Goal: Task Accomplishment & Management: Complete application form

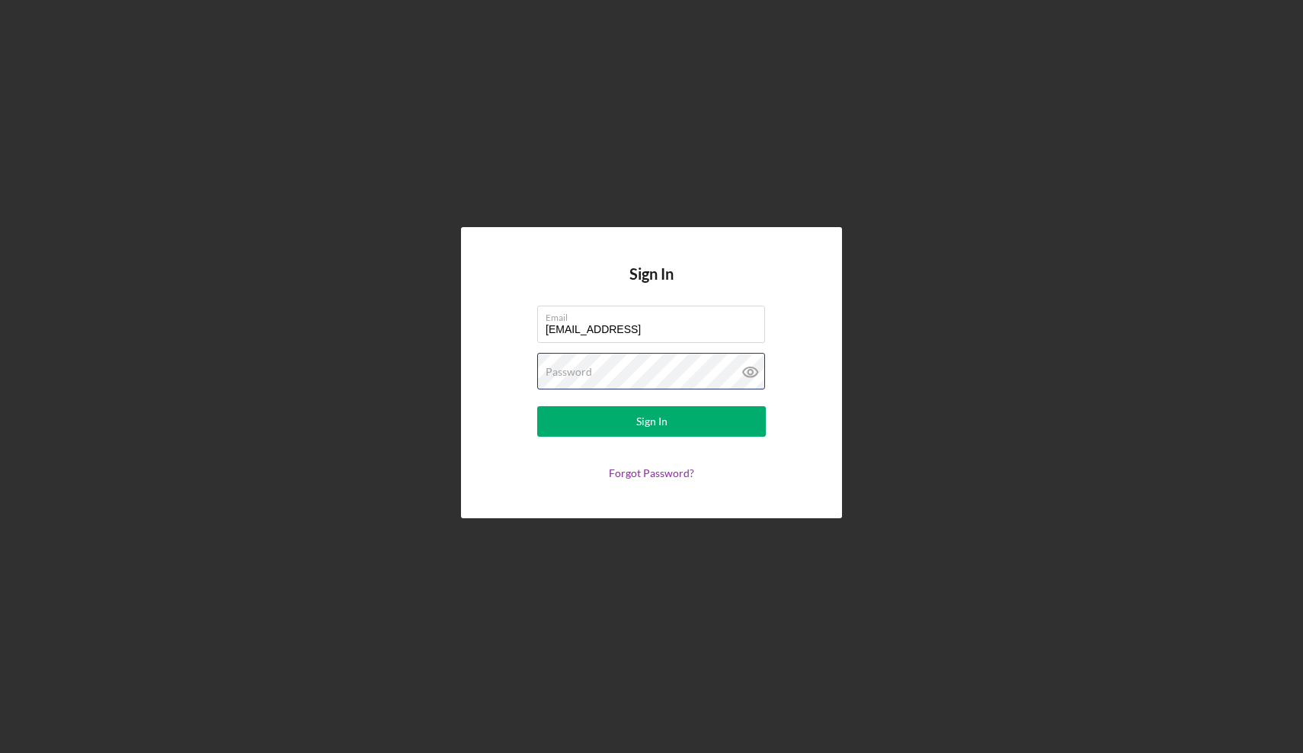
click at [651, 421] on button "Sign In" at bounding box center [651, 421] width 229 height 30
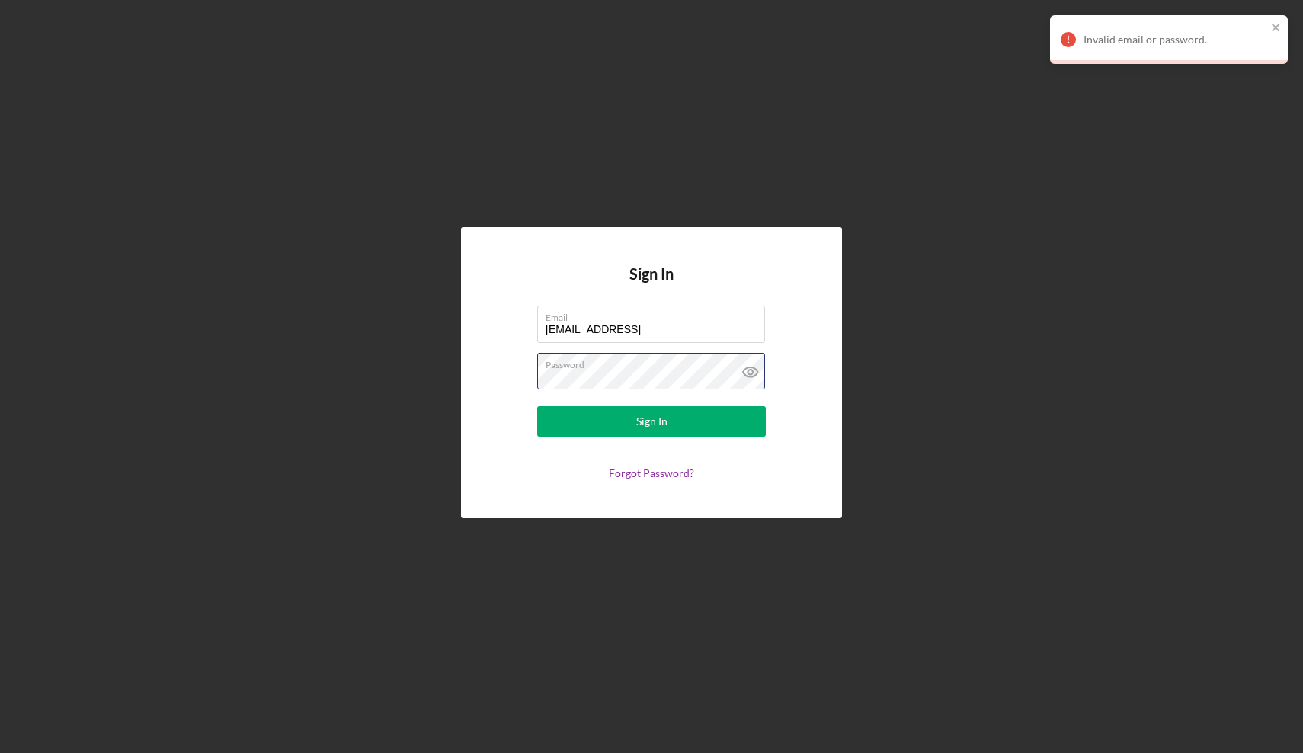
click at [651, 421] on button "Sign In" at bounding box center [651, 421] width 229 height 30
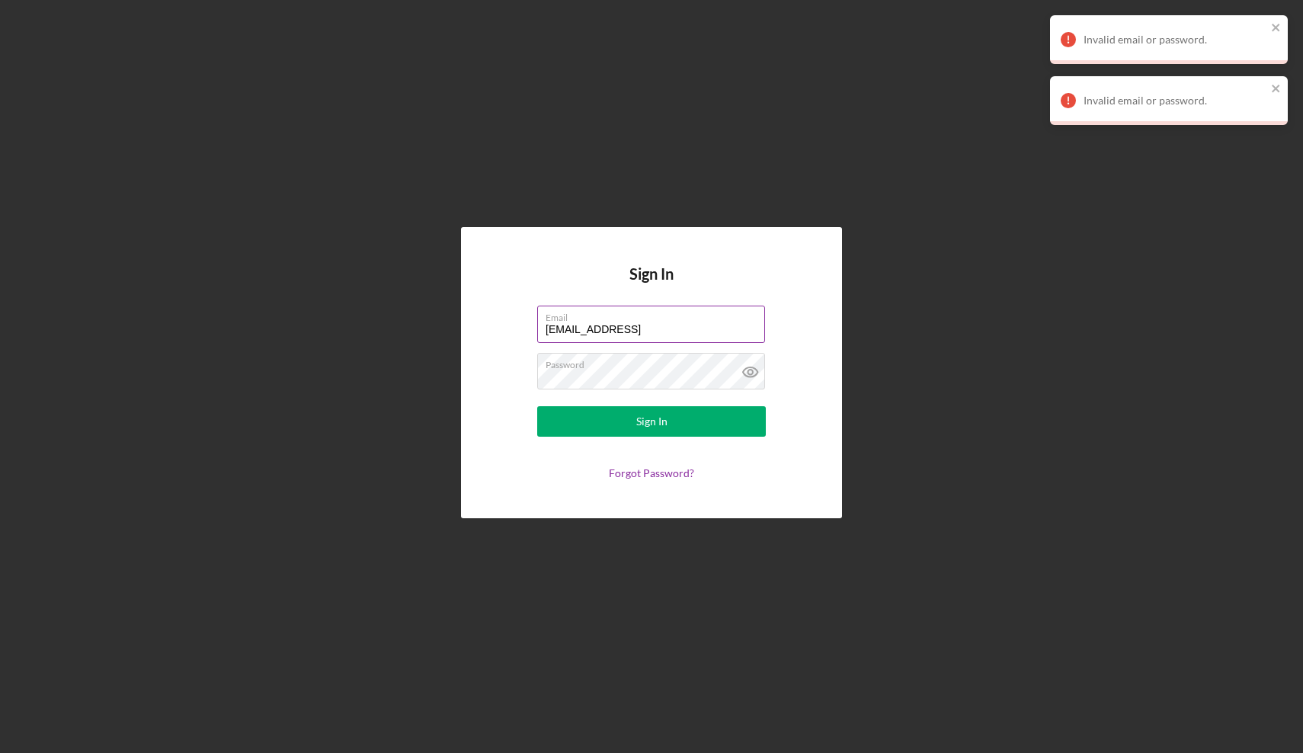
click at [648, 334] on input "[EMAIL_ADDRESS]" at bounding box center [651, 323] width 228 height 37
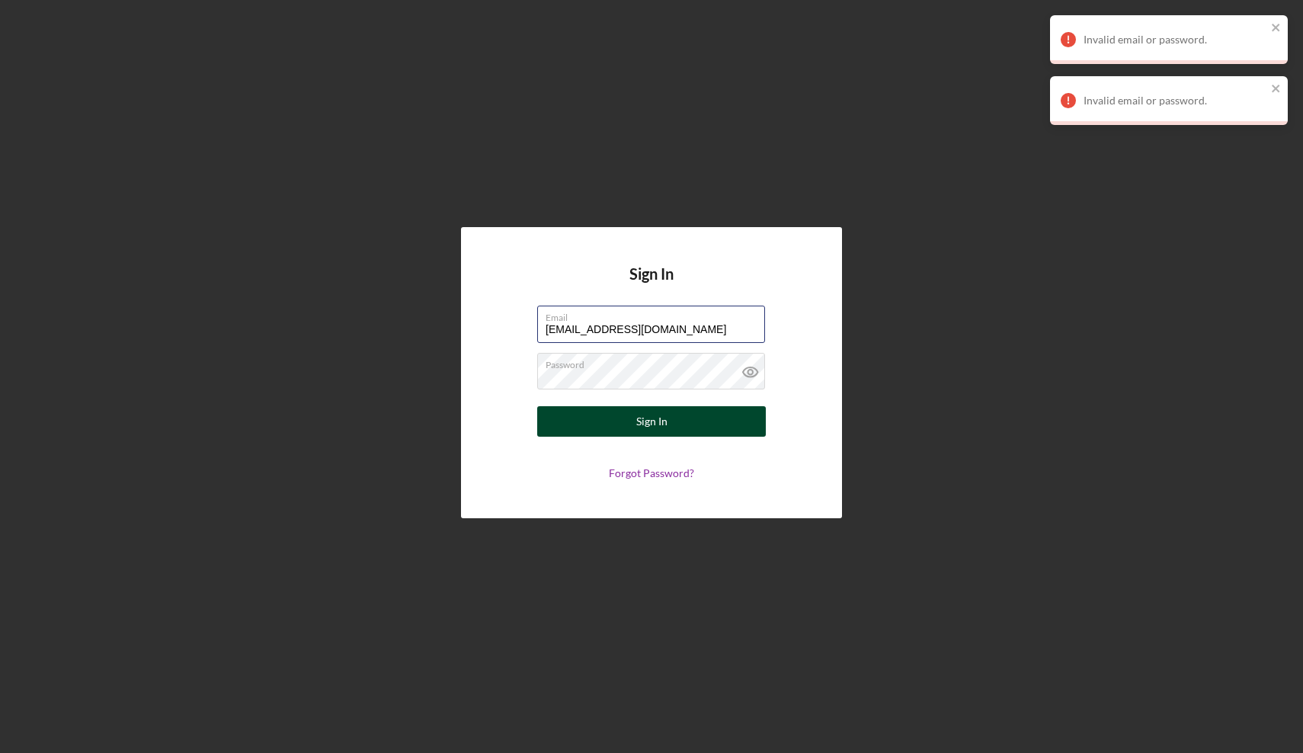
type input "[EMAIL_ADDRESS][DOMAIN_NAME]"
click at [662, 414] on div "Sign In" at bounding box center [651, 421] width 31 height 30
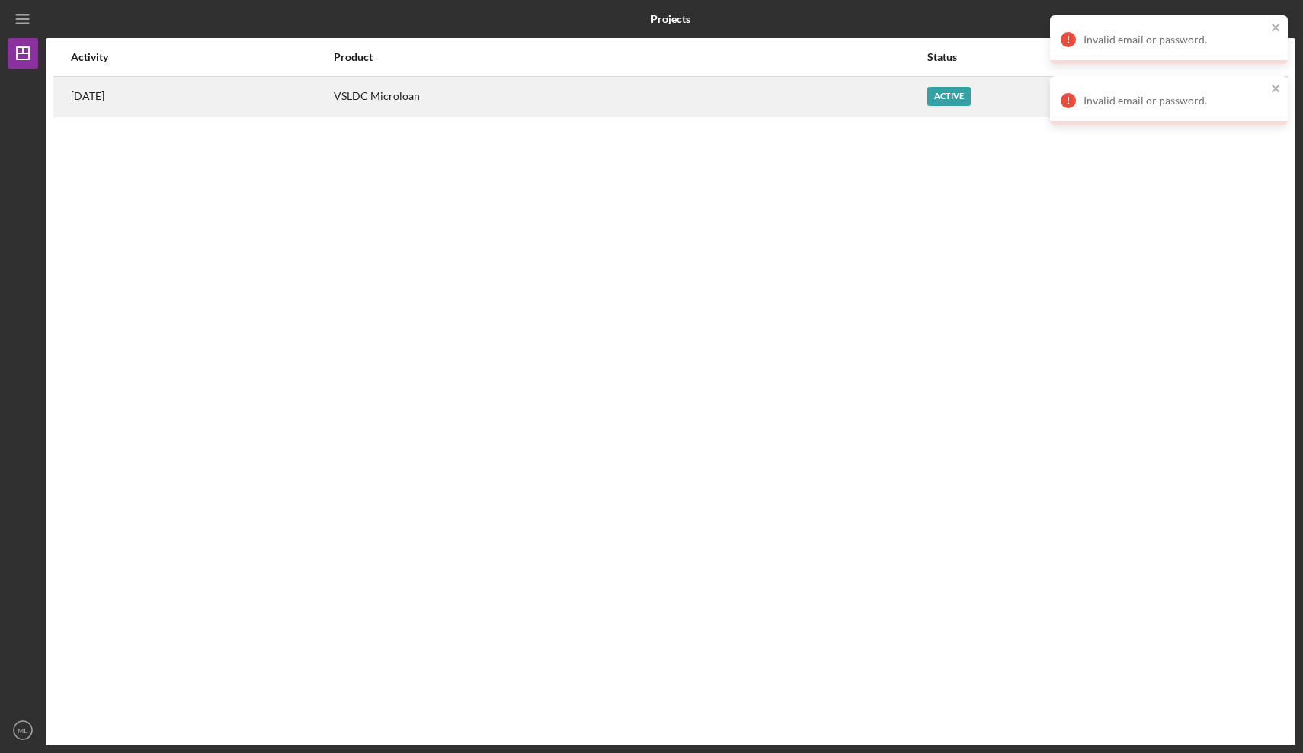
click at [960, 98] on div "Active" at bounding box center [948, 96] width 43 height 19
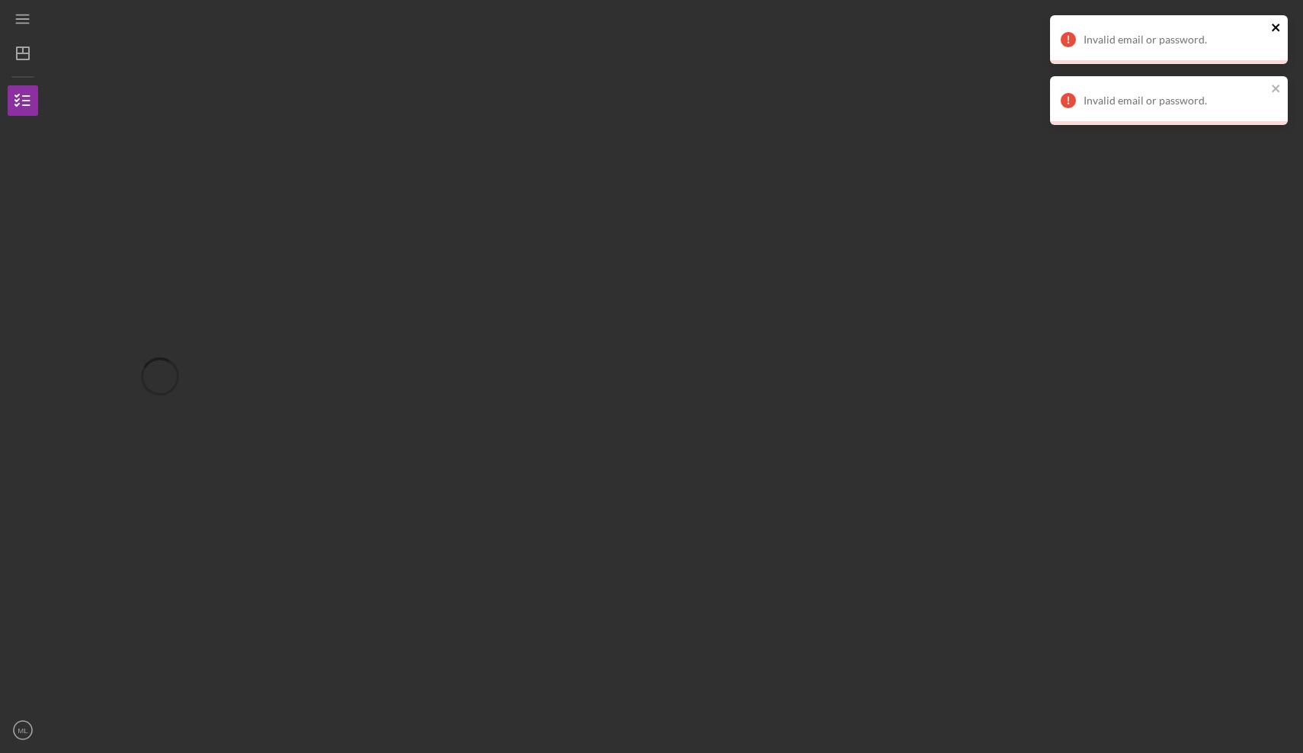
click at [1273, 24] on icon "close" at bounding box center [1275, 28] width 8 height 8
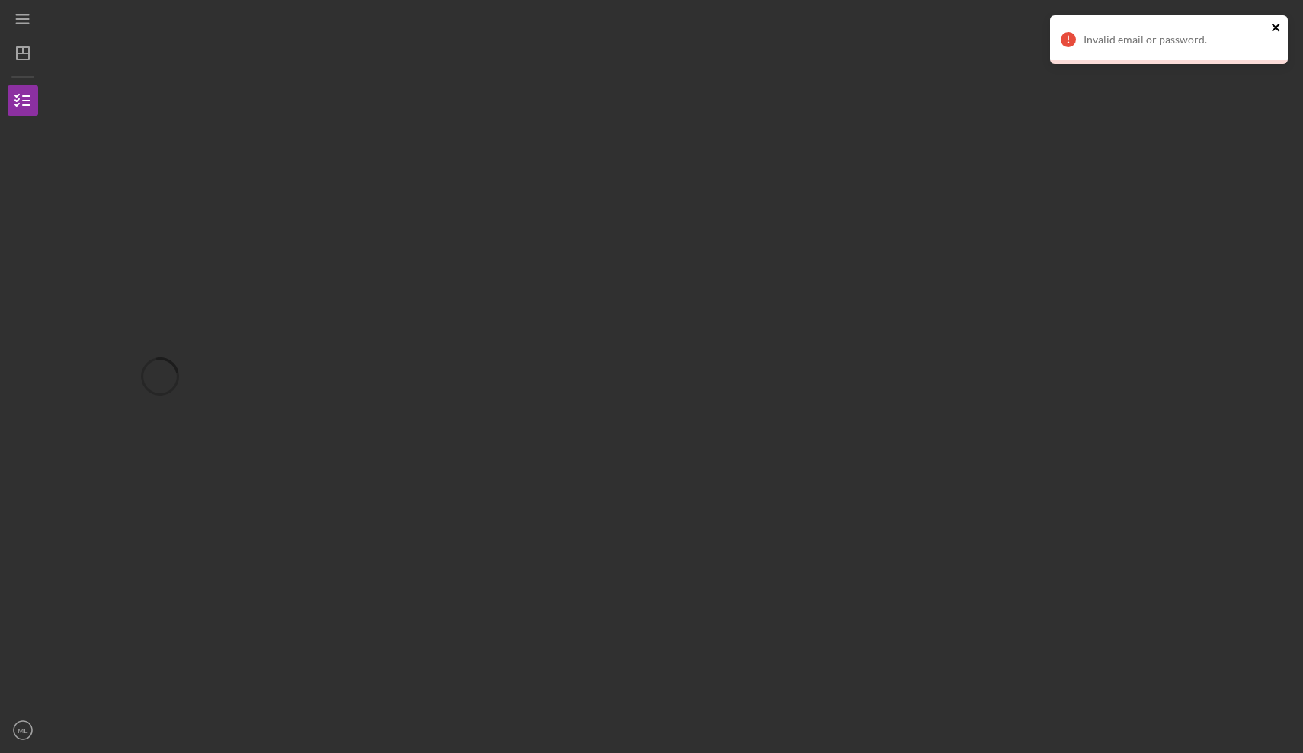
click at [1278, 27] on icon "close" at bounding box center [1276, 27] width 11 height 12
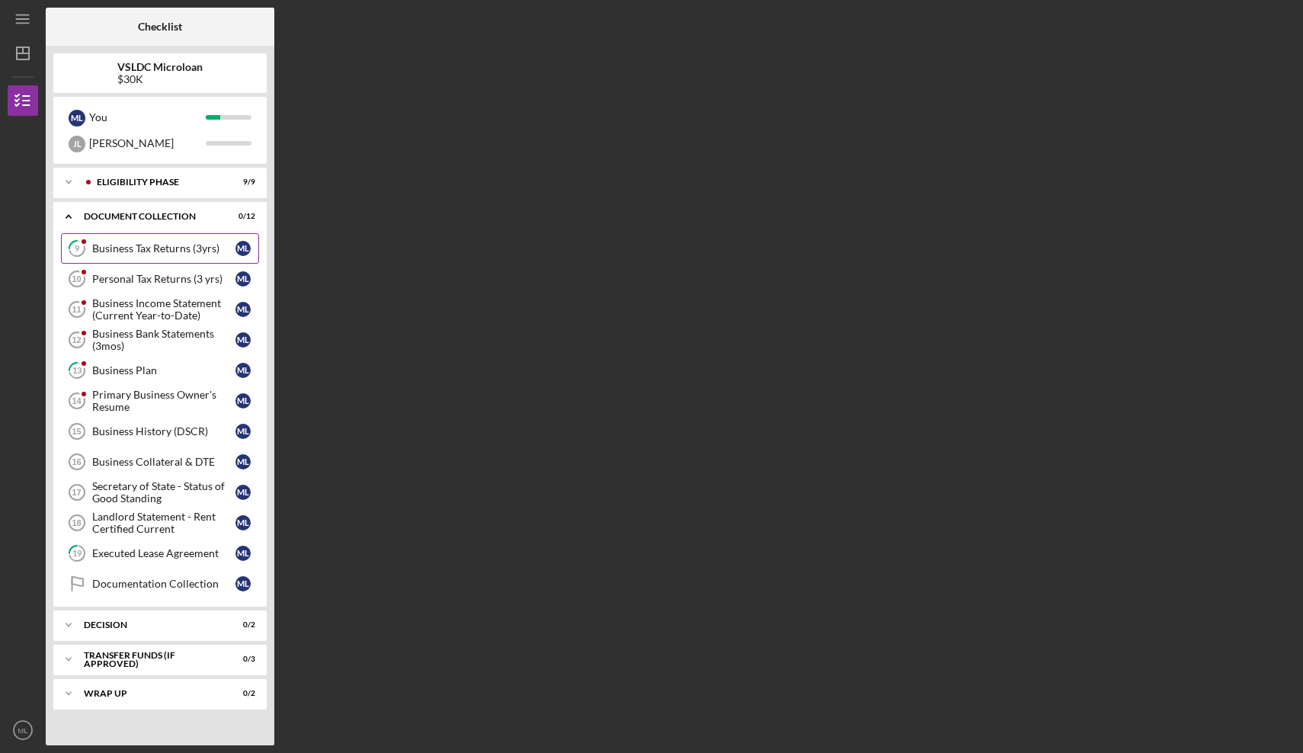
click at [162, 254] on link "9 Business Tax Returns (3yrs) M L" at bounding box center [160, 248] width 198 height 30
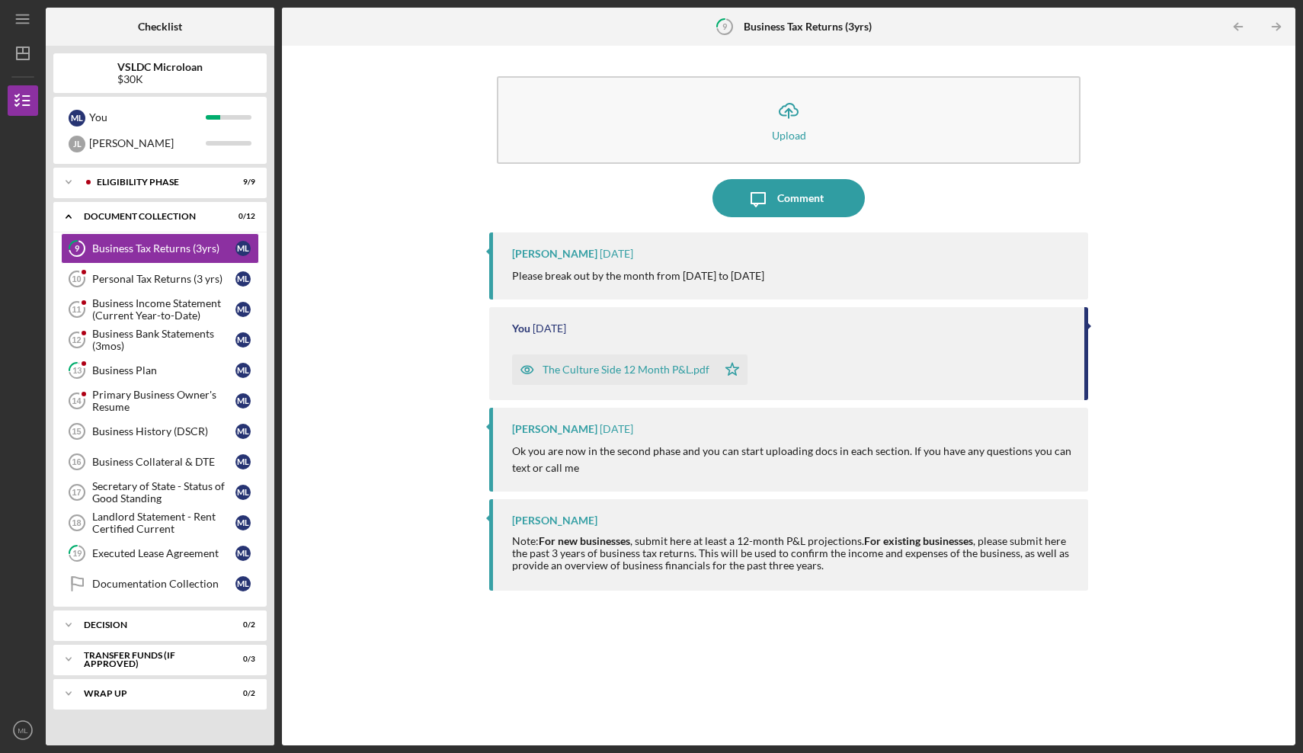
click at [613, 385] on div "You [DATE] The Culture Side 12 Month P&L.pdf Icon/Star" at bounding box center [788, 353] width 599 height 92
click at [611, 376] on div "The Culture Side 12 Month P&L.pdf" at bounding box center [614, 369] width 205 height 30
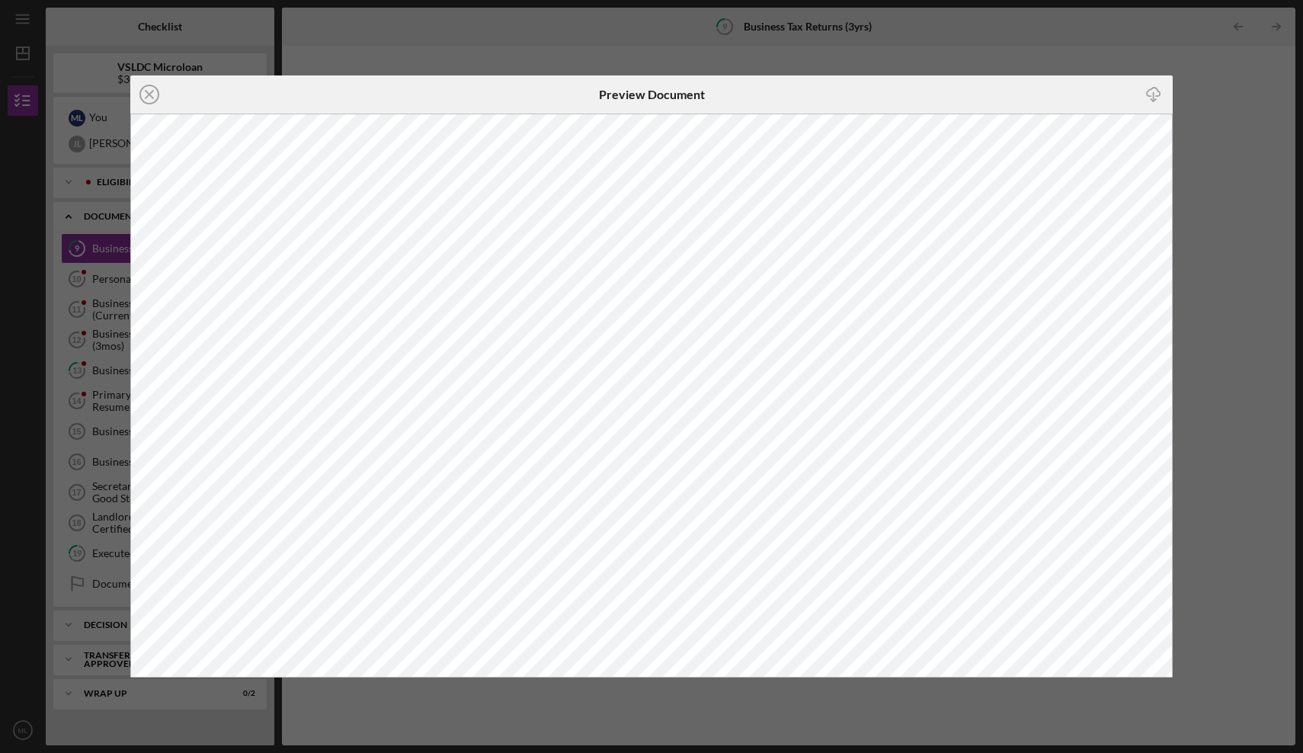
click at [1156, 96] on icon "button" at bounding box center [1153, 92] width 13 height 8
click at [148, 96] on line at bounding box center [150, 95] width 8 height 8
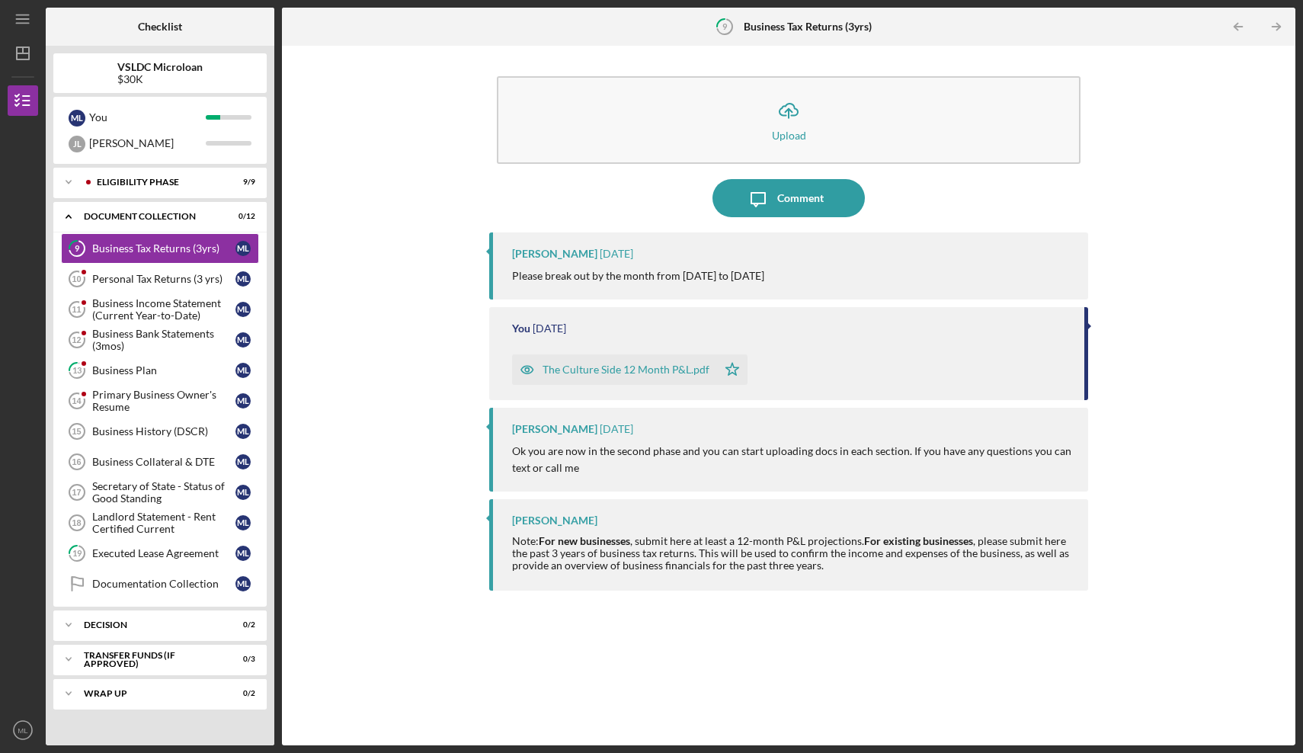
click at [626, 365] on div "The Culture Side 12 Month P&L.pdf" at bounding box center [625, 369] width 167 height 12
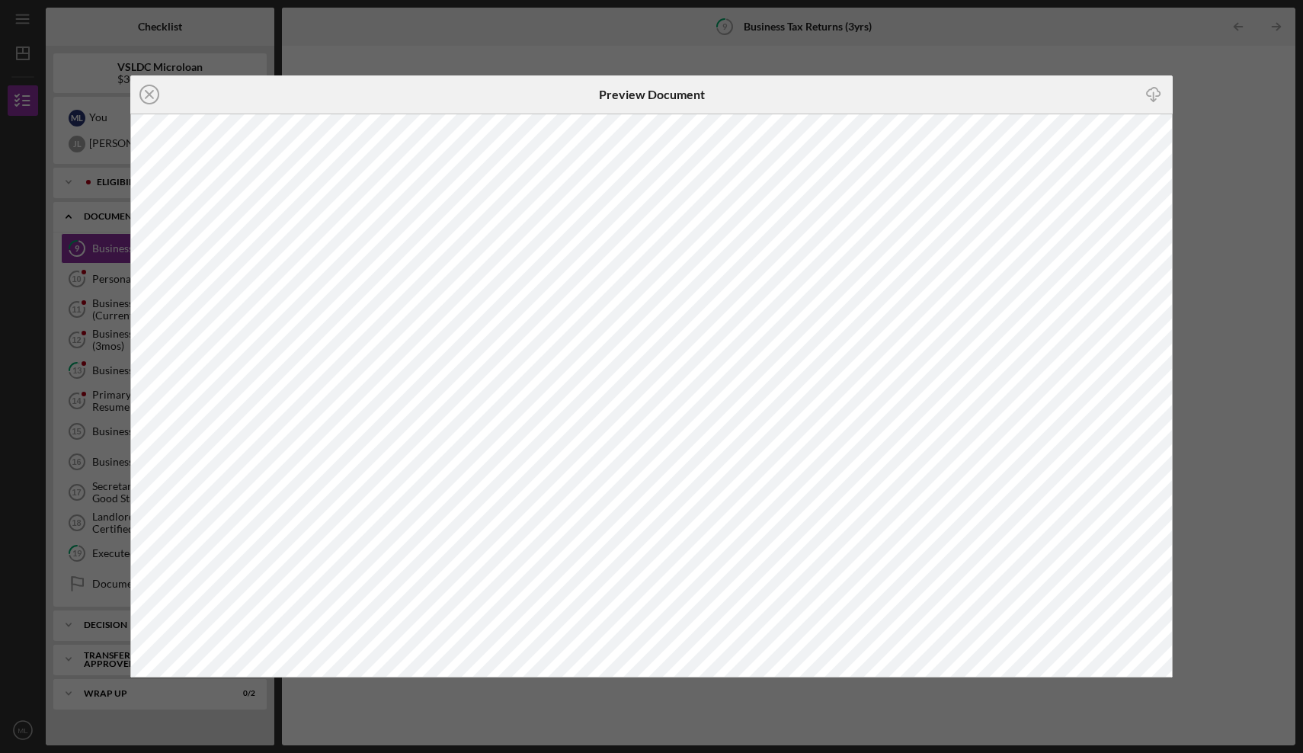
click at [1044, 59] on div "Icon/Close Preview Document Icon/Download" at bounding box center [651, 376] width 1303 height 753
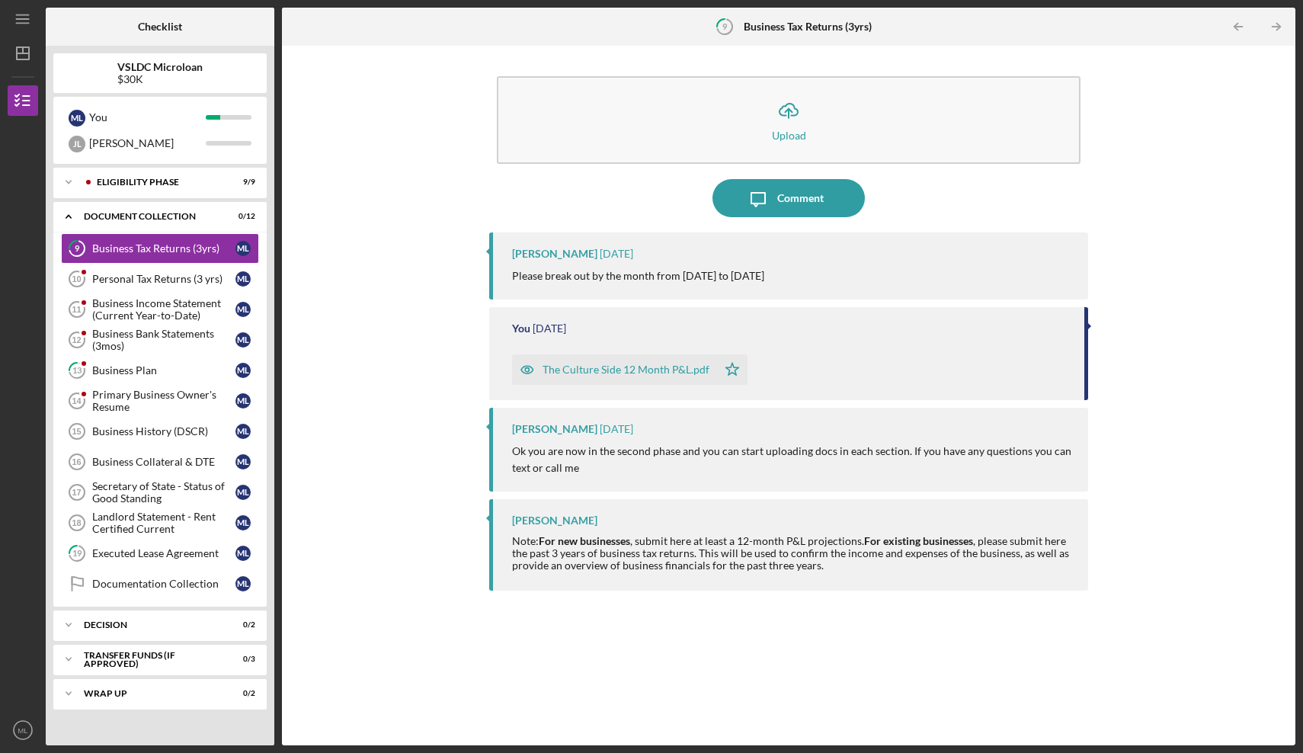
click at [628, 363] on div "The Culture Side 12 Month P&L.pdf" at bounding box center [625, 369] width 167 height 12
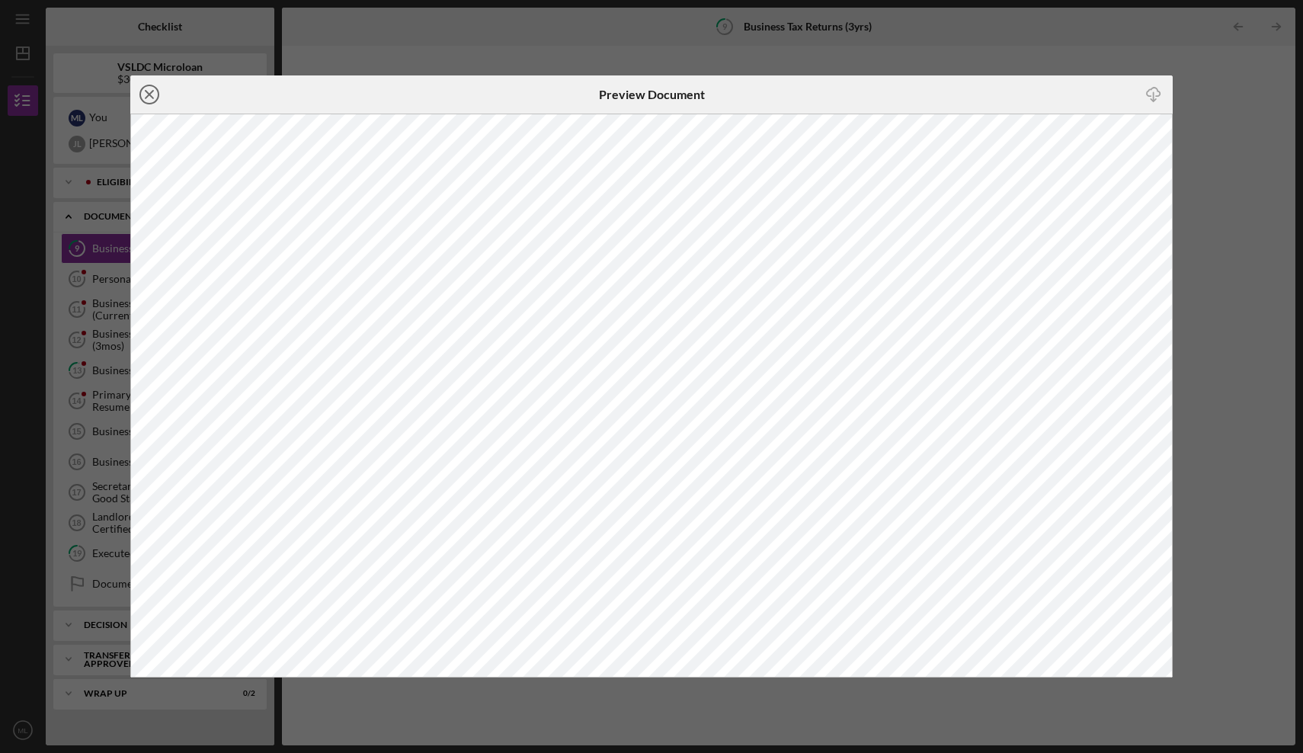
click at [149, 94] on line at bounding box center [150, 95] width 8 height 8
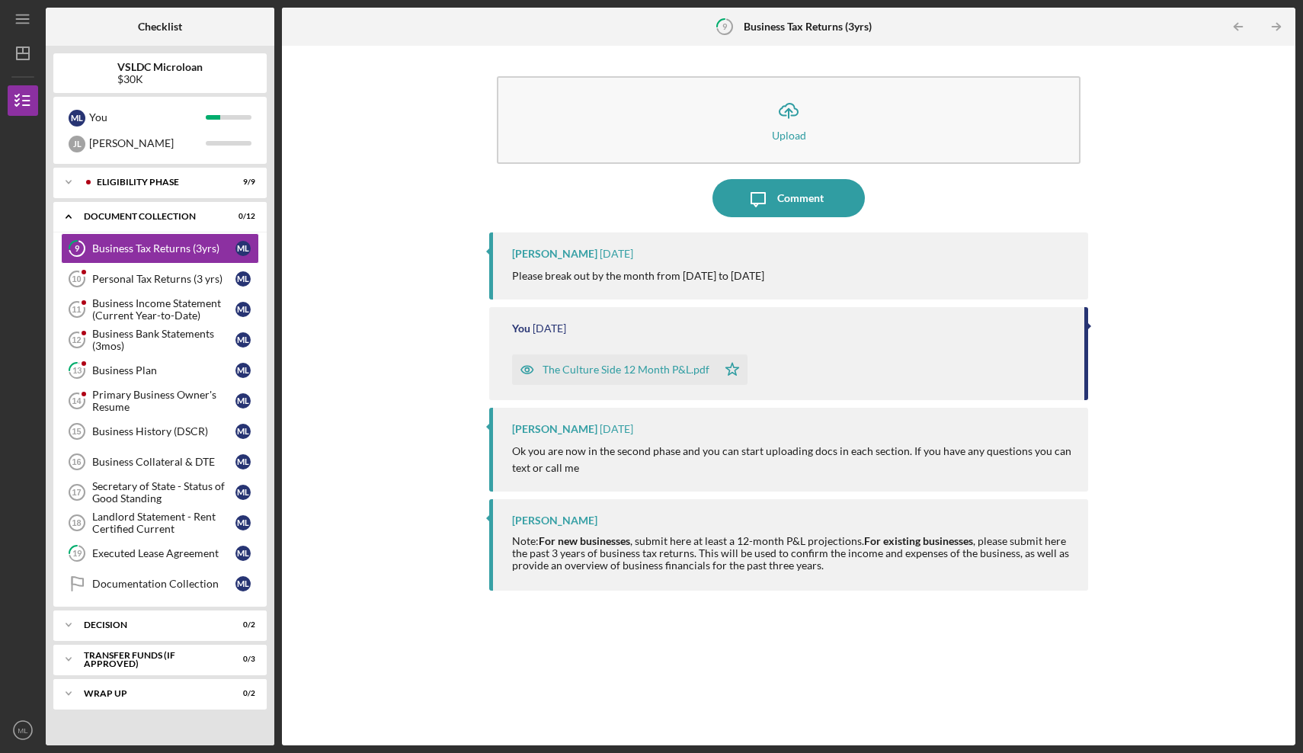
click at [531, 361] on icon "button" at bounding box center [527, 369] width 30 height 30
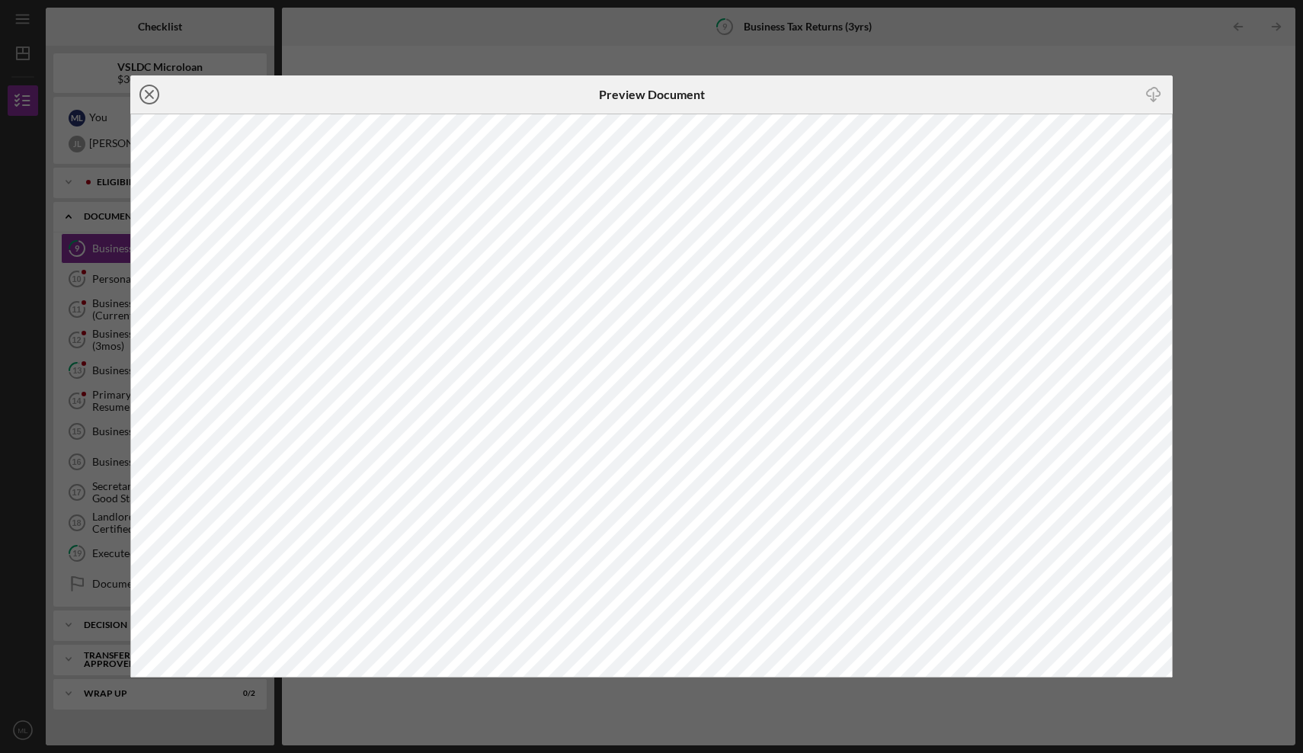
click at [148, 79] on icon "Icon/Close" at bounding box center [149, 94] width 38 height 38
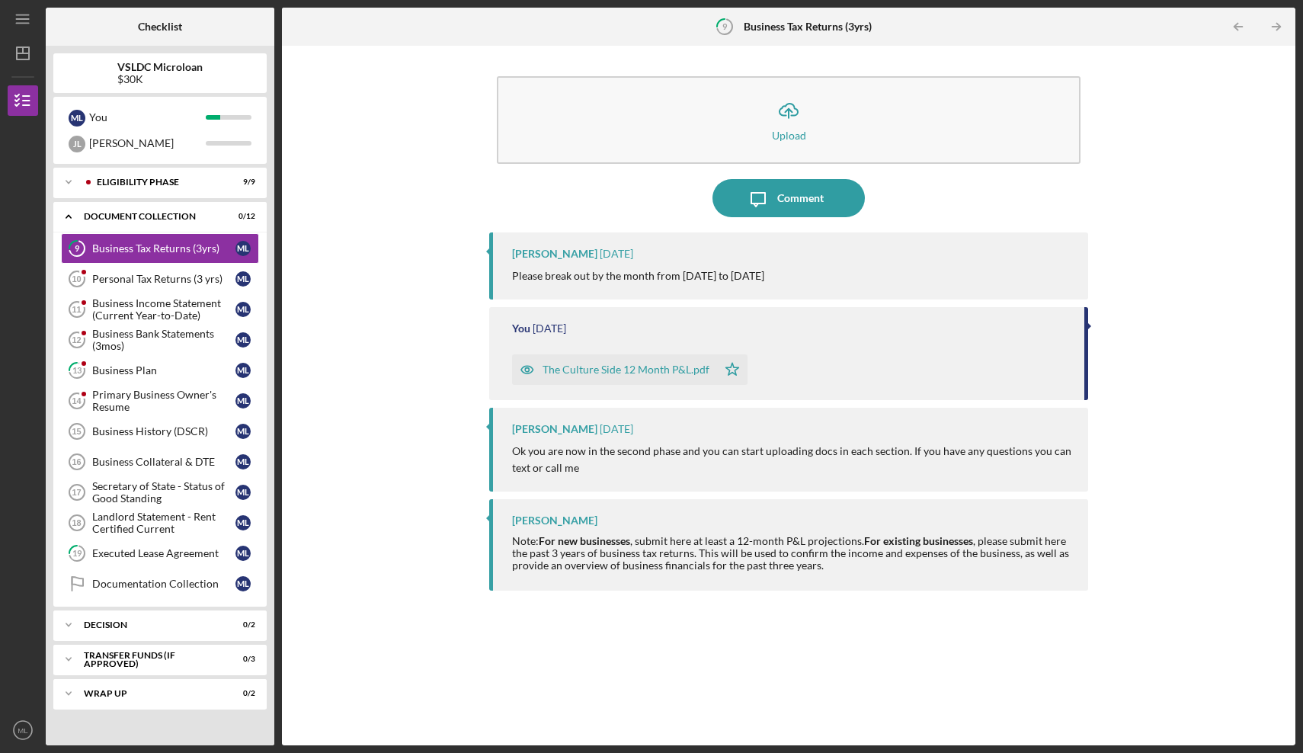
click at [627, 368] on div "The Culture Side 12 Month P&L.pdf" at bounding box center [625, 369] width 167 height 12
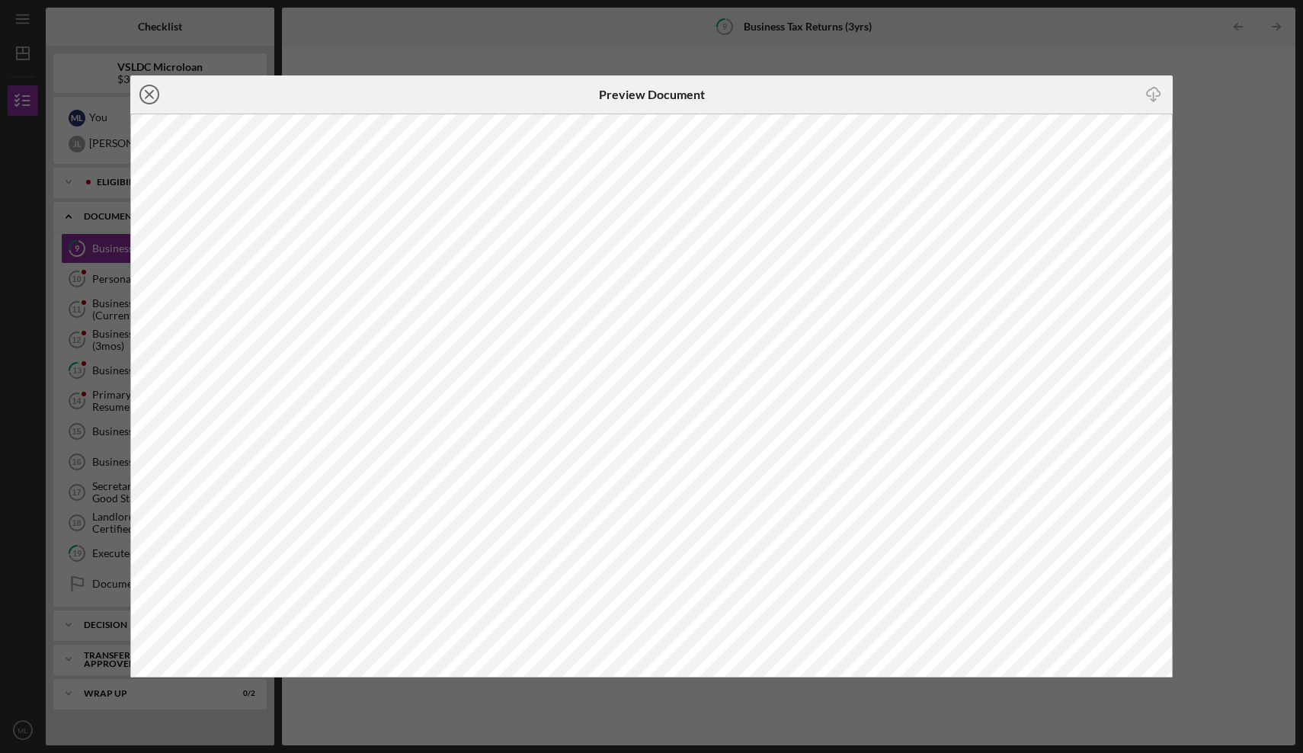
click at [155, 102] on circle at bounding box center [149, 94] width 18 height 18
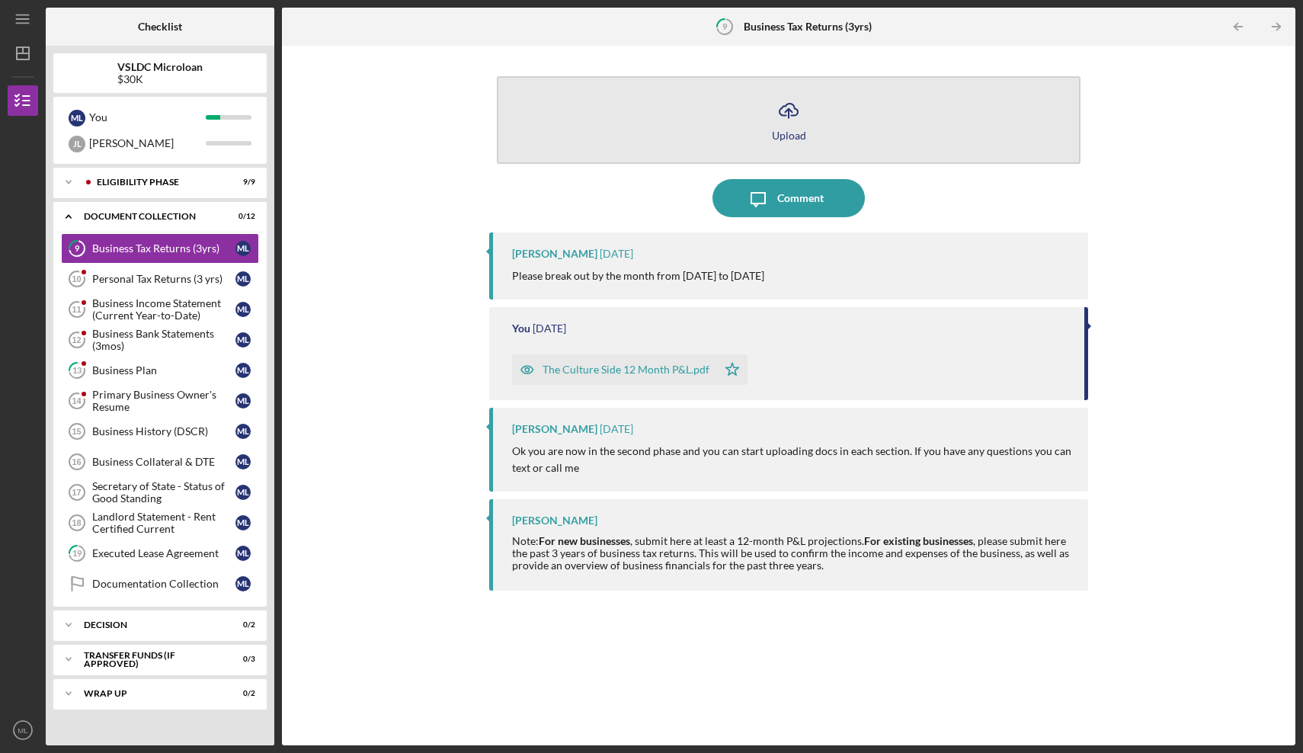
click at [779, 103] on icon "Icon/Upload" at bounding box center [788, 110] width 38 height 38
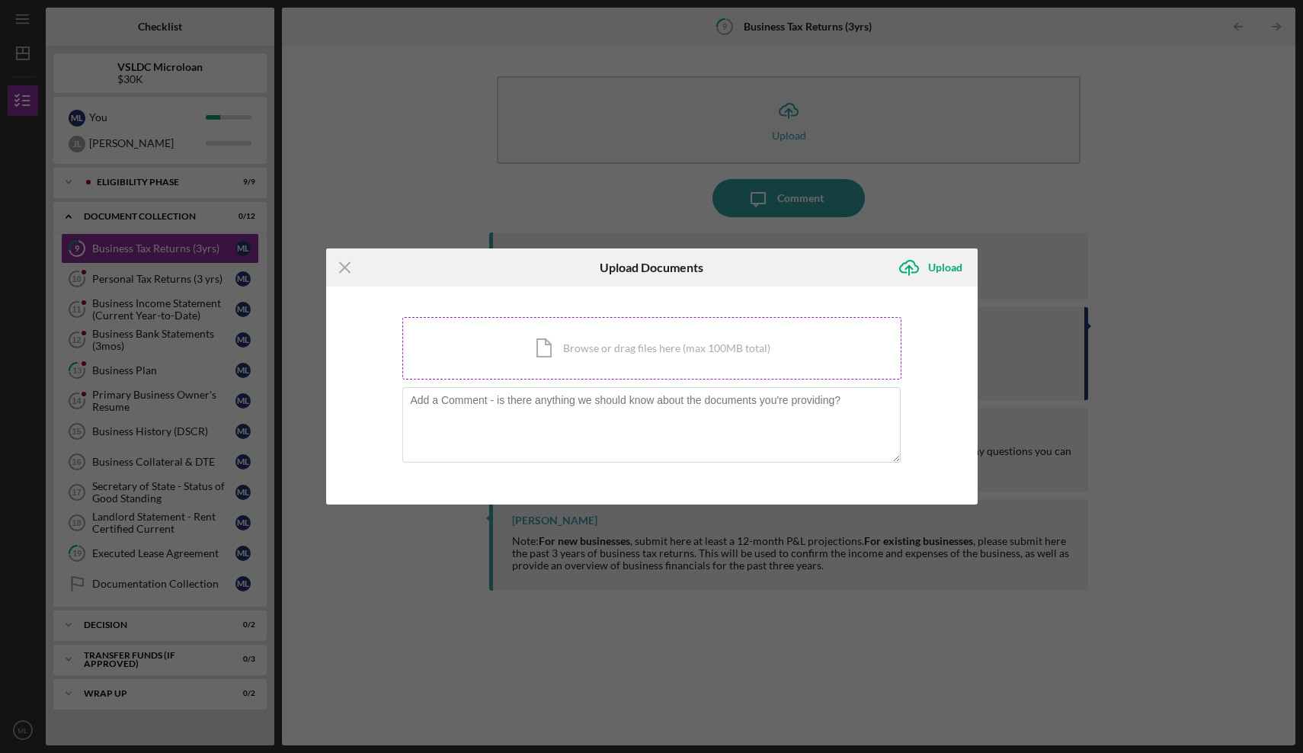
click at [643, 339] on div "Icon/Document Browse or drag files here (max 100MB total) Tap to choose files o…" at bounding box center [651, 348] width 499 height 62
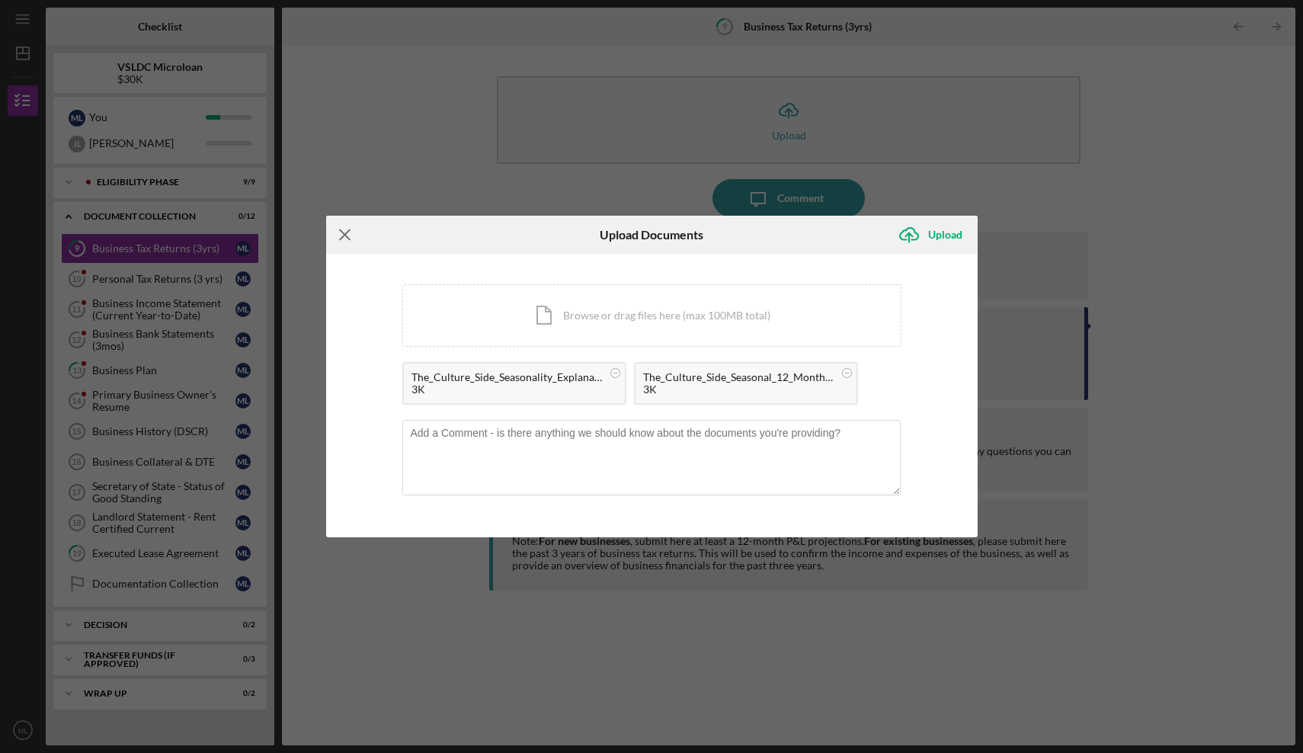
click at [350, 237] on icon "Icon/Menu Close" at bounding box center [345, 235] width 38 height 38
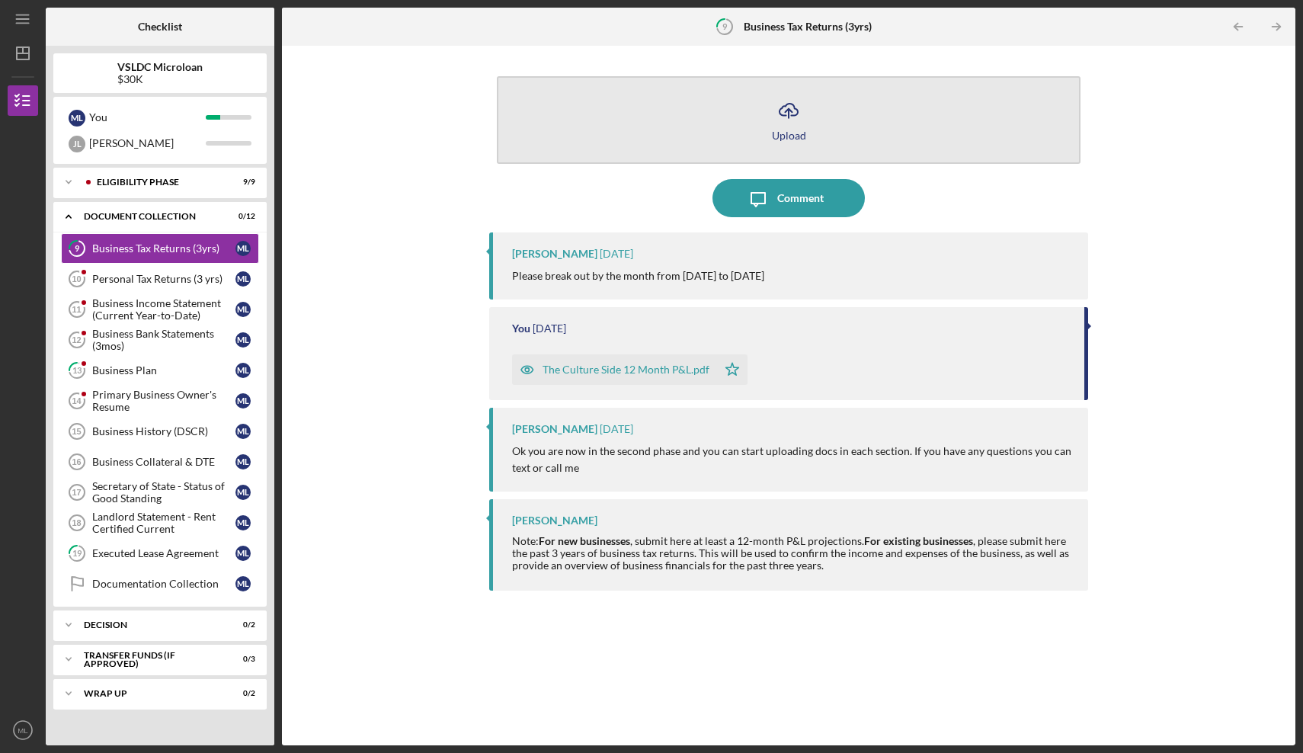
click at [788, 130] on div "Upload" at bounding box center [789, 135] width 34 height 11
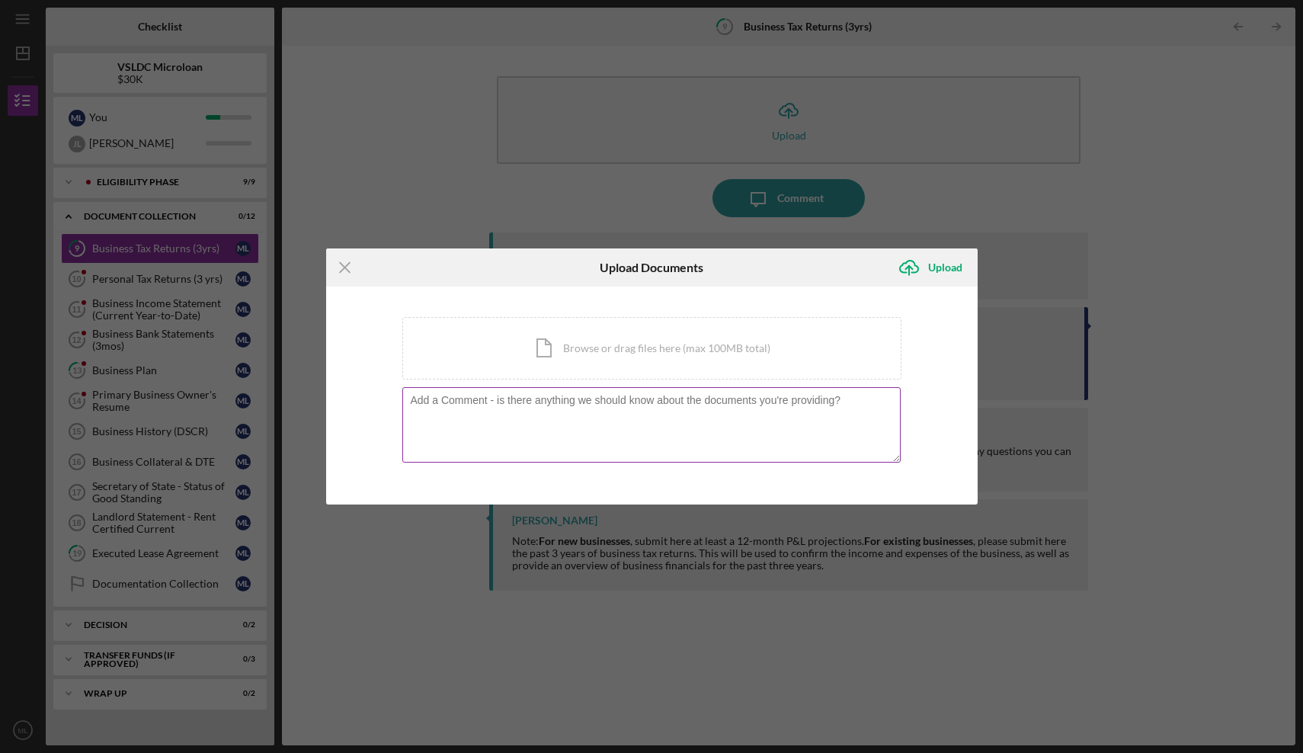
click at [602, 401] on textarea at bounding box center [651, 424] width 498 height 75
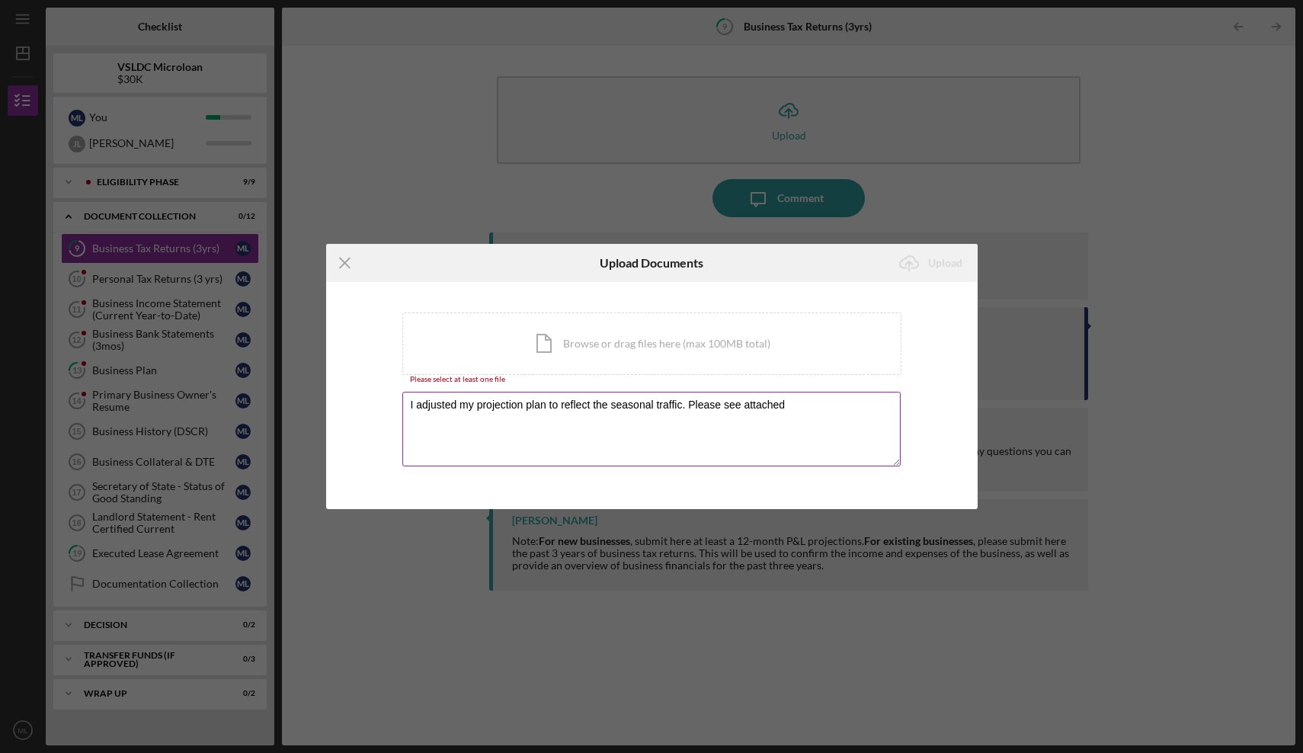
click at [683, 408] on textarea "I adjusted my projection plan to reflect the seasonal traffic. Please see attac…" at bounding box center [651, 429] width 498 height 75
click at [856, 411] on textarea "I adjusted my projection plan to reflect the seasonal traffic and staffing. Ple…" at bounding box center [651, 429] width 498 height 75
click at [691, 332] on div "Icon/Document Browse or drag files here (max 100MB total) Tap to choose files o…" at bounding box center [651, 343] width 499 height 62
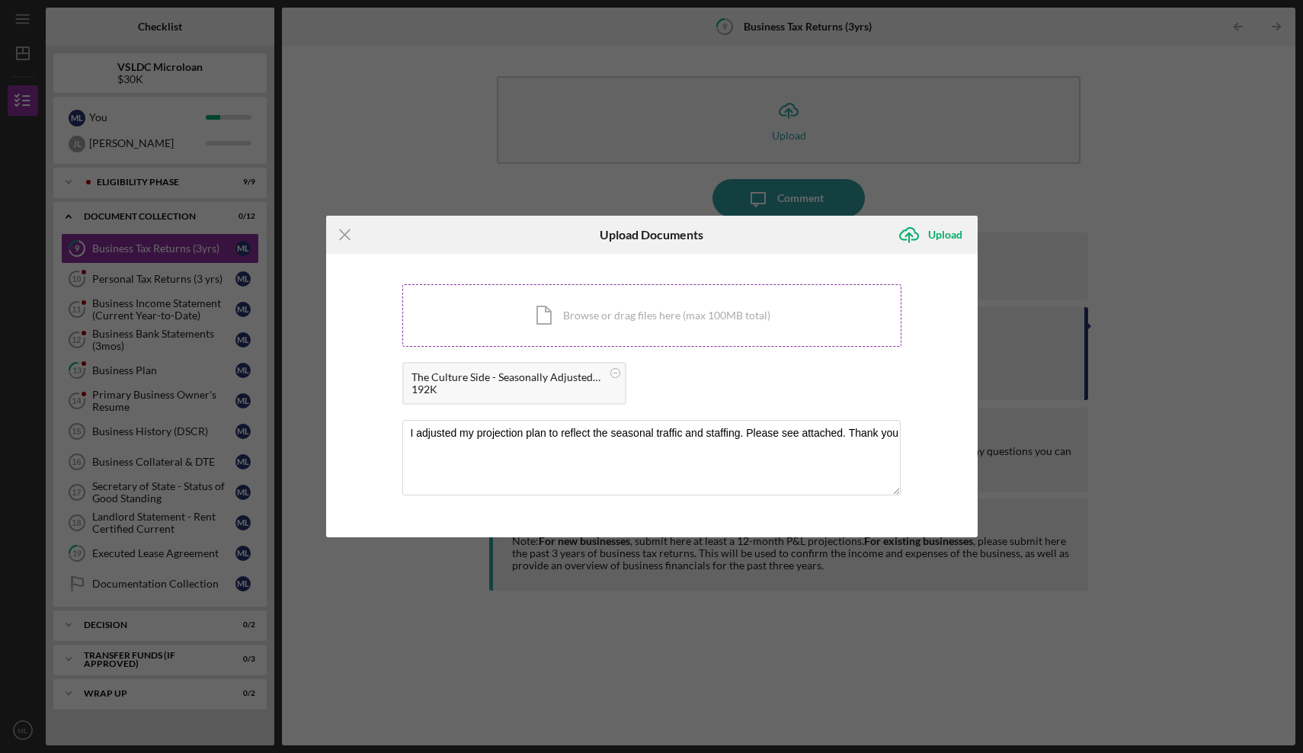
click at [586, 308] on div "Icon/Document Browse or drag files here (max 100MB total) Tap to choose files o…" at bounding box center [651, 315] width 499 height 62
drag, startPoint x: 848, startPoint y: 437, endPoint x: 941, endPoint y: 443, distance: 93.2
click at [941, 443] on div "You're uploading documents related to Business Tax Returns (3yrs) . Icon/Docume…" at bounding box center [651, 395] width 651 height 283
type textarea "I adjusted my projection plan to reflect the seasonal traffic and staffing. Ple…"
click at [923, 251] on div "Icon/Upload Upload" at bounding box center [934, 235] width 88 height 38
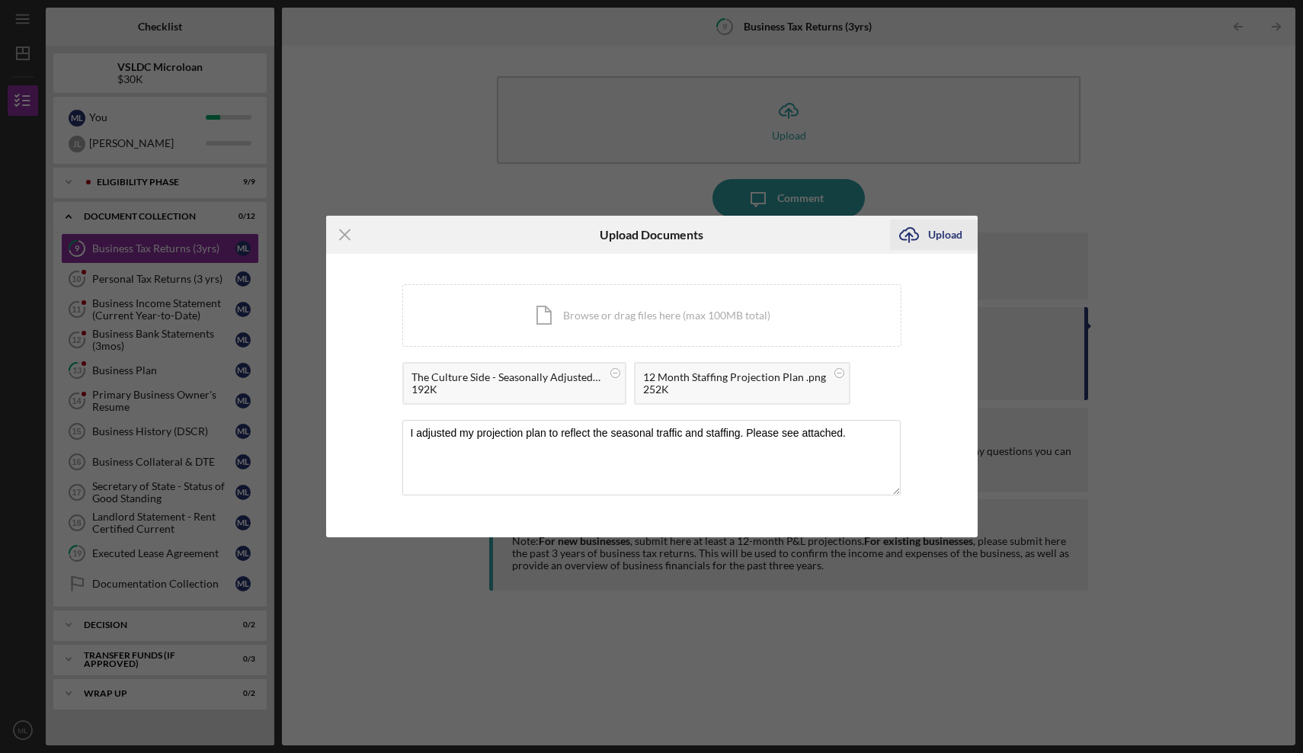
click at [917, 245] on icon "Icon/Upload" at bounding box center [909, 235] width 38 height 38
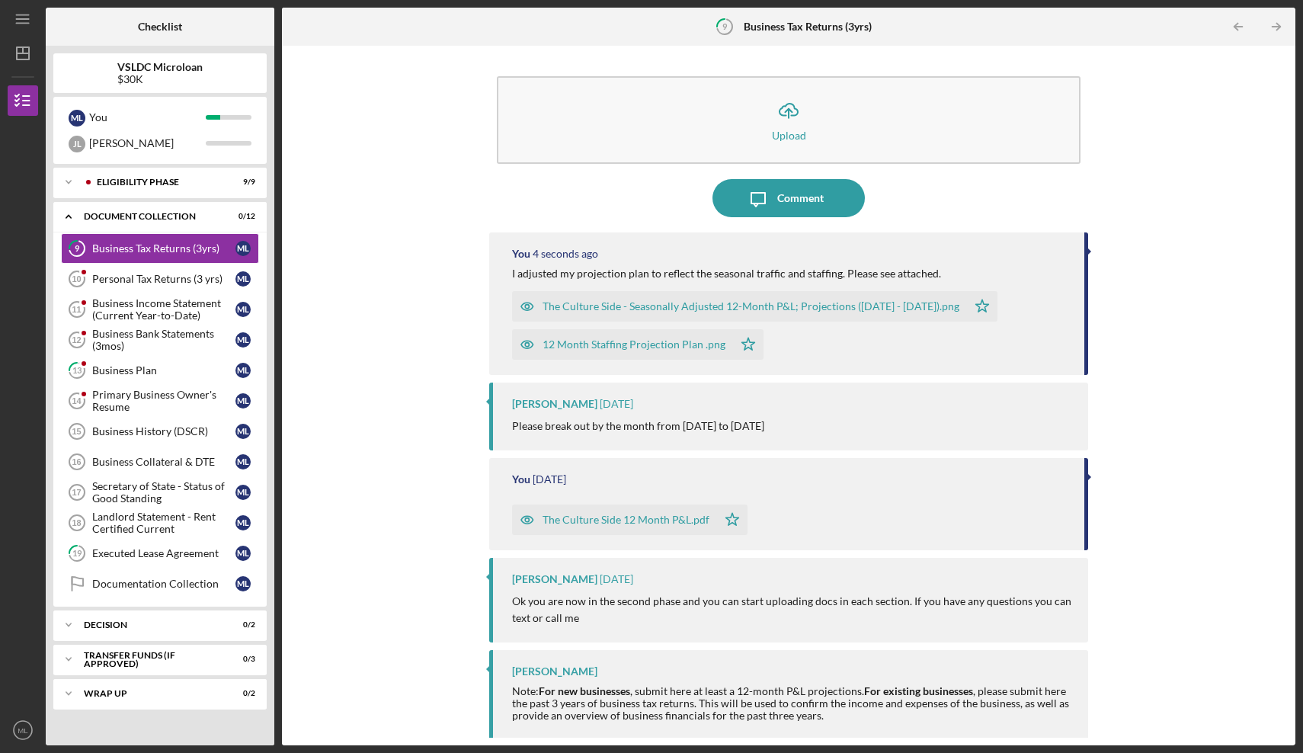
click at [737, 340] on icon "Icon/Star" at bounding box center [748, 344] width 30 height 30
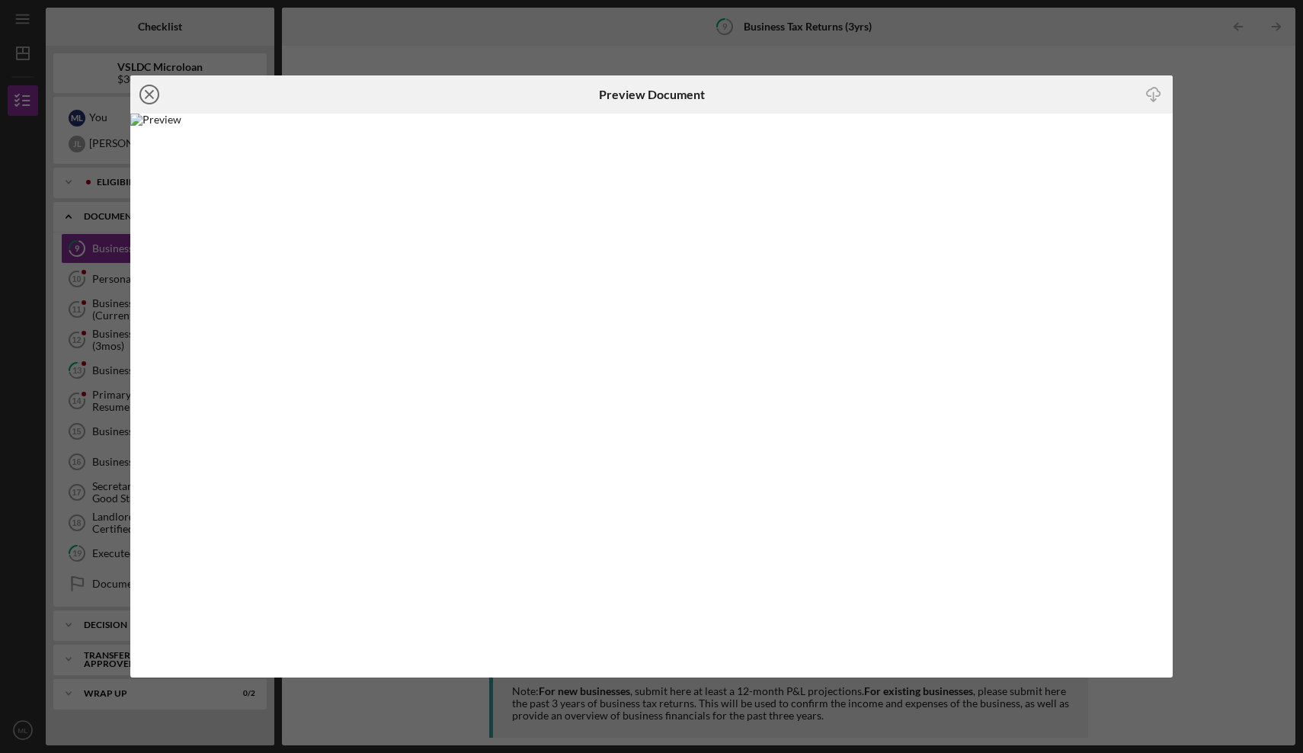
click at [142, 94] on icon "Icon/Close" at bounding box center [149, 94] width 38 height 38
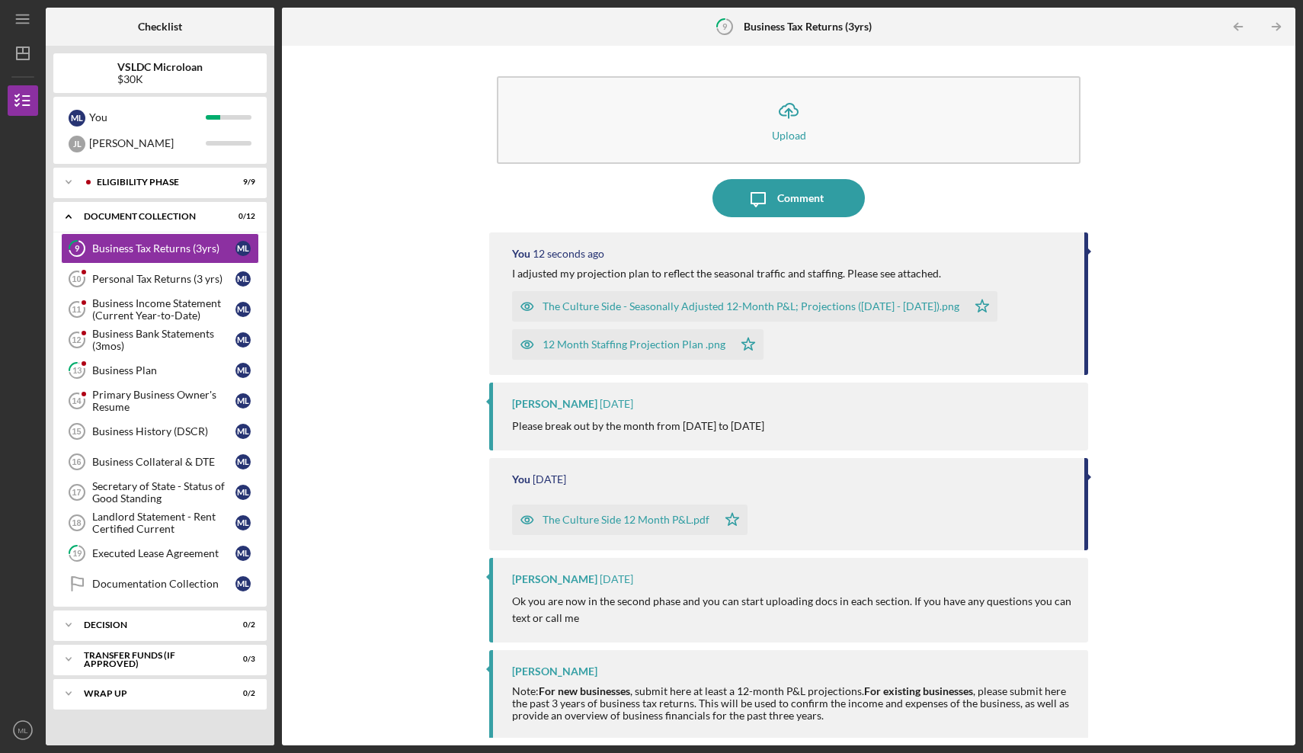
click at [989, 304] on polygon "button" at bounding box center [982, 305] width 13 height 12
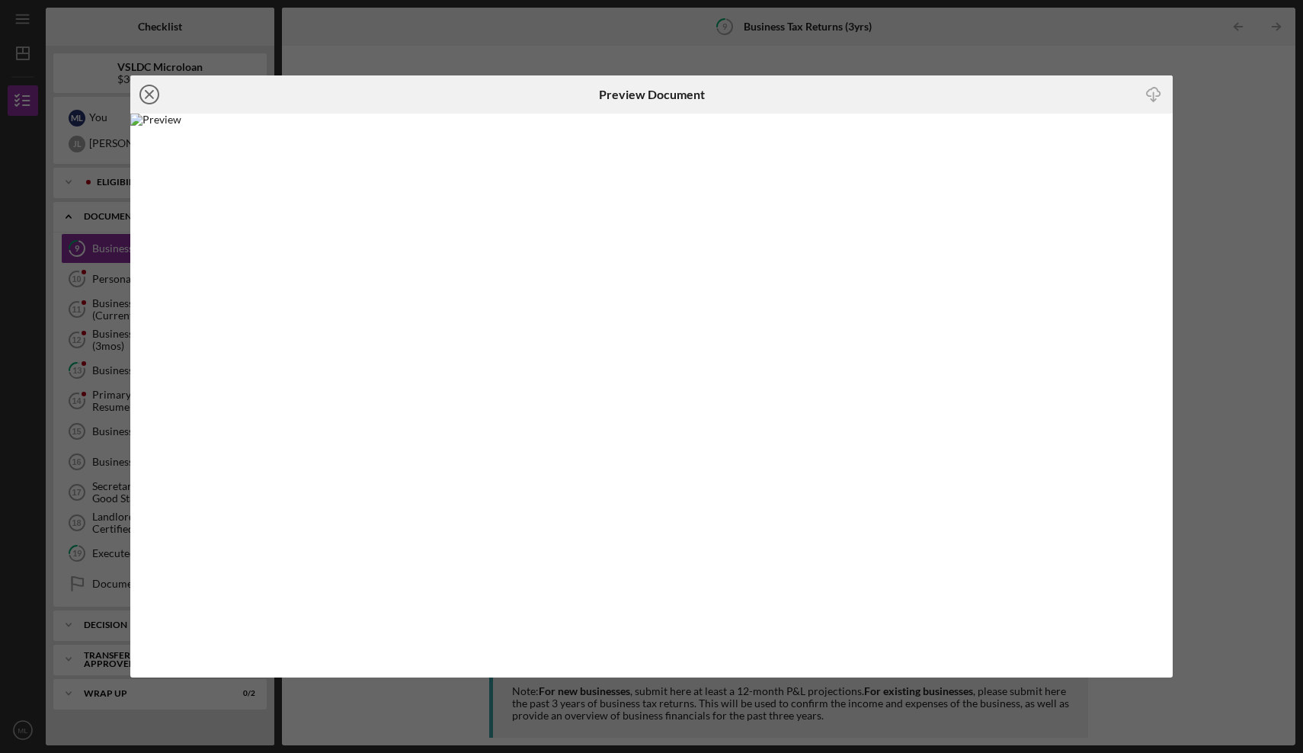
click at [150, 92] on icon "Icon/Close" at bounding box center [149, 94] width 38 height 38
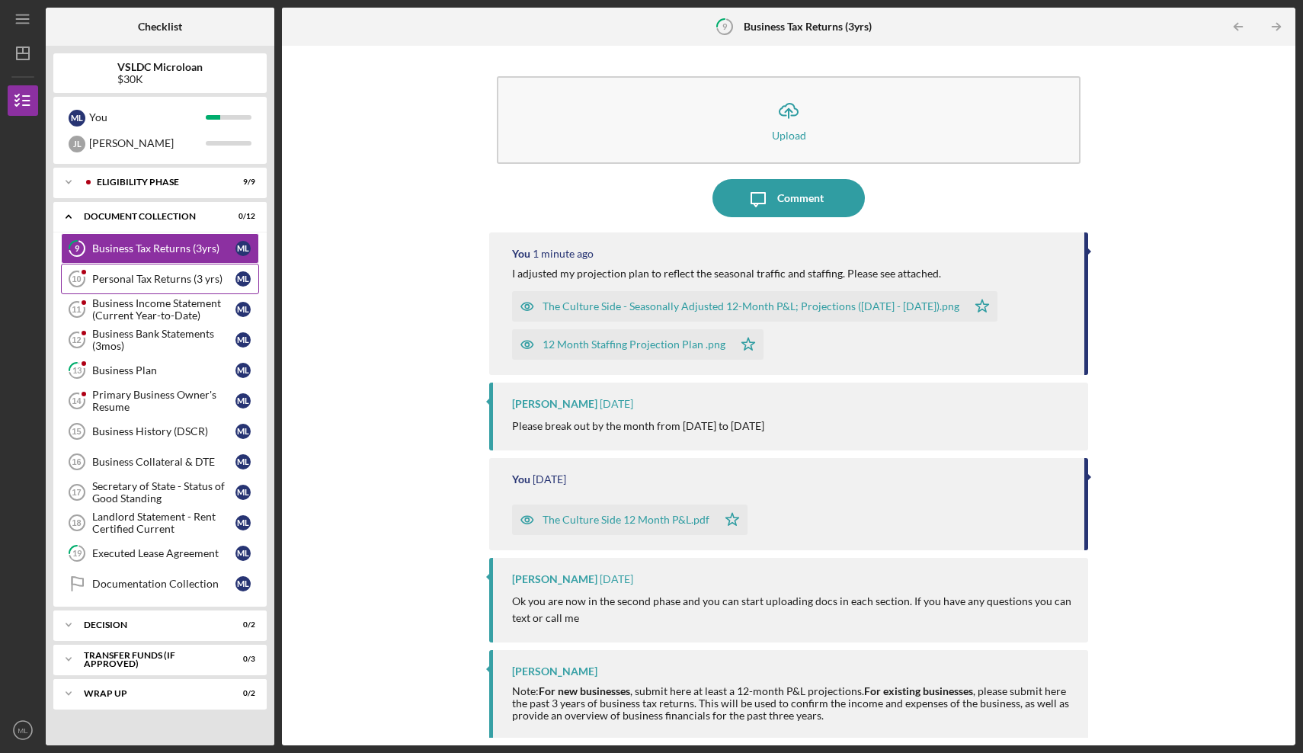
click at [162, 285] on link "Personal Tax Returns (3 yrs) 10 Personal Tax Returns (3 yrs) M L" at bounding box center [160, 279] width 198 height 30
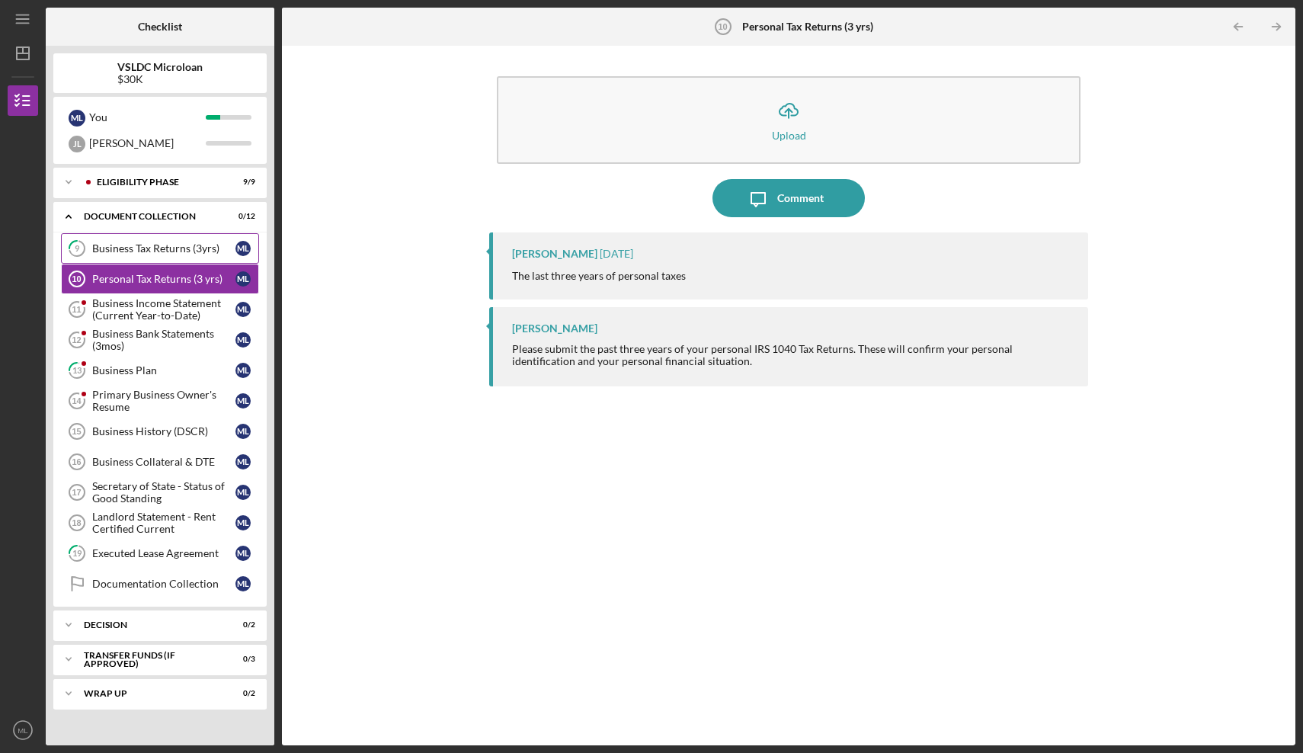
click at [133, 250] on div "Business Tax Returns (3yrs)" at bounding box center [163, 248] width 143 height 12
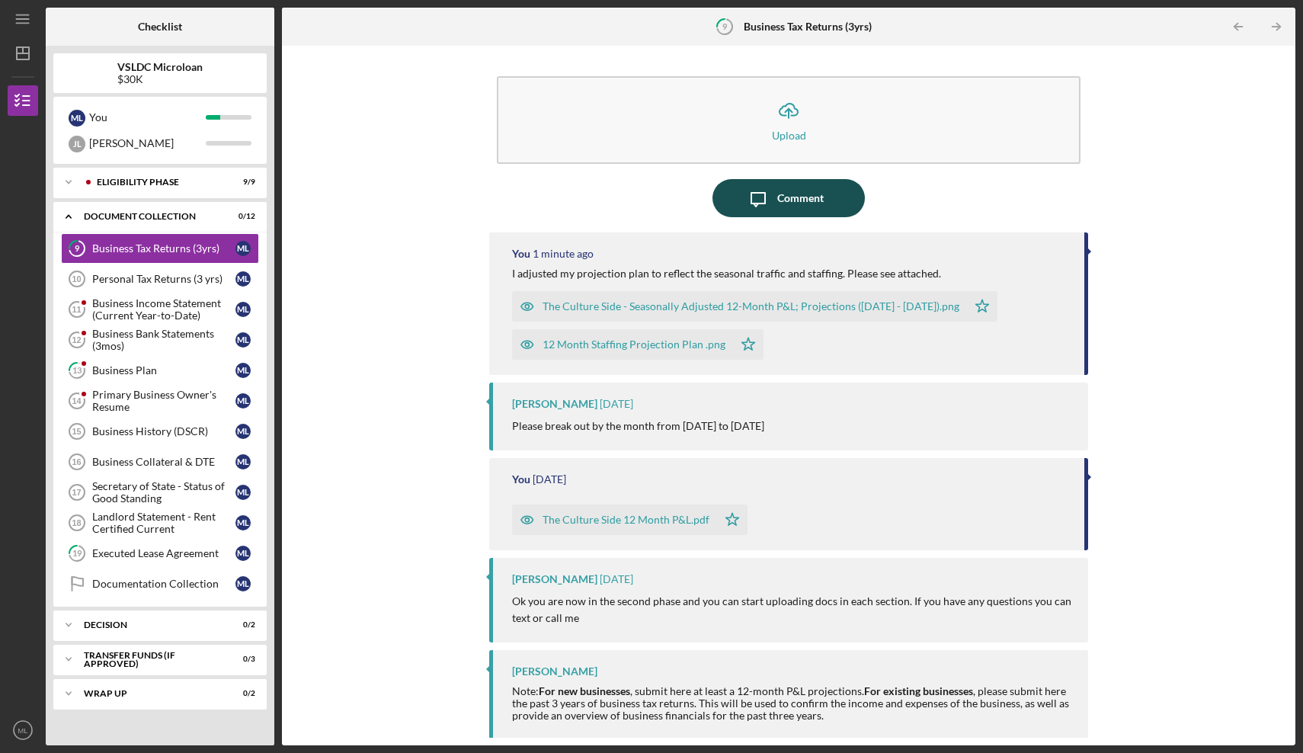
click at [778, 200] on div "Comment" at bounding box center [800, 198] width 46 height 38
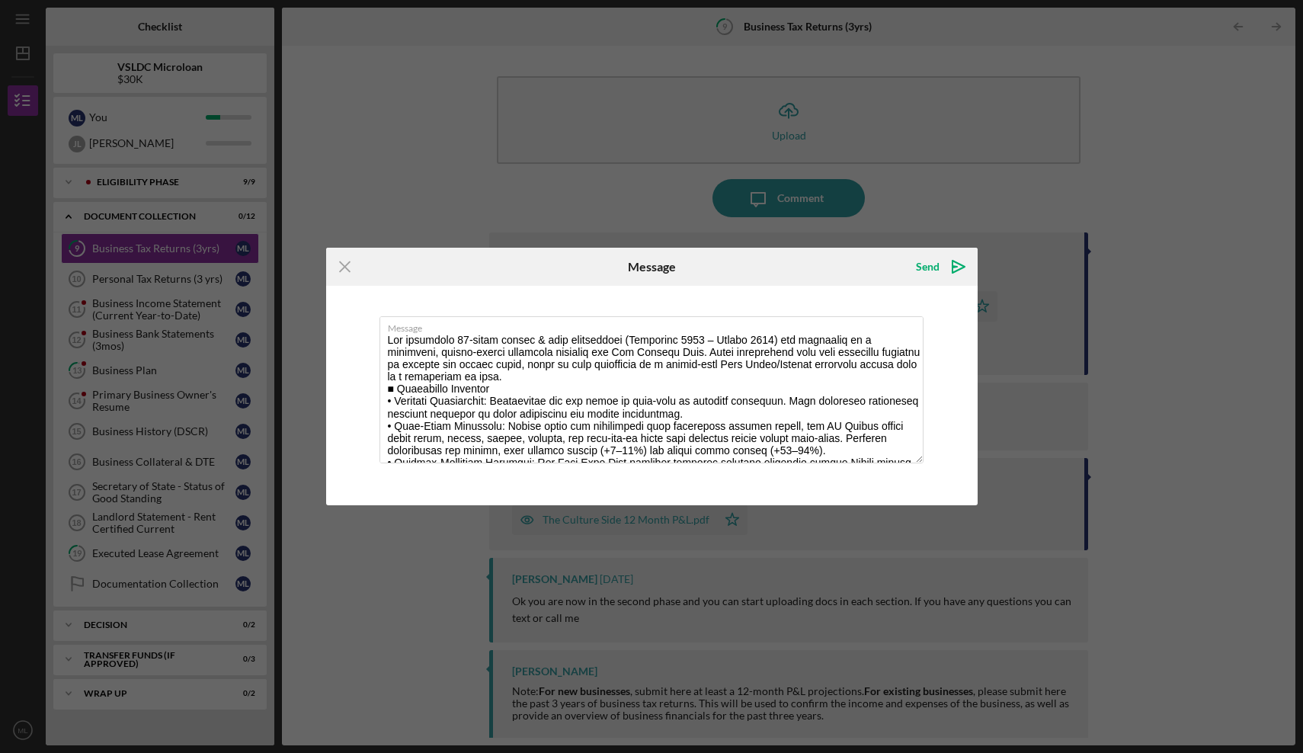
scroll to position [171, 0]
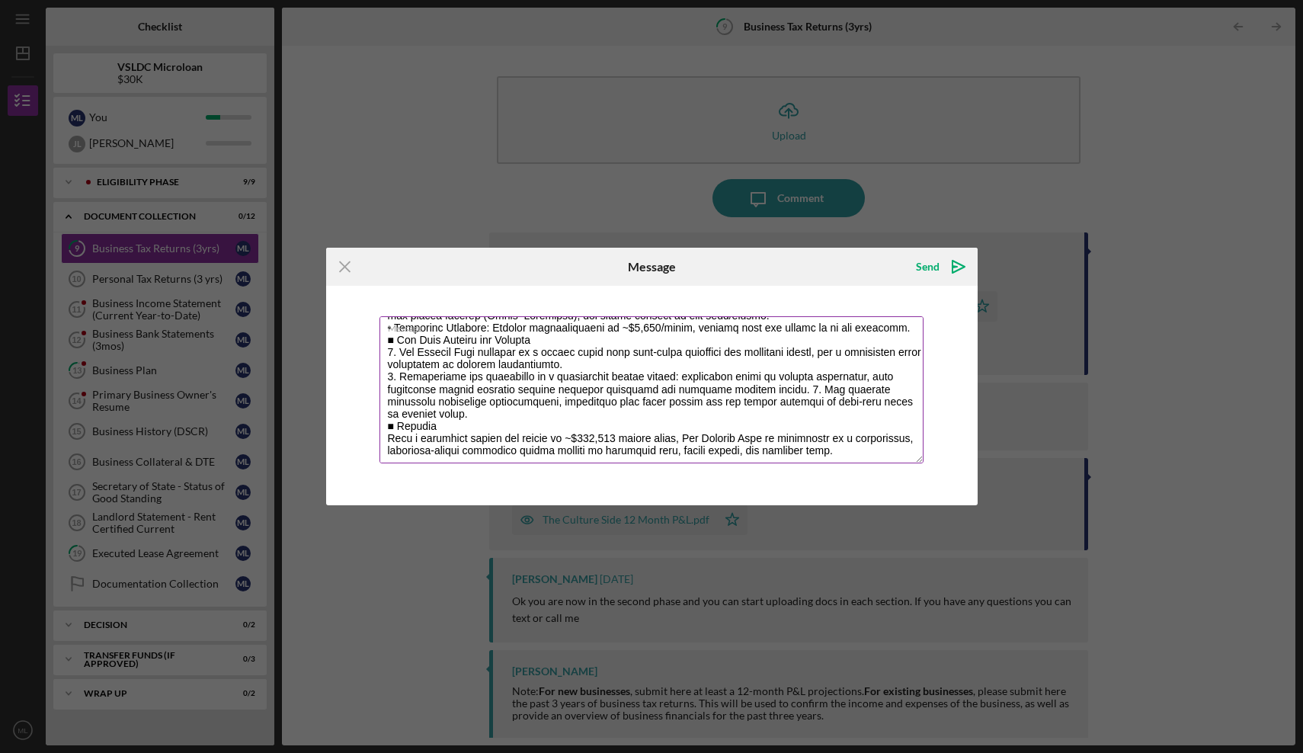
click at [485, 340] on textarea "Message" at bounding box center [651, 389] width 544 height 147
click at [496, 342] on textarea "Message" at bounding box center [651, 389] width 544 height 147
click at [534, 337] on textarea "Message" at bounding box center [651, 389] width 544 height 147
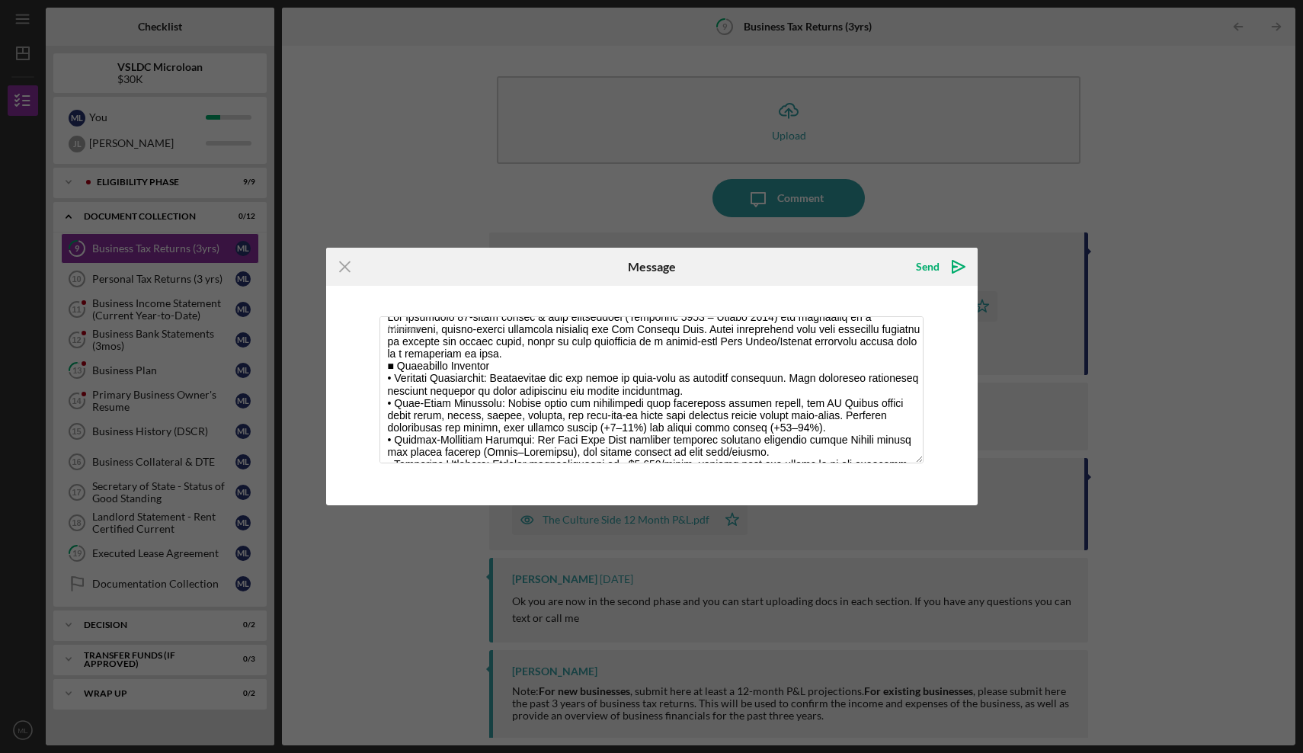
drag, startPoint x: 540, startPoint y: 341, endPoint x: 539, endPoint y: 315, distance: 25.2
click at [539, 315] on div "Message" at bounding box center [651, 395] width 651 height 219
click at [594, 407] on textarea "Message" at bounding box center [651, 389] width 544 height 147
click at [497, 381] on textarea "Message" at bounding box center [651, 389] width 544 height 147
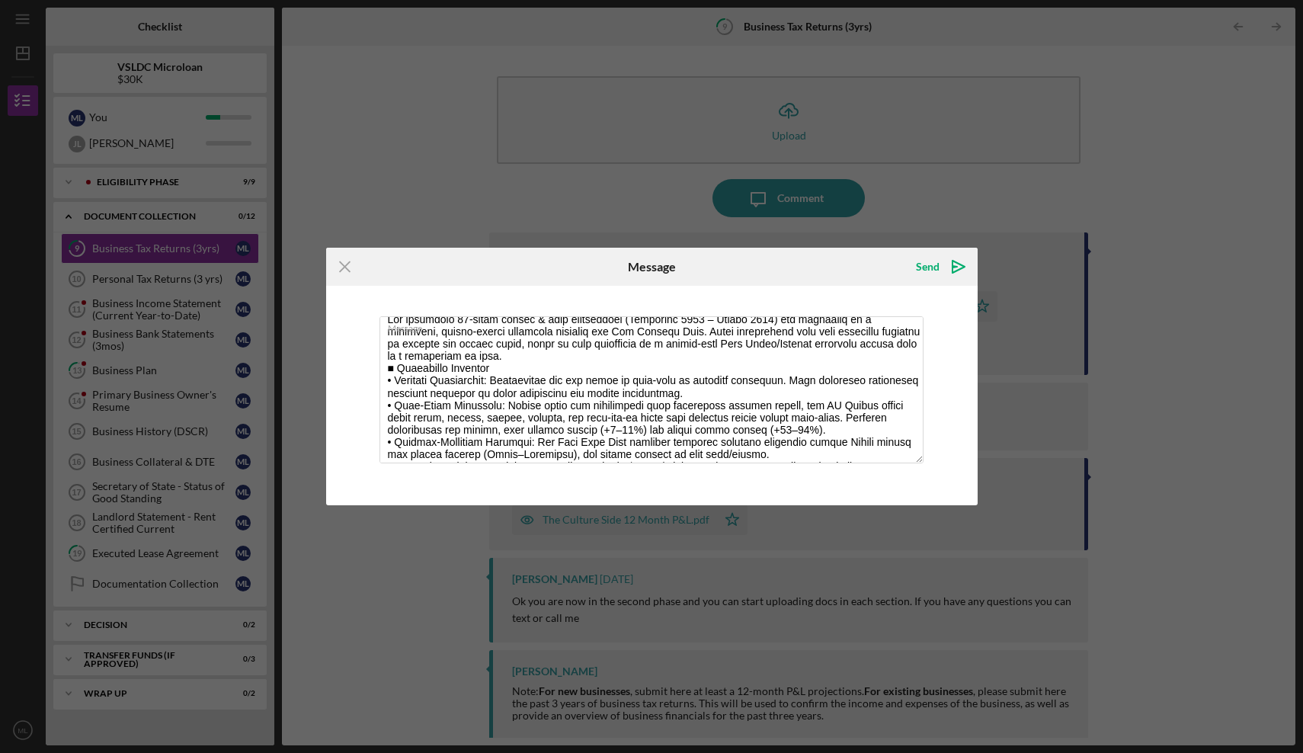
scroll to position [0, 0]
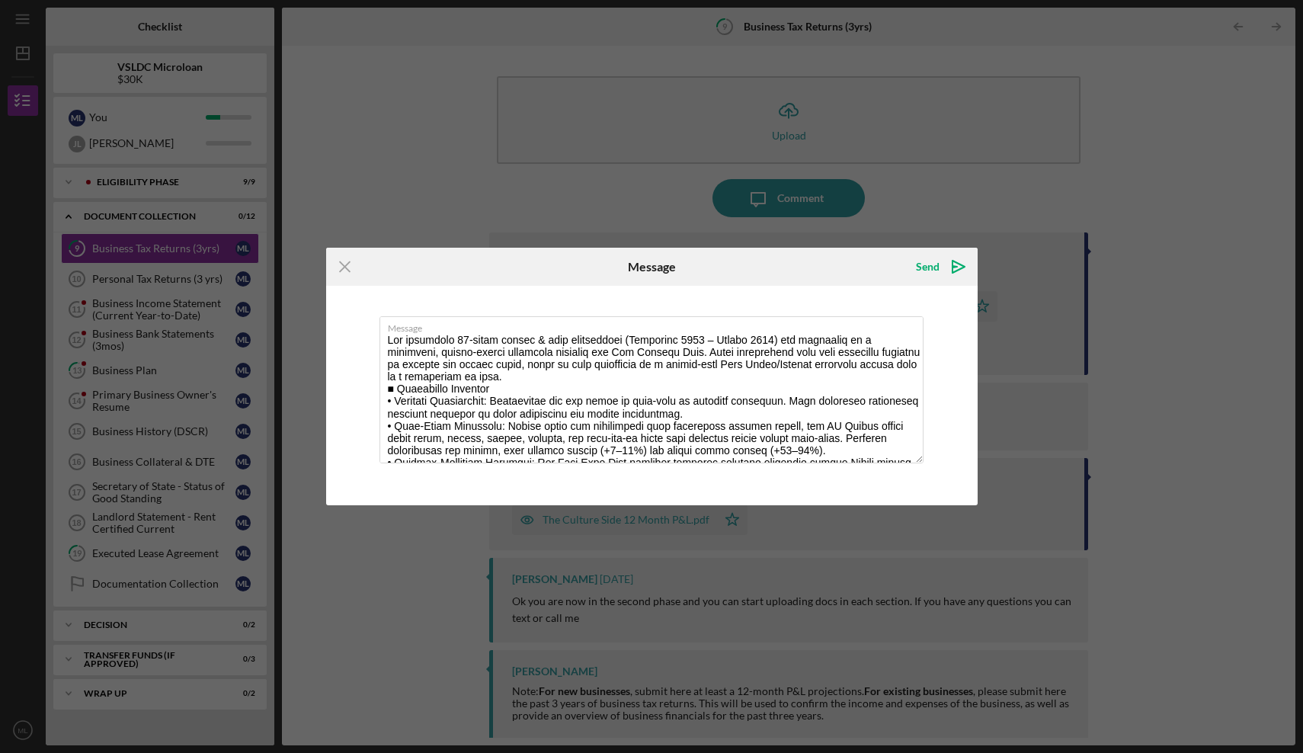
drag, startPoint x: 431, startPoint y: 350, endPoint x: 433, endPoint y: 273, distance: 76.2
click at [433, 273] on form "Icon/Menu Close Message Send Icon/icon-invite-send Message Cancel Send Icon/ico…" at bounding box center [651, 376] width 651 height 257
click at [433, 366] on textarea "Message" at bounding box center [651, 389] width 544 height 147
click at [522, 389] on textarea "Message" at bounding box center [651, 389] width 544 height 147
click at [785, 378] on textarea "Message" at bounding box center [651, 389] width 544 height 147
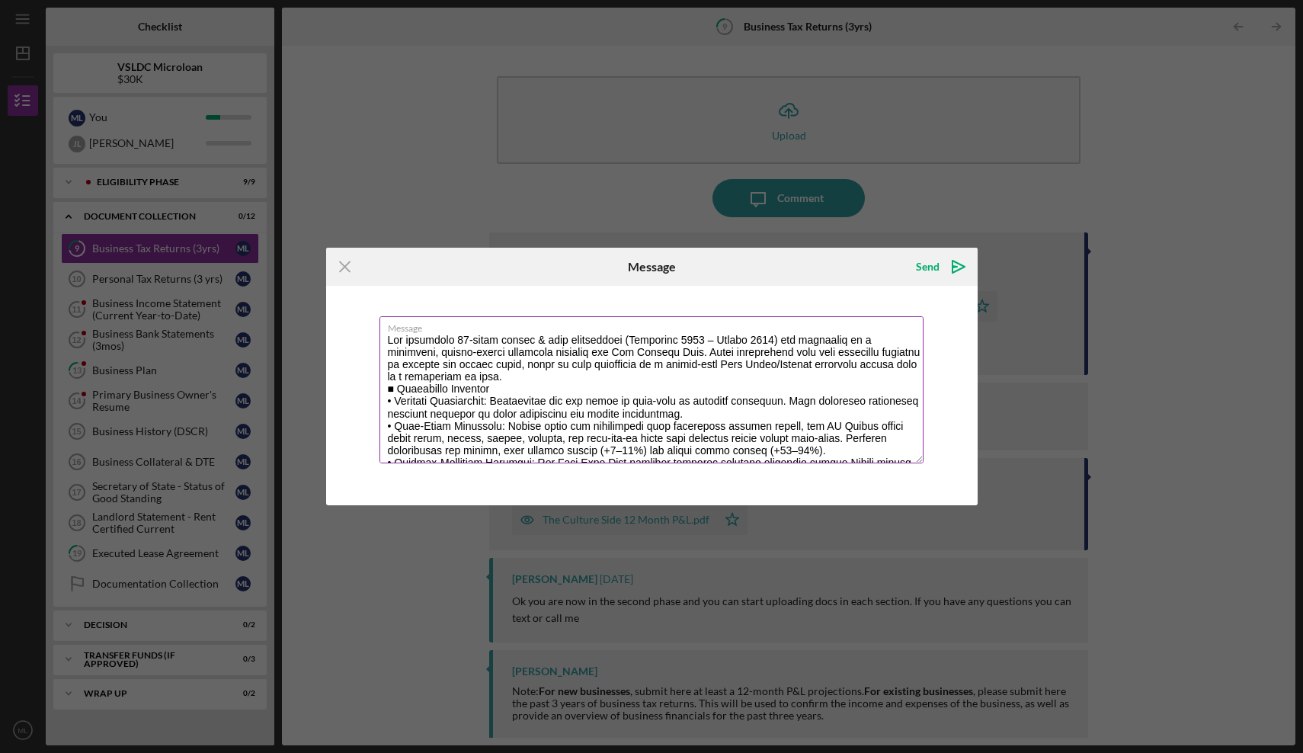
drag, startPoint x: 785, startPoint y: 378, endPoint x: 740, endPoint y: 378, distance: 44.9
click at [740, 378] on textarea "Message" at bounding box center [651, 389] width 544 height 147
click at [824, 379] on textarea "Message" at bounding box center [651, 389] width 544 height 147
click at [910, 380] on textarea "Message" at bounding box center [651, 389] width 544 height 147
click at [554, 392] on textarea "Message" at bounding box center [651, 389] width 544 height 147
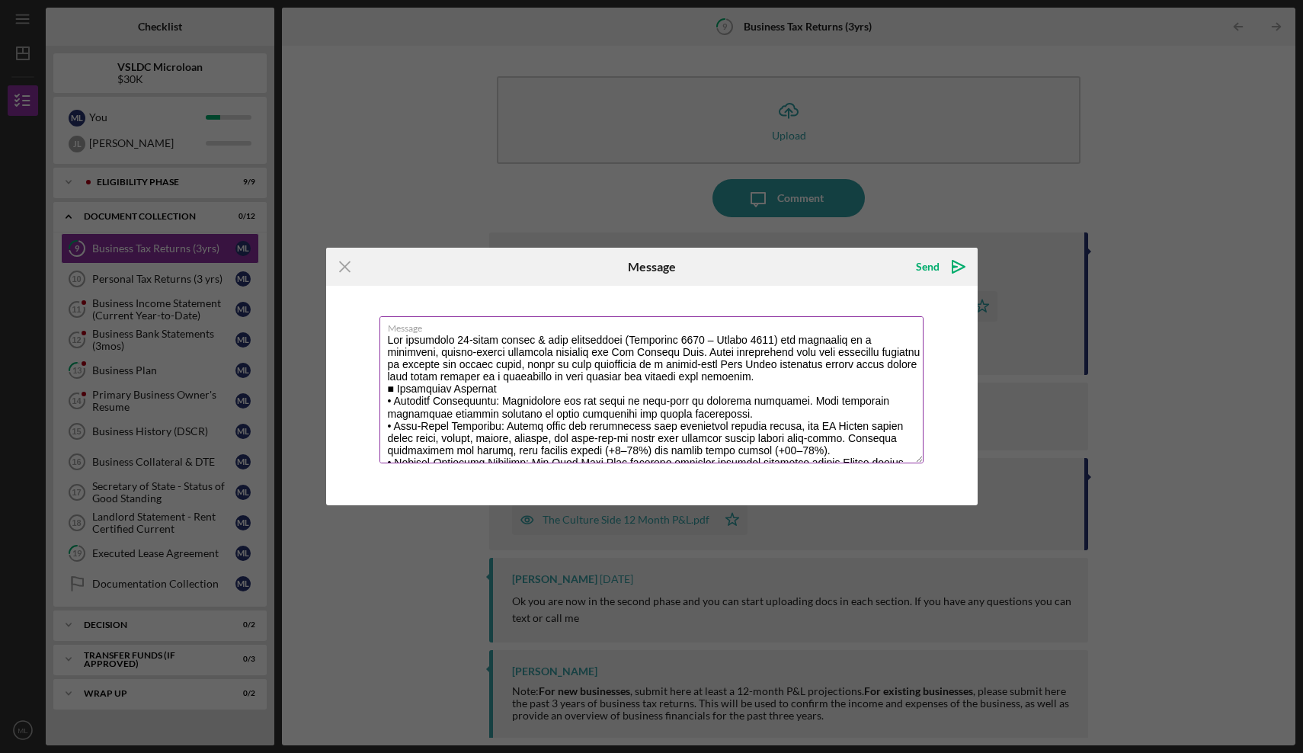
click at [490, 405] on textarea "Message" at bounding box center [651, 389] width 544 height 147
drag, startPoint x: 513, startPoint y: 444, endPoint x: 516, endPoint y: 458, distance: 13.9
click at [516, 458] on textarea "Message" at bounding box center [651, 389] width 544 height 147
click at [483, 402] on textarea "Message" at bounding box center [651, 389] width 544 height 147
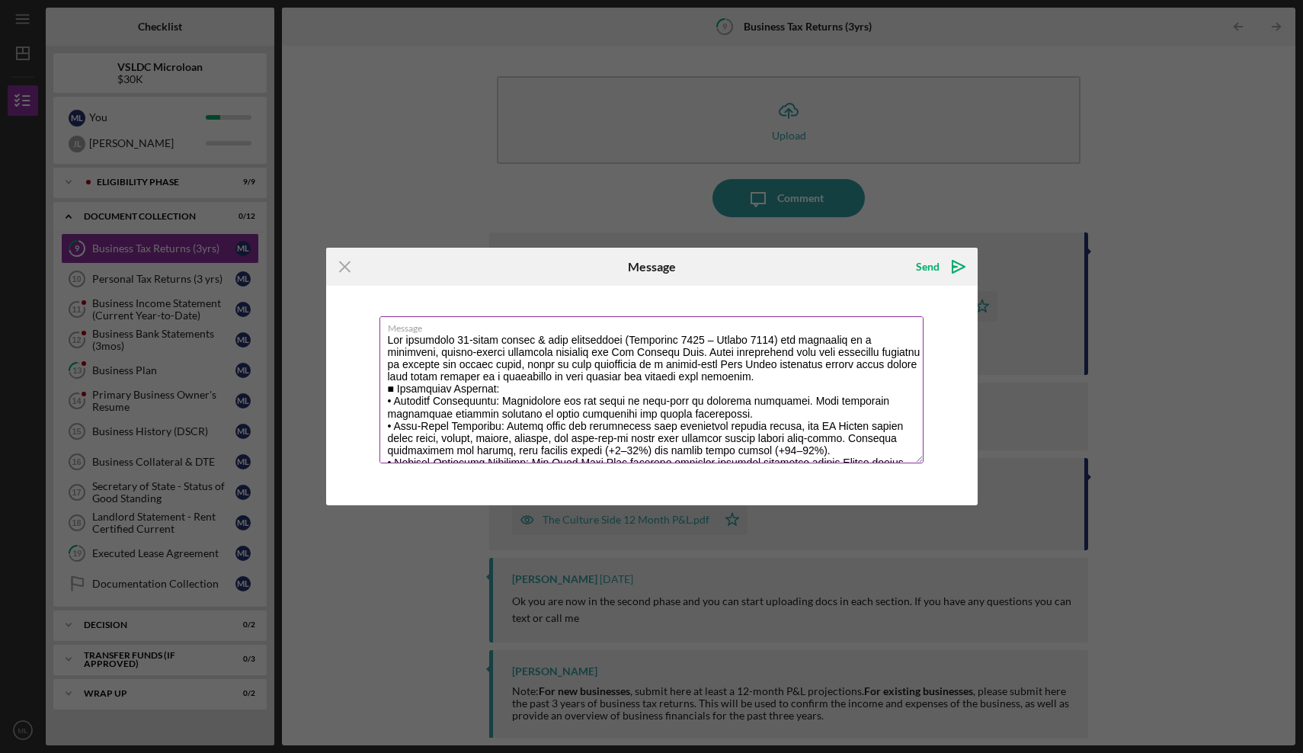
click at [483, 402] on textarea "Message" at bounding box center [651, 389] width 544 height 147
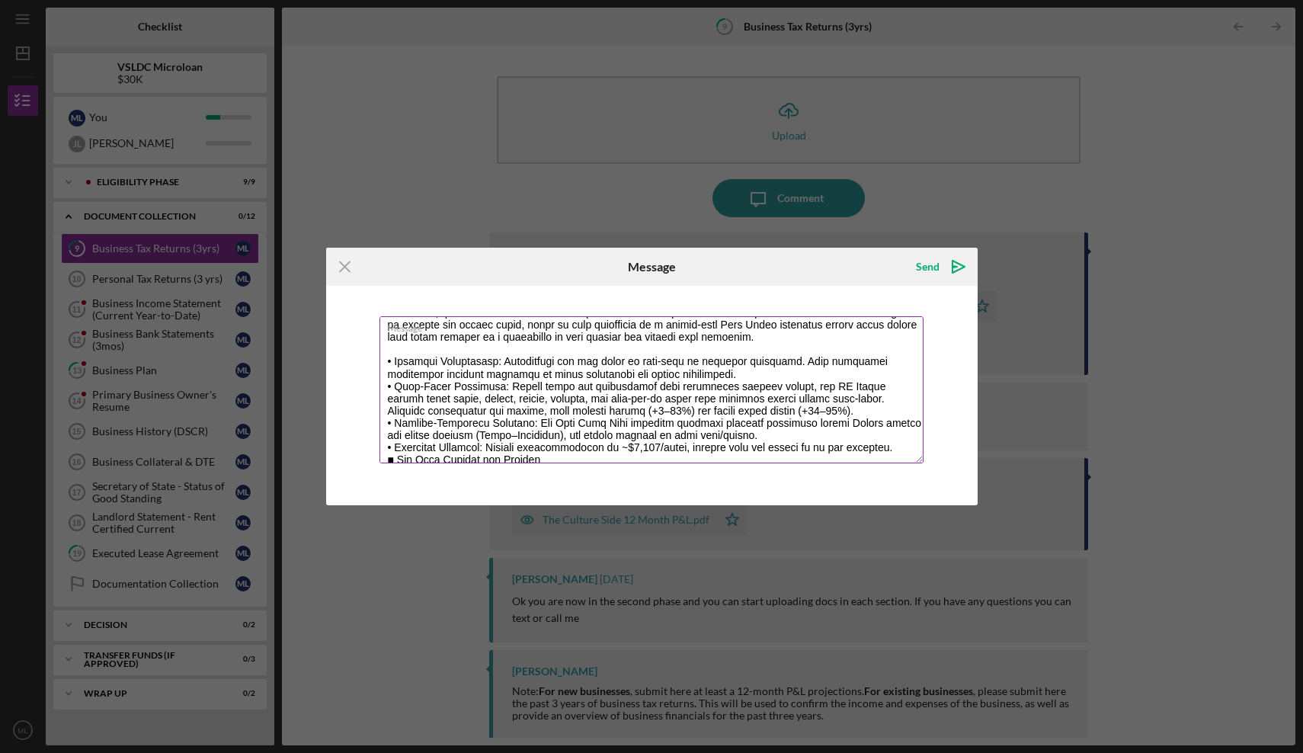
drag, startPoint x: 544, startPoint y: 449, endPoint x: 546, endPoint y: 464, distance: 15.4
click at [546, 464] on div "Message" at bounding box center [651, 390] width 545 height 149
click at [545, 443] on textarea "Message" at bounding box center [651, 389] width 544 height 147
click at [548, 408] on textarea "Message" at bounding box center [651, 389] width 544 height 147
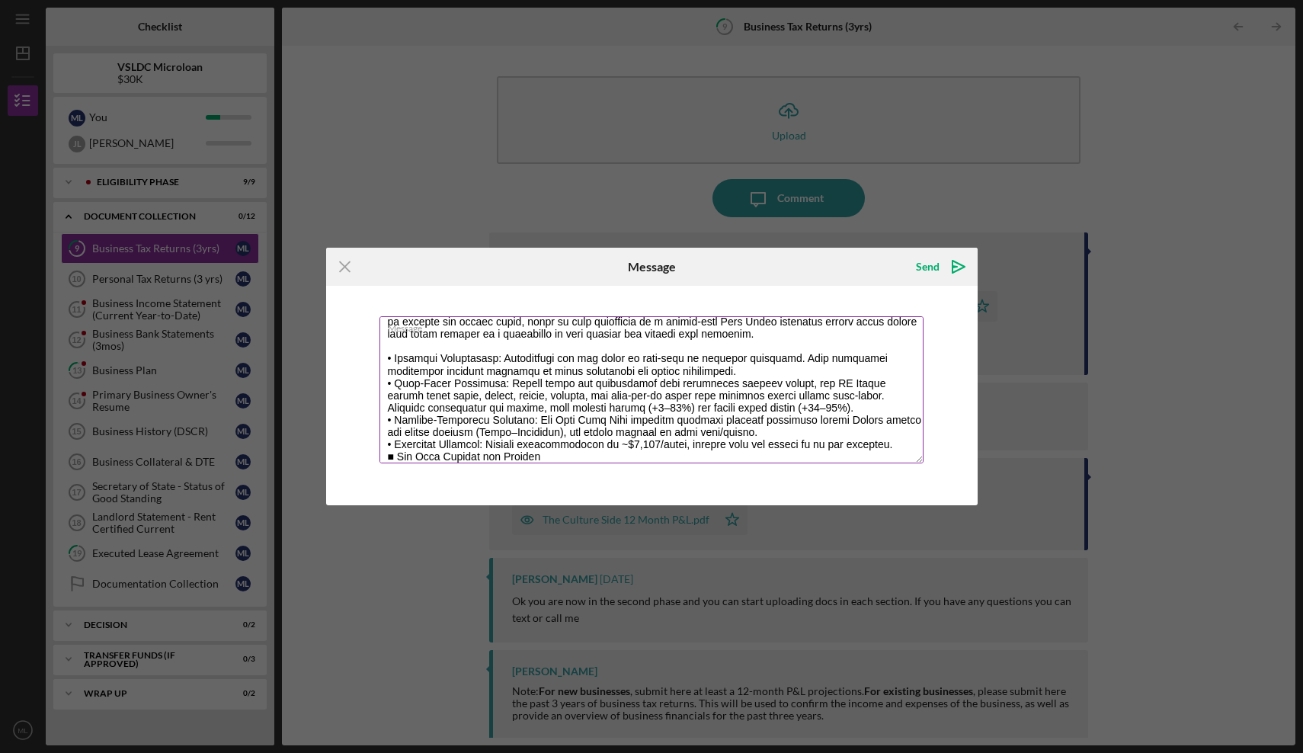
click at [548, 408] on textarea "Message" at bounding box center [651, 389] width 544 height 147
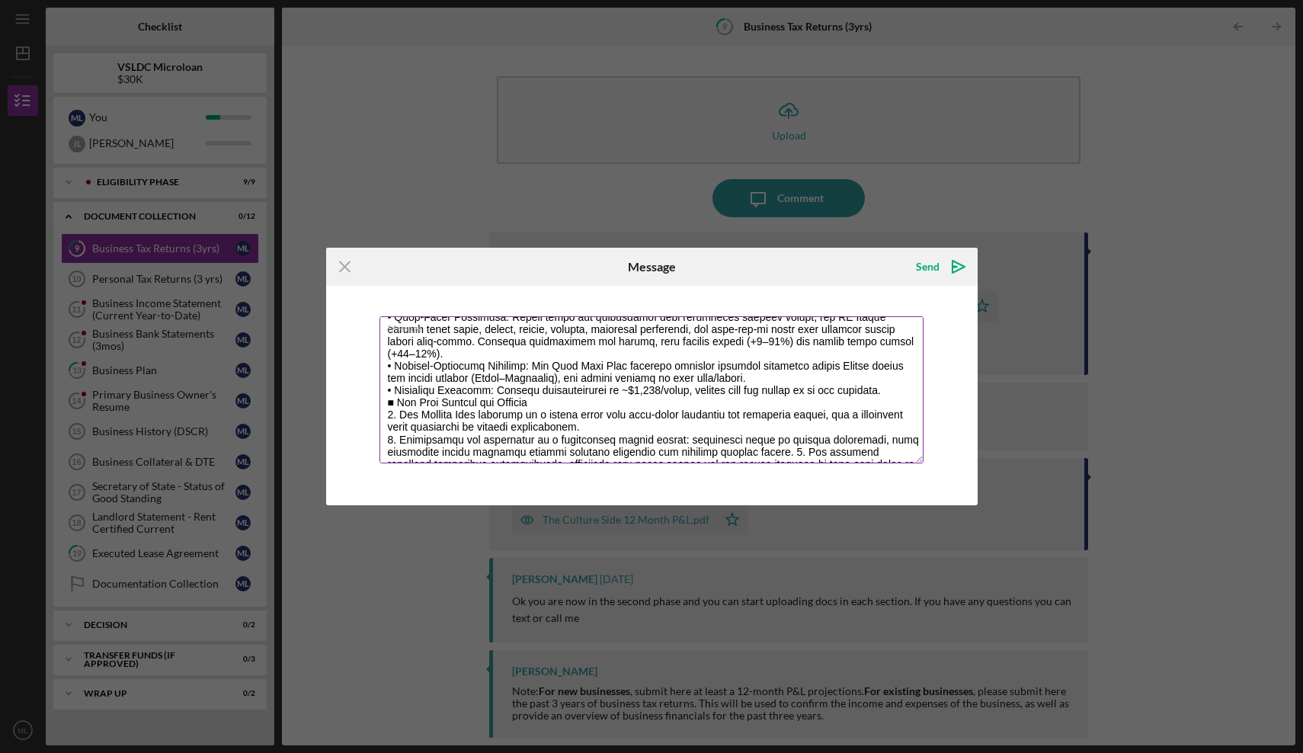
drag, startPoint x: 590, startPoint y: 443, endPoint x: 594, endPoint y: 462, distance: 20.3
click at [594, 462] on textarea "Message" at bounding box center [651, 389] width 544 height 147
click at [651, 376] on textarea "Message" at bounding box center [651, 389] width 544 height 147
click at [657, 363] on textarea "Message" at bounding box center [651, 389] width 544 height 147
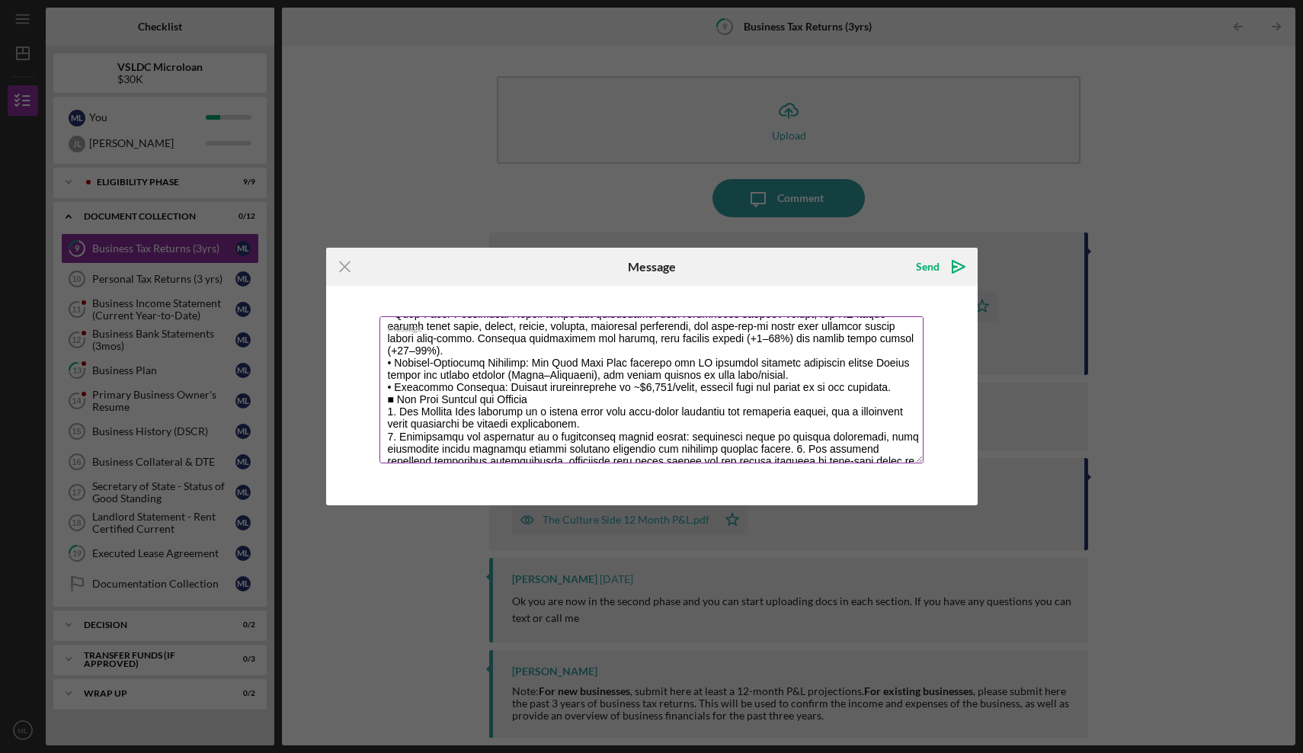
click at [523, 398] on textarea "Message" at bounding box center [651, 389] width 544 height 147
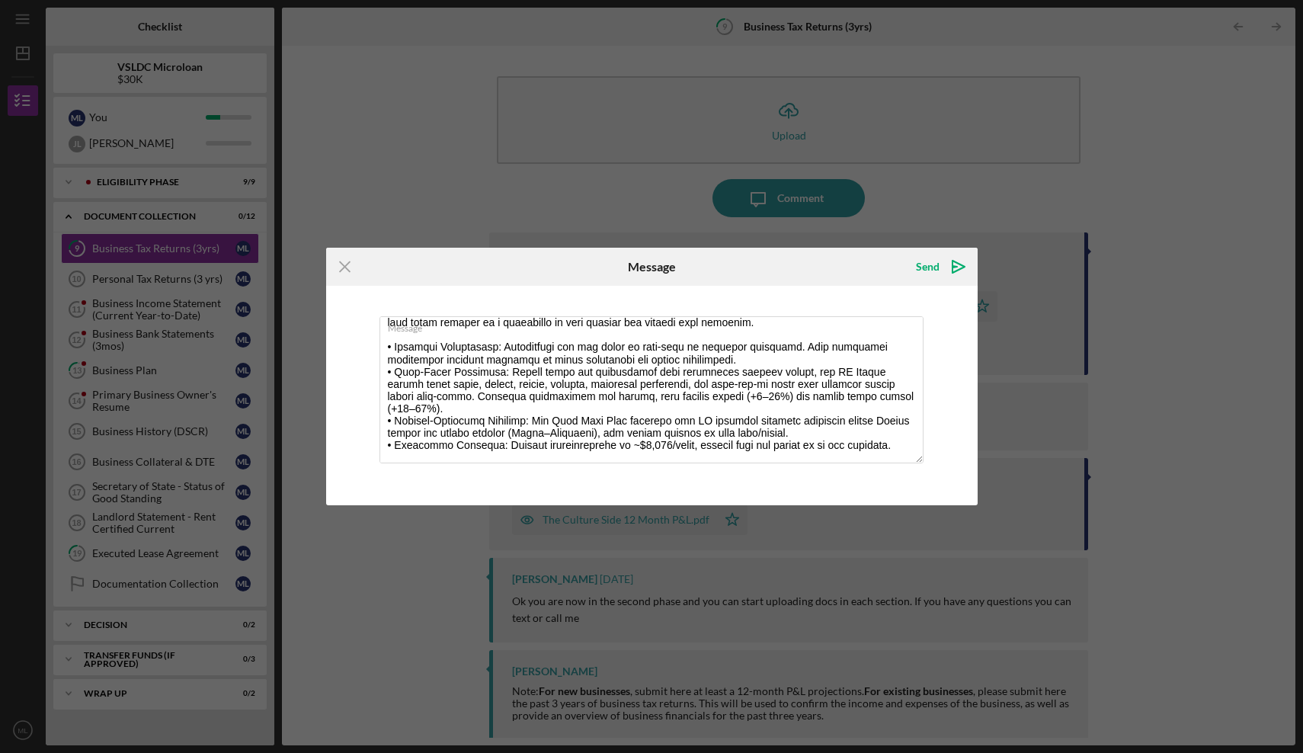
drag, startPoint x: 491, startPoint y: 370, endPoint x: 493, endPoint y: 299, distance: 71.6
click at [493, 299] on div "Message" at bounding box center [651, 395] width 651 height 219
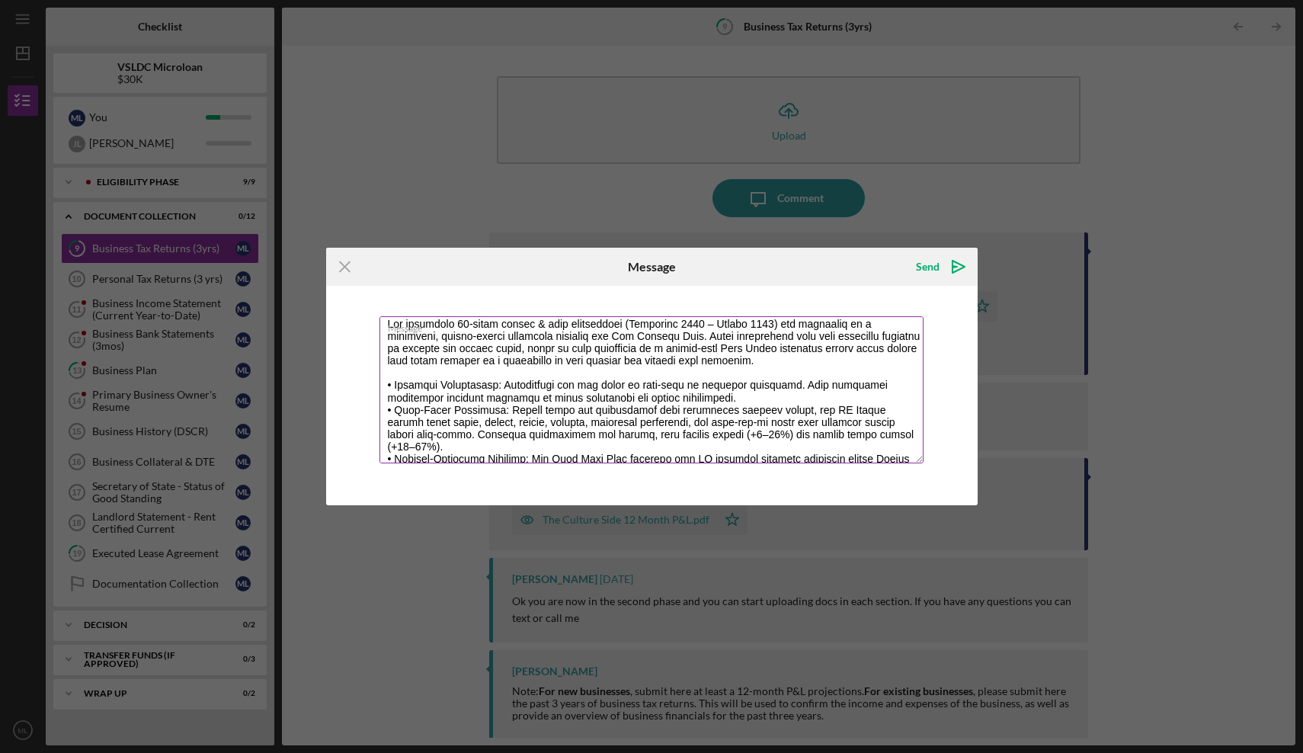
click at [510, 401] on textarea "Message" at bounding box center [651, 389] width 544 height 147
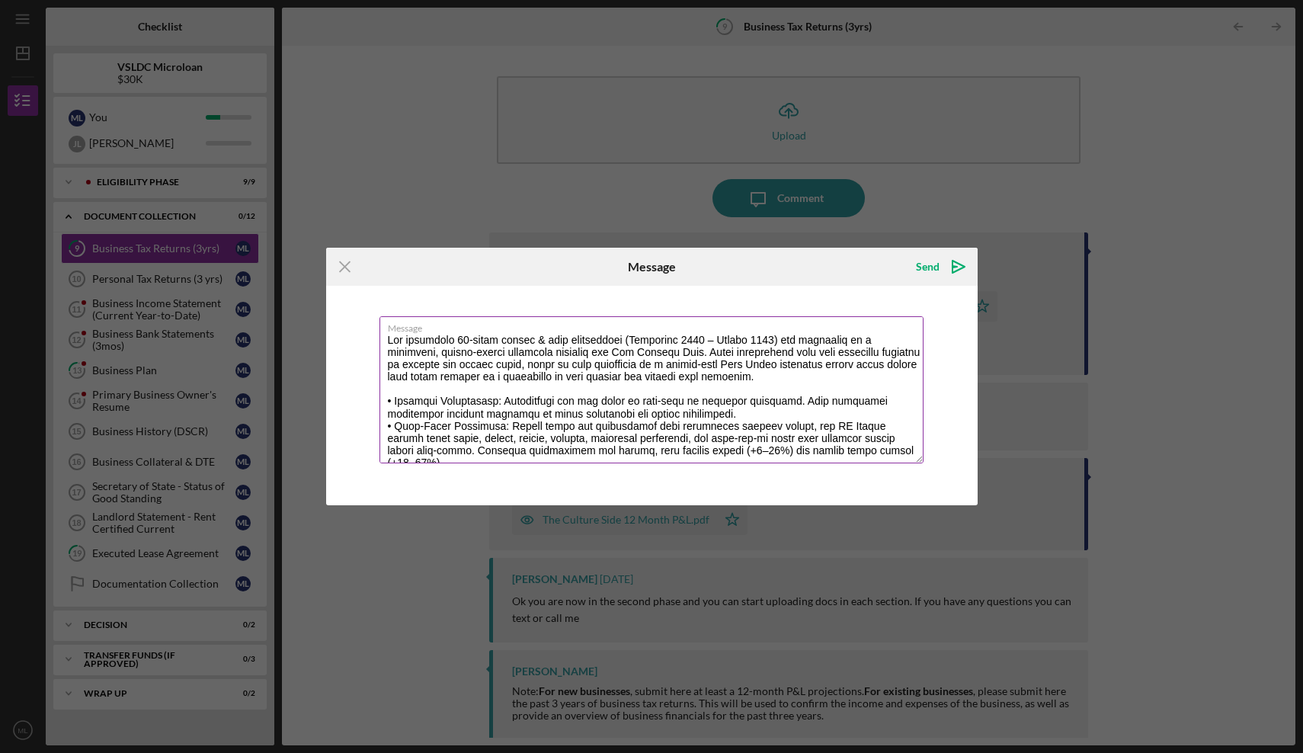
click at [919, 463] on textarea "Message" at bounding box center [651, 389] width 544 height 147
click at [576, 463] on textarea "Message" at bounding box center [651, 389] width 544 height 147
click at [786, 430] on textarea "Message" at bounding box center [651, 389] width 544 height 147
click at [430, 463] on textarea "Message" at bounding box center [651, 389] width 544 height 147
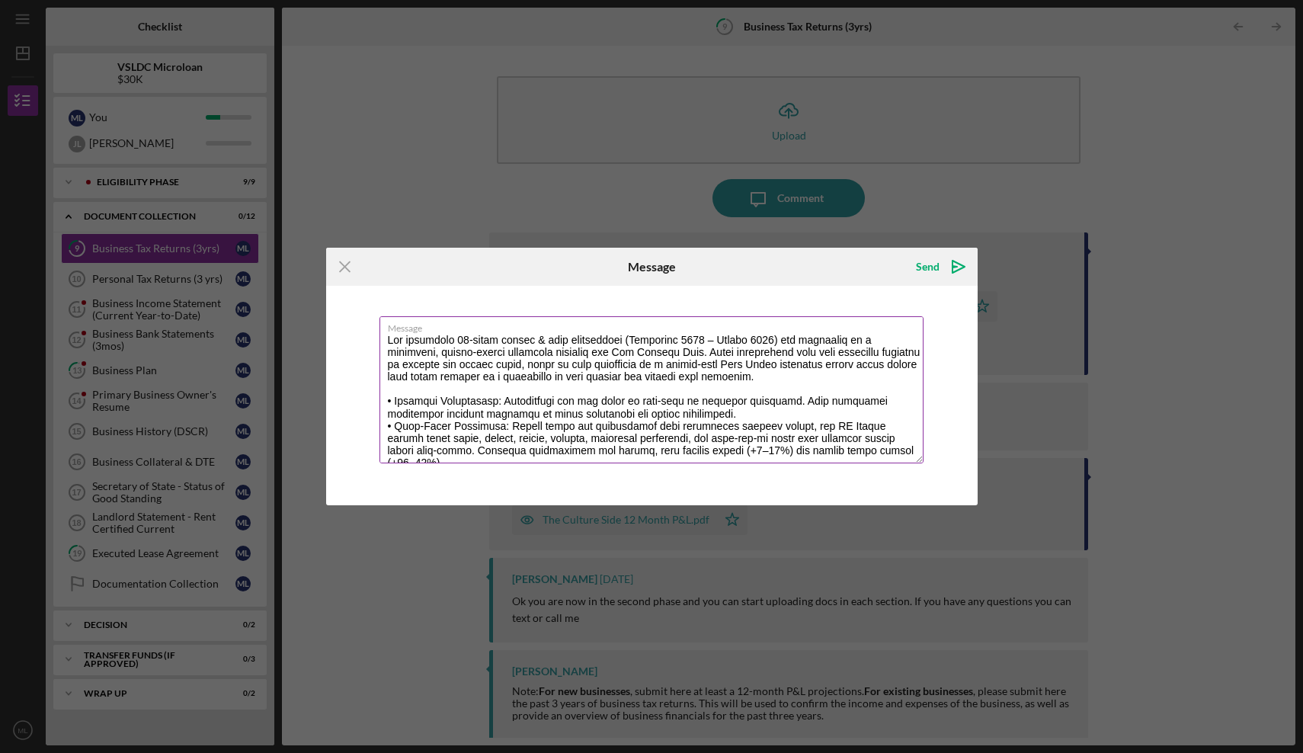
click at [430, 463] on textarea "Message" at bounding box center [651, 389] width 544 height 147
click at [567, 463] on textarea "Message" at bounding box center [651, 389] width 544 height 147
click at [920, 463] on textarea "Message" at bounding box center [651, 389] width 544 height 147
type textarea "Lor ipsumdolo 45-sitam consec & adip elitseddoei (Temporinc 5422 – Utlabo 3313)…"
click at [926, 251] on div "Send" at bounding box center [928, 266] width 24 height 30
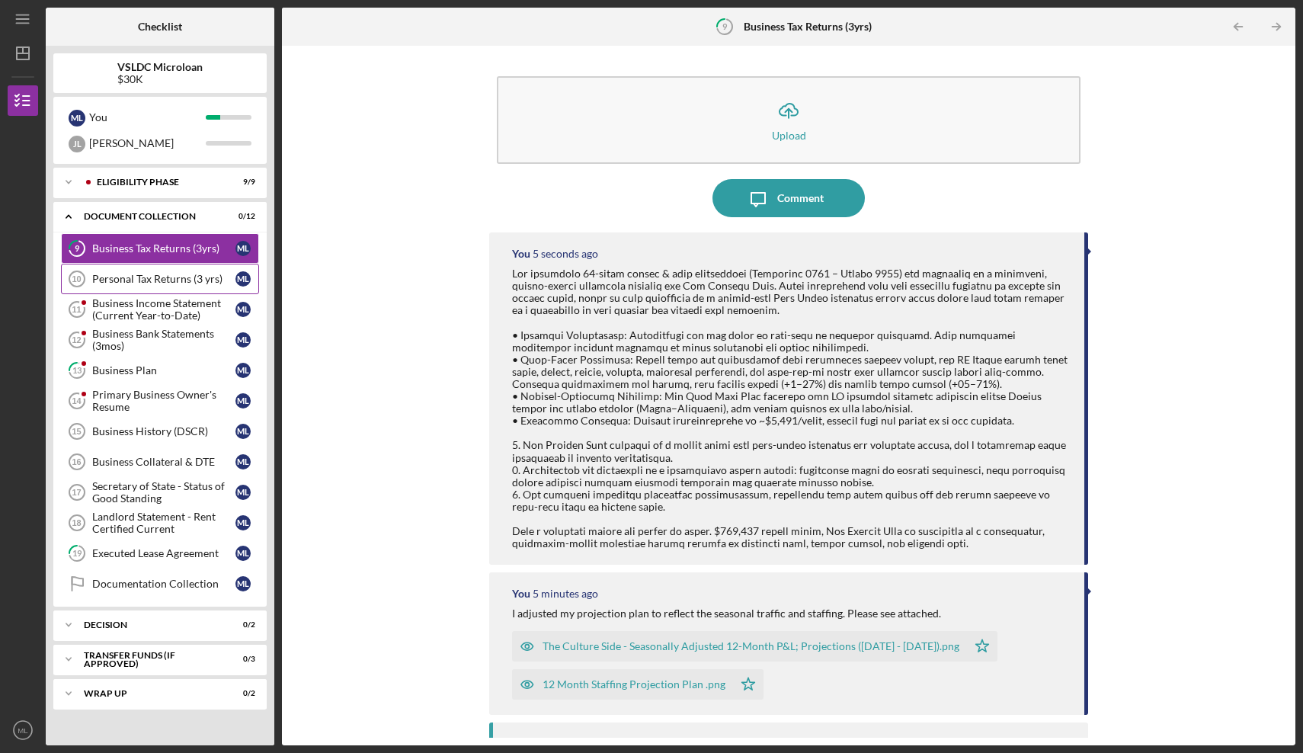
click at [176, 281] on div "Personal Tax Returns (3 yrs)" at bounding box center [163, 279] width 143 height 12
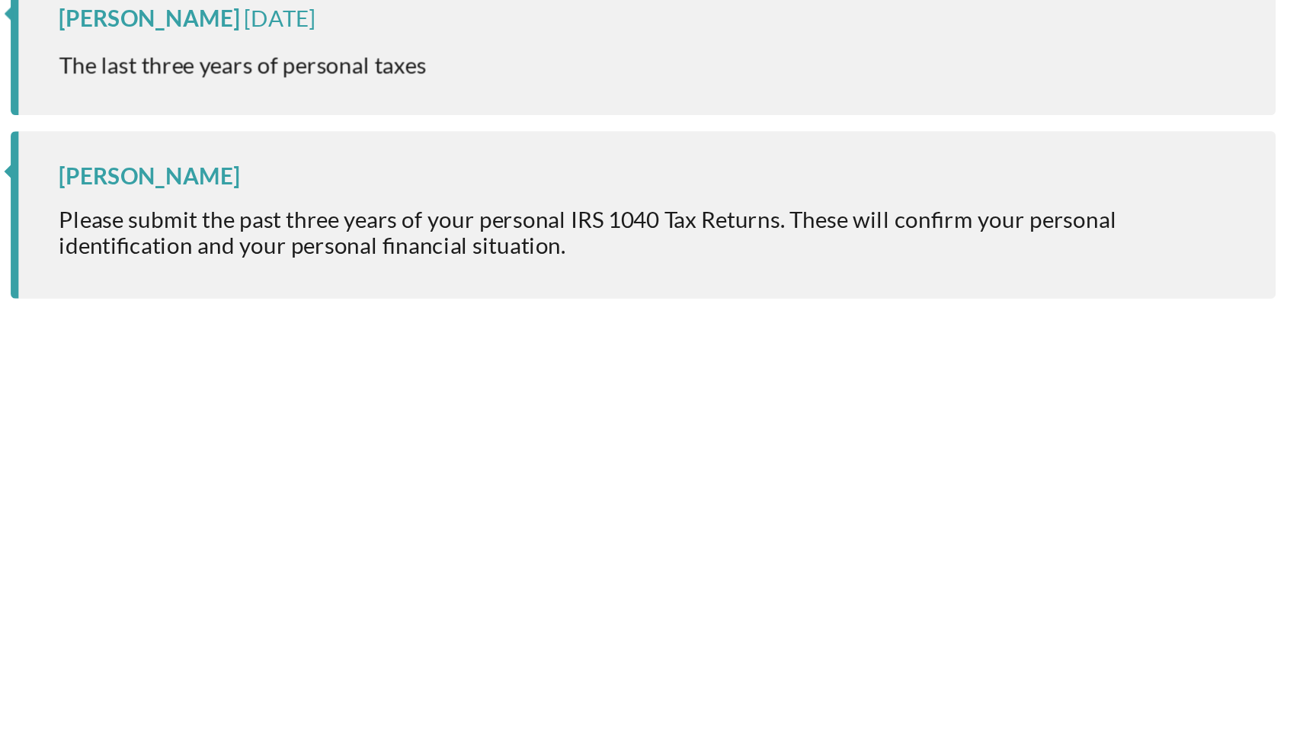
drag, startPoint x: 260, startPoint y: 227, endPoint x: 259, endPoint y: 244, distance: 16.8
click at [489, 244] on div "[PERSON_NAME] [DATE] The last three years of personal taxes [PERSON_NAME] Pleas…" at bounding box center [788, 477] width 599 height 490
drag, startPoint x: 238, startPoint y: 270, endPoint x: 225, endPoint y: 296, distance: 28.6
click at [489, 296] on div "[PERSON_NAME] [DATE] The last three years of personal taxes [PERSON_NAME] Pleas…" at bounding box center [788, 477] width 599 height 490
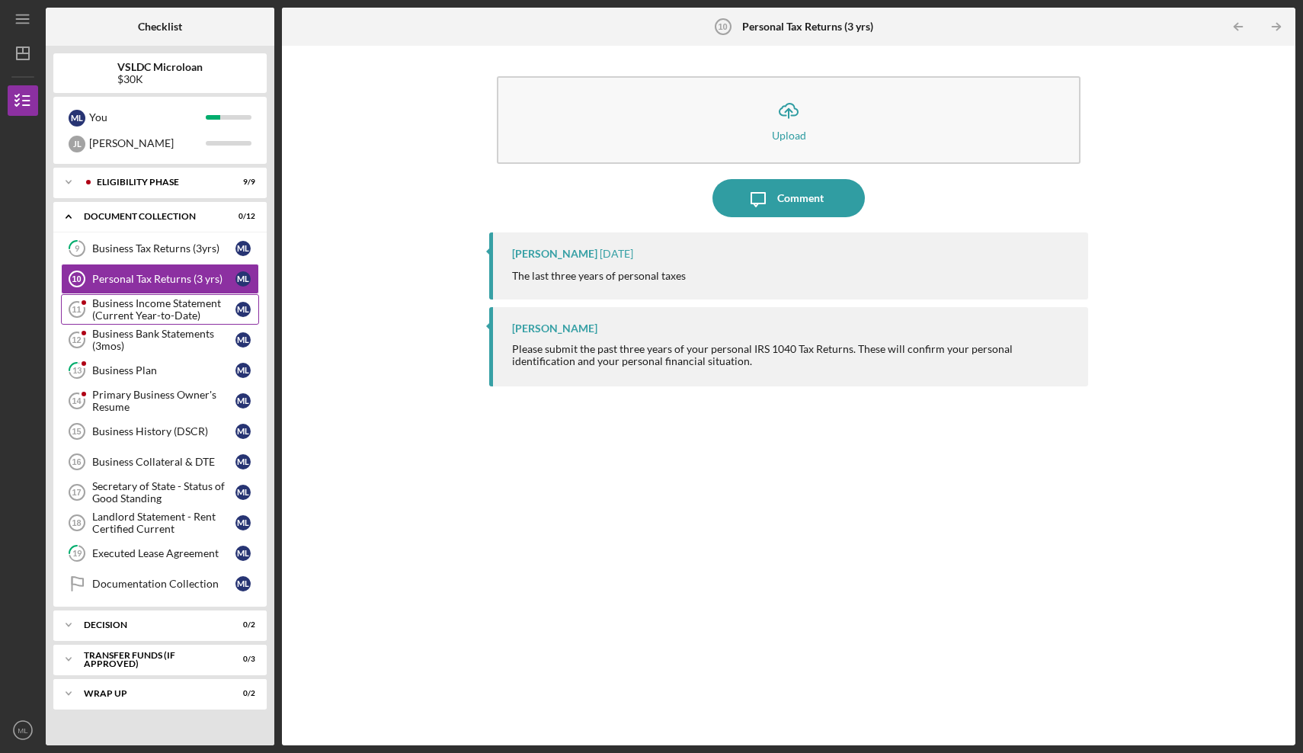
click at [172, 315] on div "Business Income Statement (Current Year-to-Date)" at bounding box center [163, 309] width 143 height 24
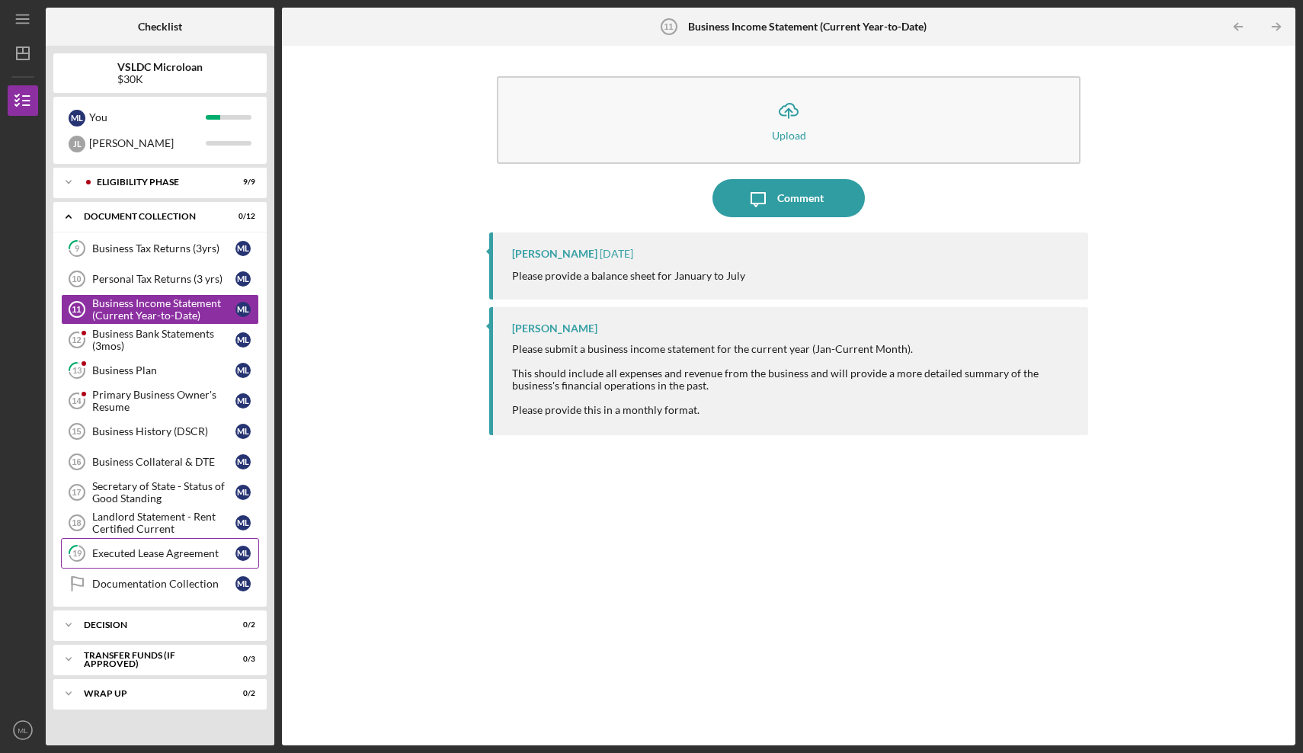
click at [134, 561] on link "19 Executed Lease Agreement M L" at bounding box center [160, 553] width 198 height 30
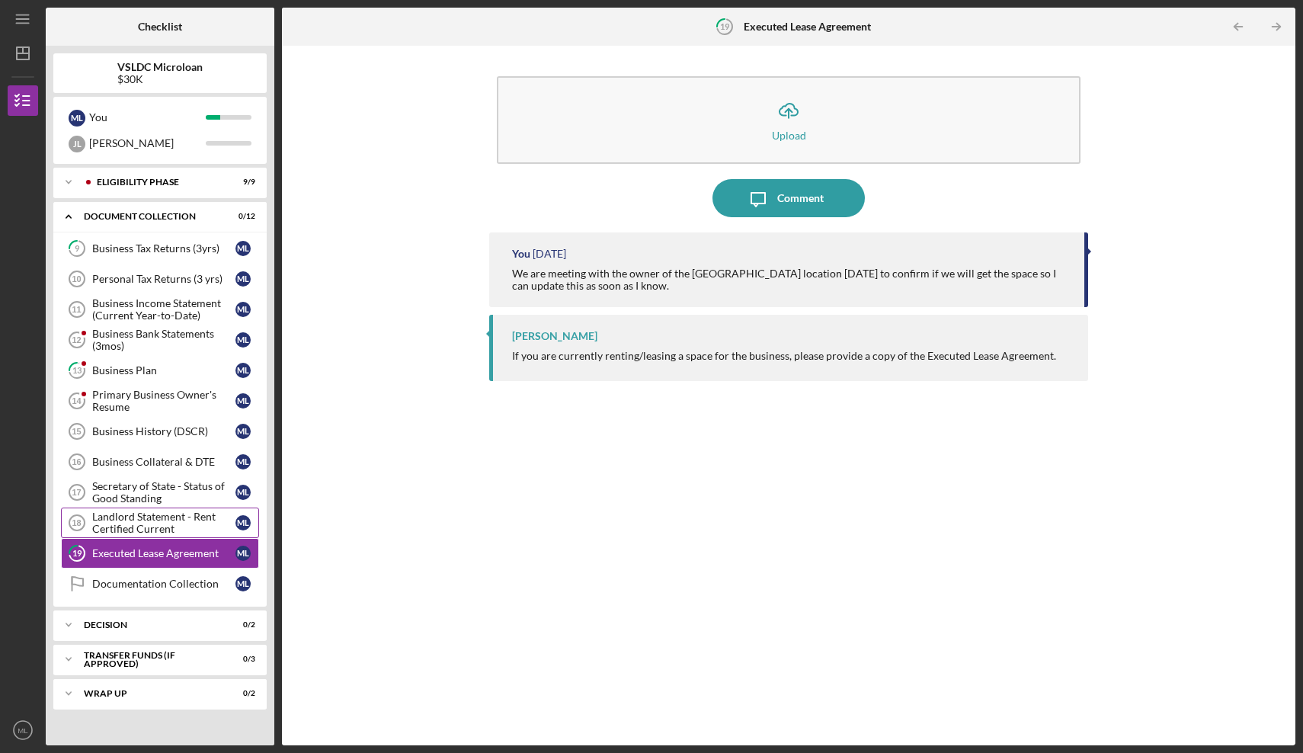
click at [160, 508] on link "Landlord Statement - Rent Certified Current 18 Landlord Statement - Rent Certif…" at bounding box center [160, 522] width 198 height 30
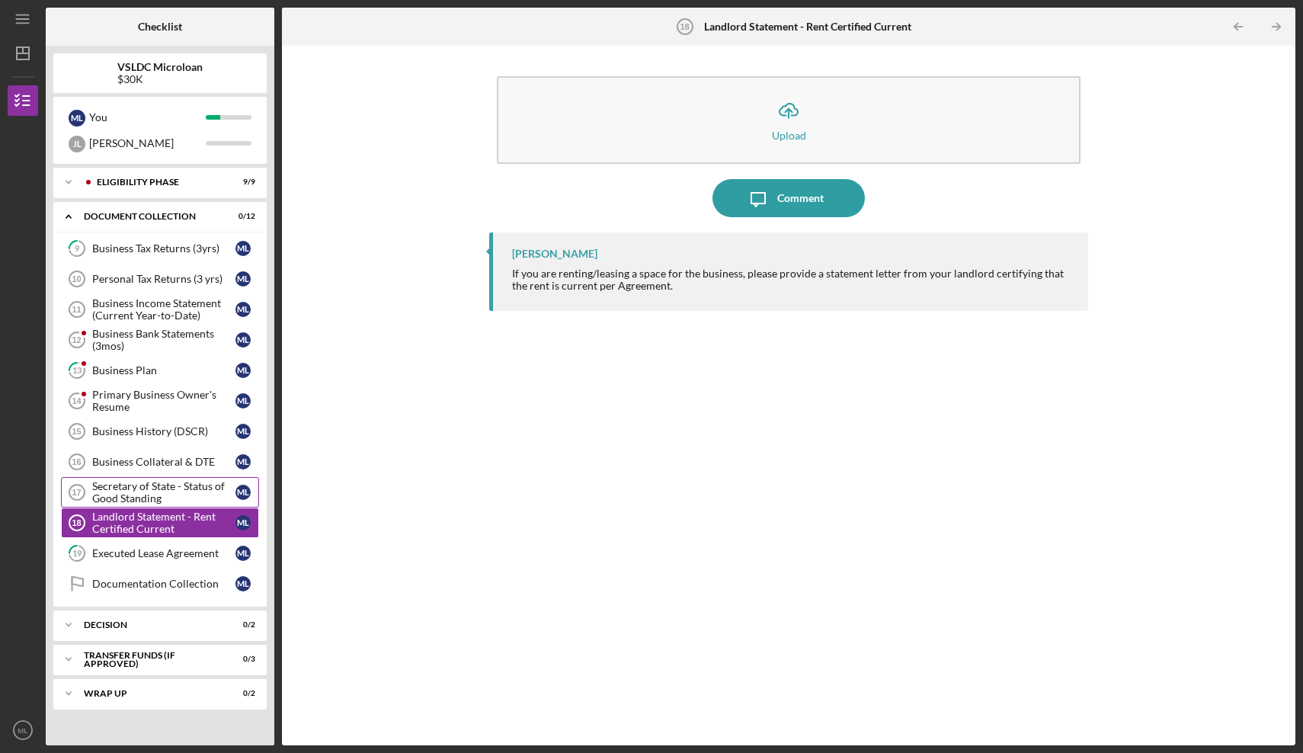
click at [167, 494] on div "Secretary of State - Status of Good Standing" at bounding box center [163, 492] width 143 height 24
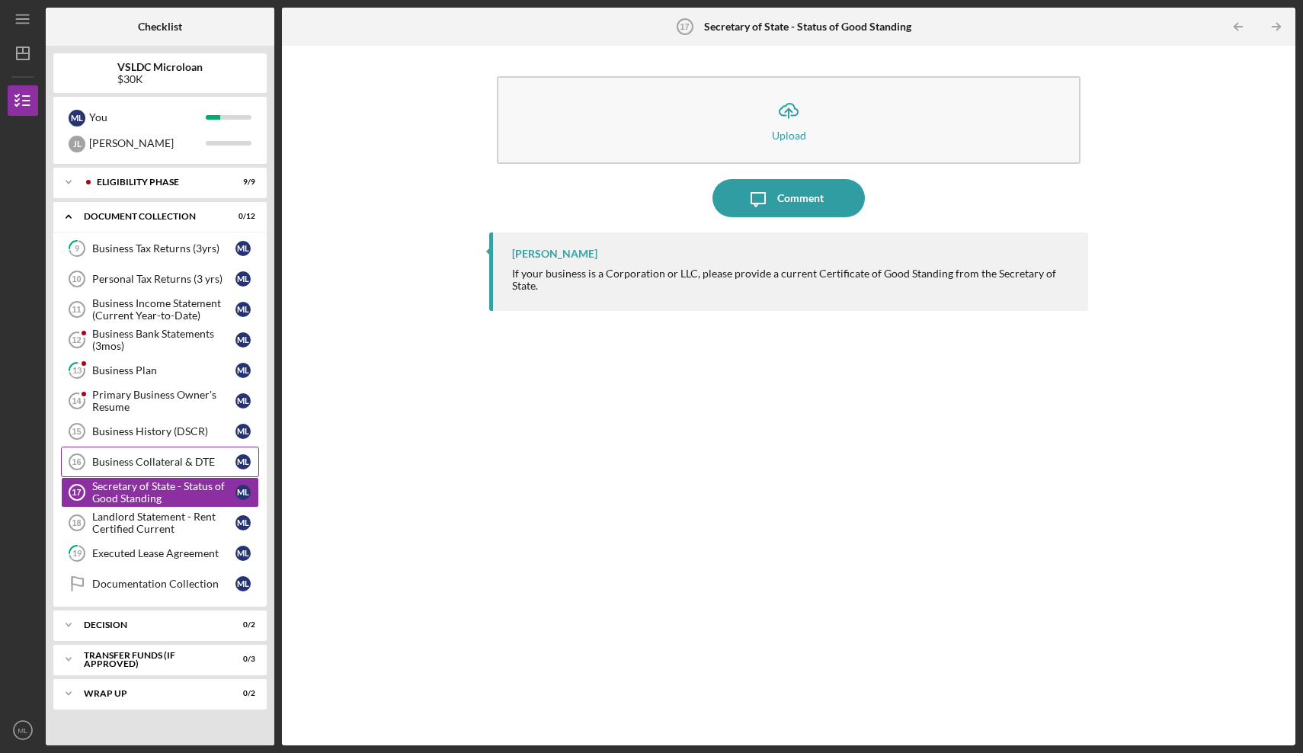
click at [172, 462] on div "Business Collateral & DTE" at bounding box center [163, 462] width 143 height 12
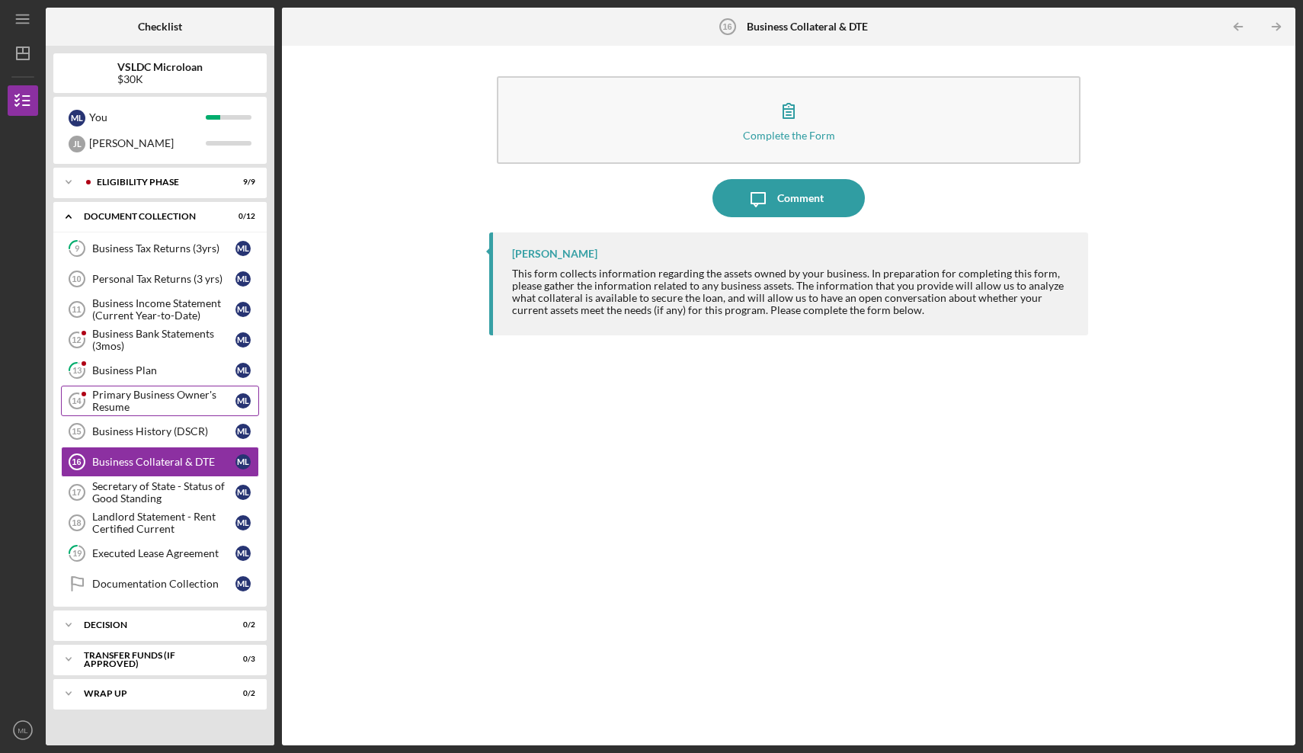
click at [159, 388] on link "Primary Business Owner's Resume 14 Primary Business Owner's Resume M L" at bounding box center [160, 400] width 198 height 30
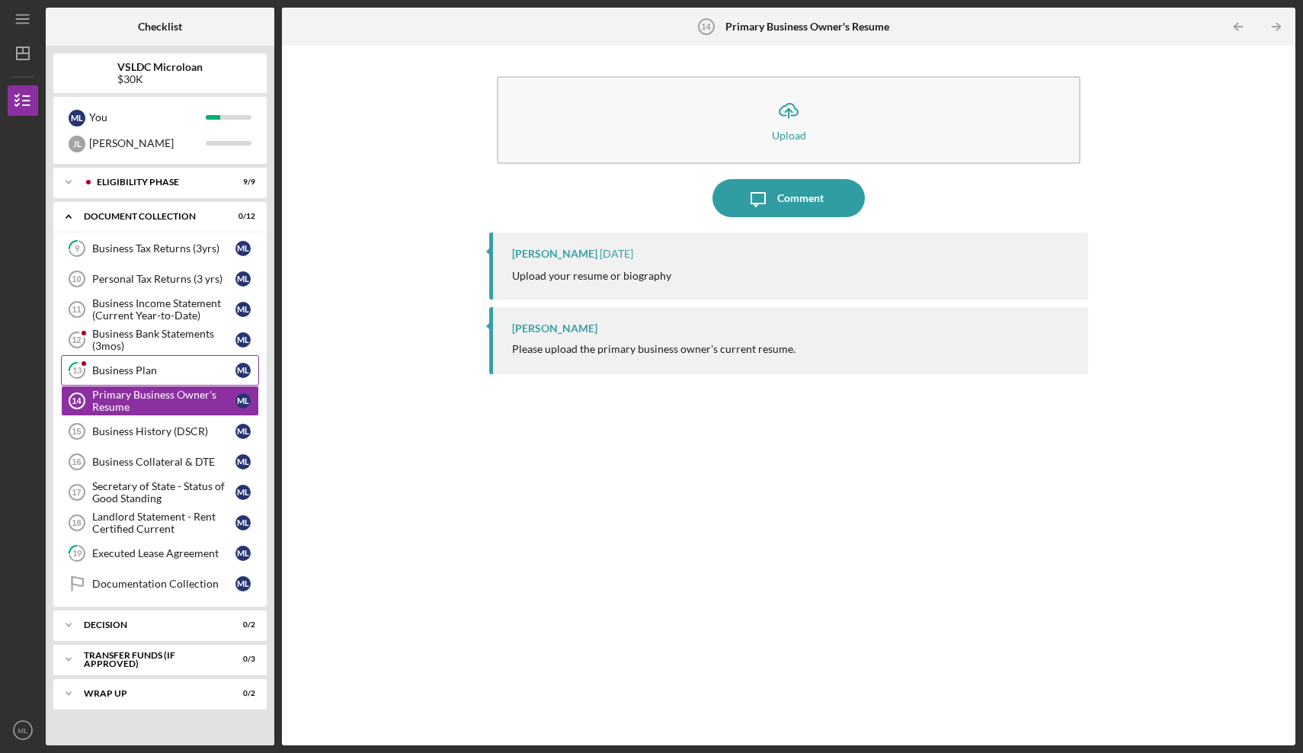
click at [149, 373] on div "Business Plan" at bounding box center [163, 370] width 143 height 12
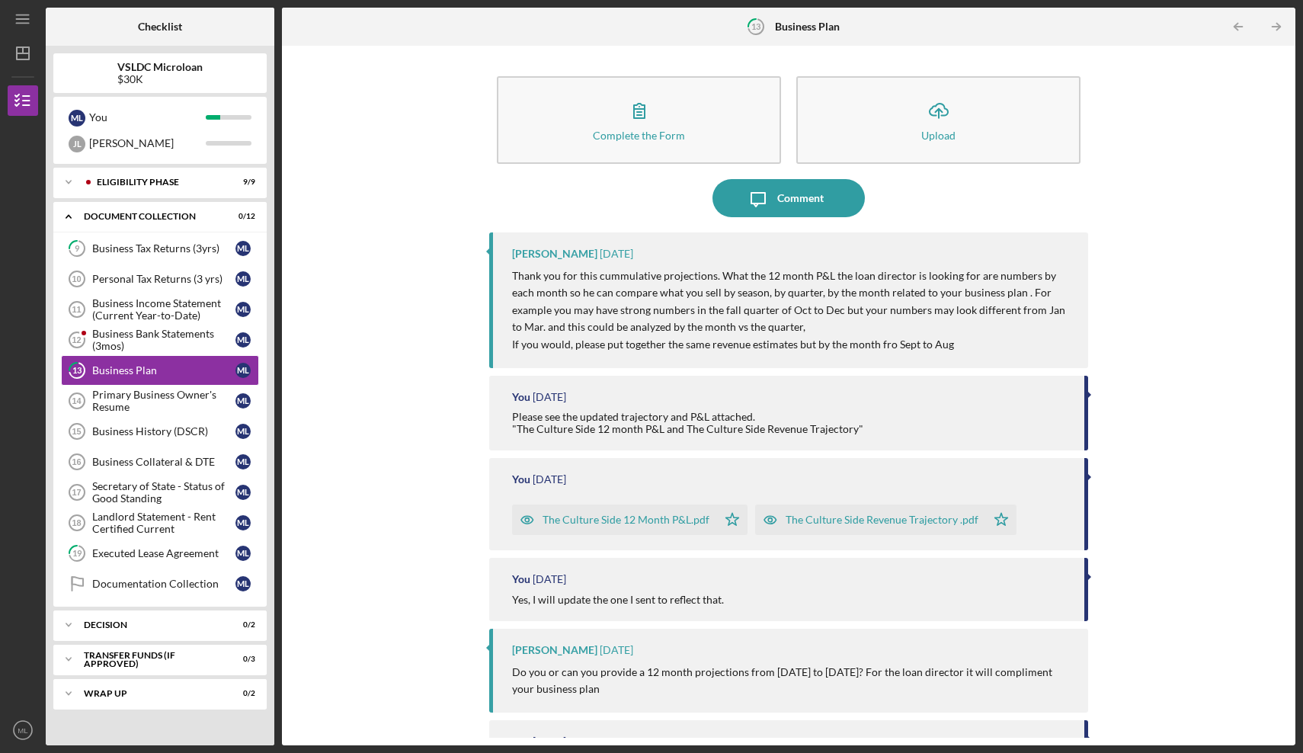
click at [635, 507] on div "The Culture Side 12 Month P&L.pdf" at bounding box center [614, 519] width 205 height 30
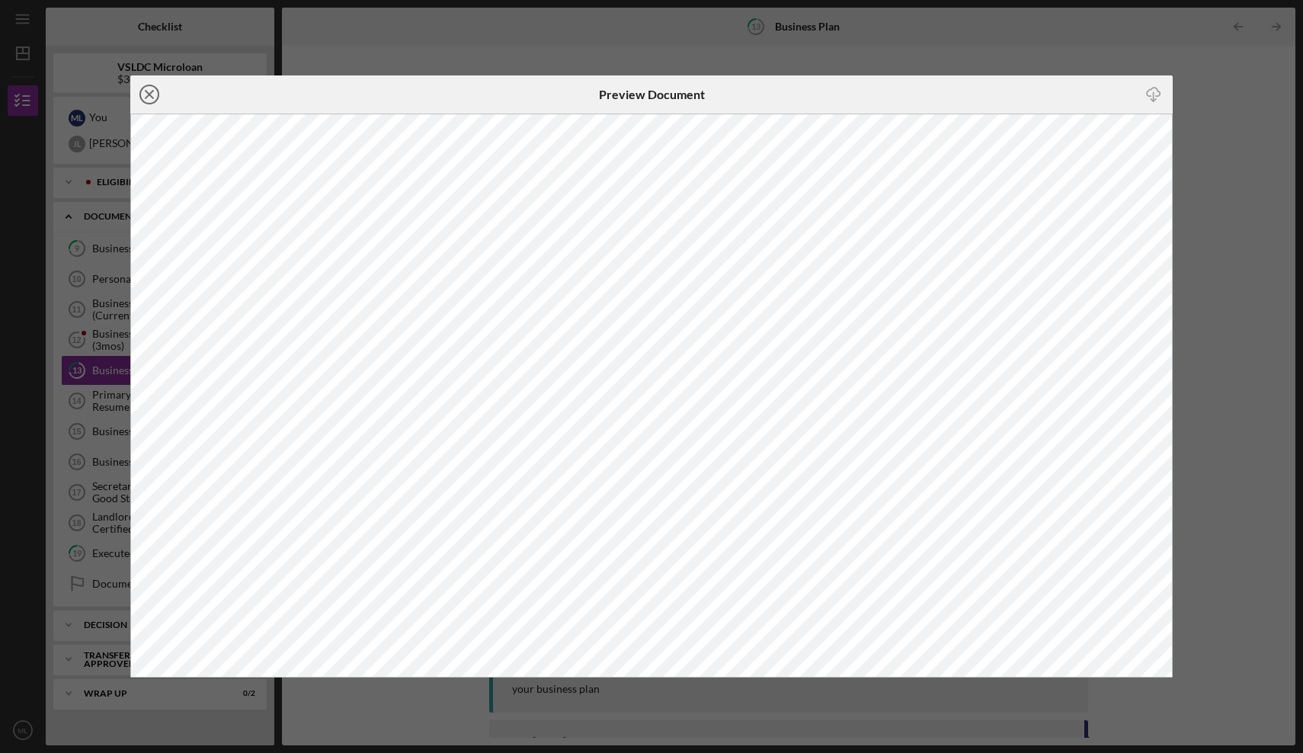
click at [142, 94] on icon "Icon/Close" at bounding box center [149, 94] width 38 height 38
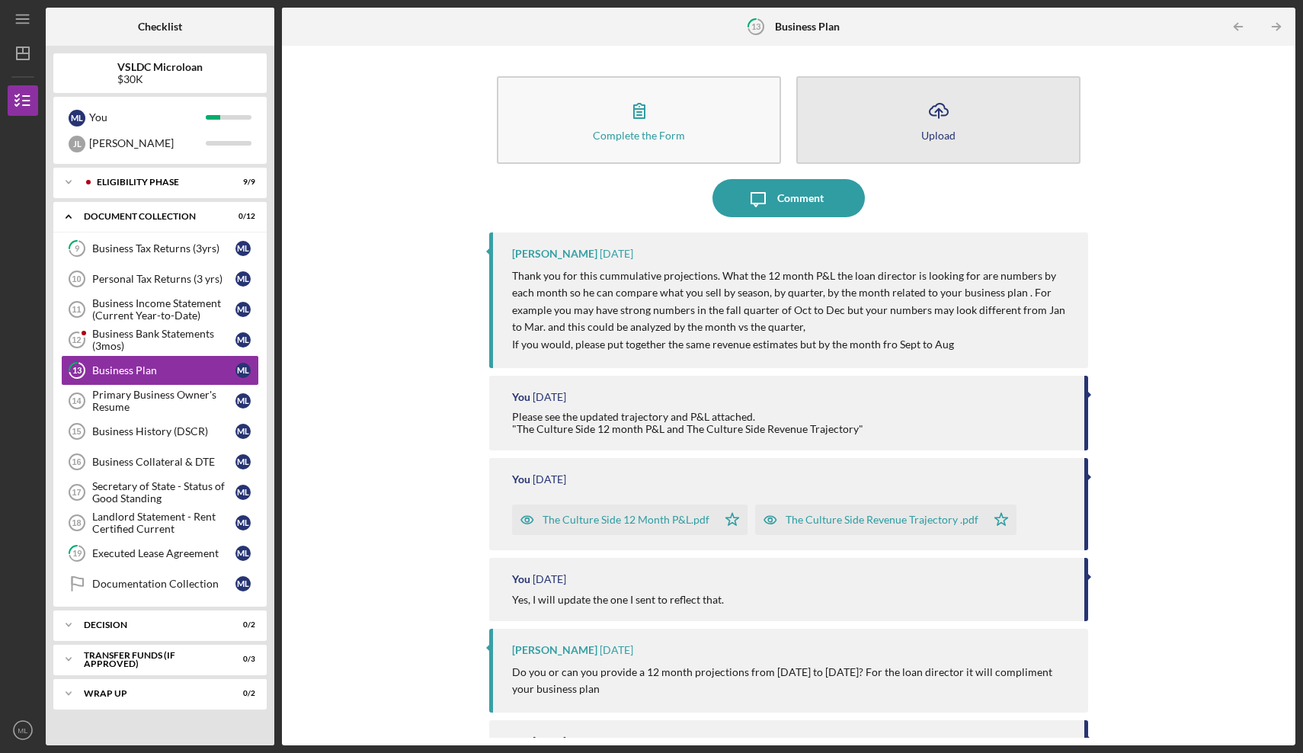
click at [866, 126] on button "Icon/Upload Upload" at bounding box center [938, 120] width 284 height 88
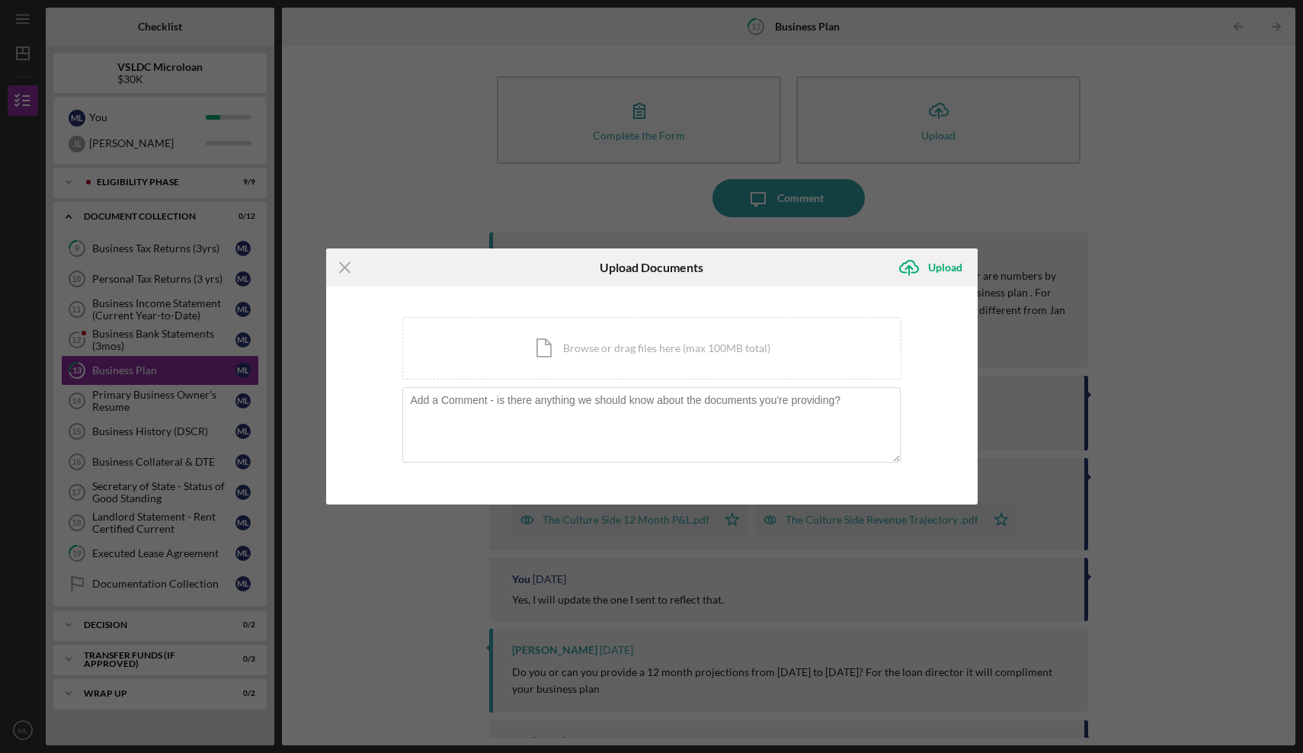
click at [985, 211] on div "Icon/Menu Close Upload Documents Icon/Upload Upload You're uploading documents …" at bounding box center [651, 376] width 1303 height 753
click at [339, 264] on icon "Icon/Menu Close" at bounding box center [345, 267] width 38 height 38
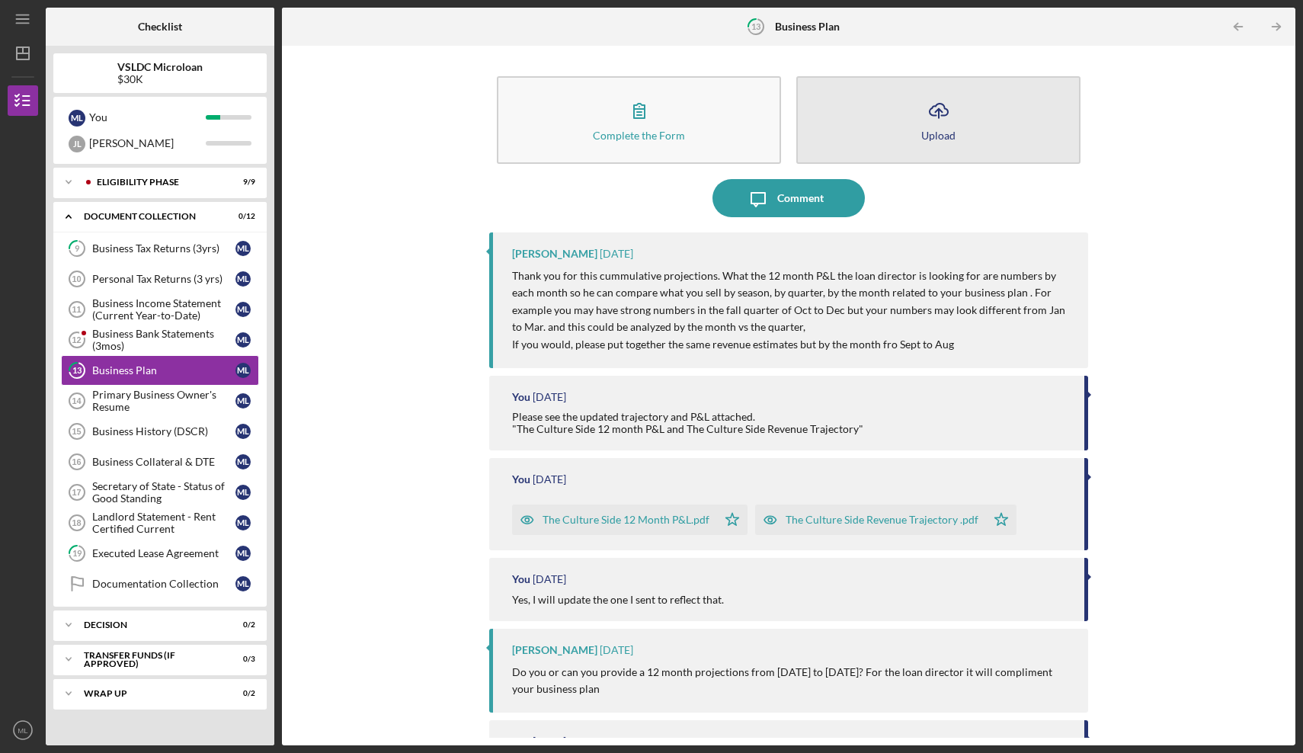
click at [904, 104] on button "Icon/Upload Upload" at bounding box center [938, 120] width 284 height 88
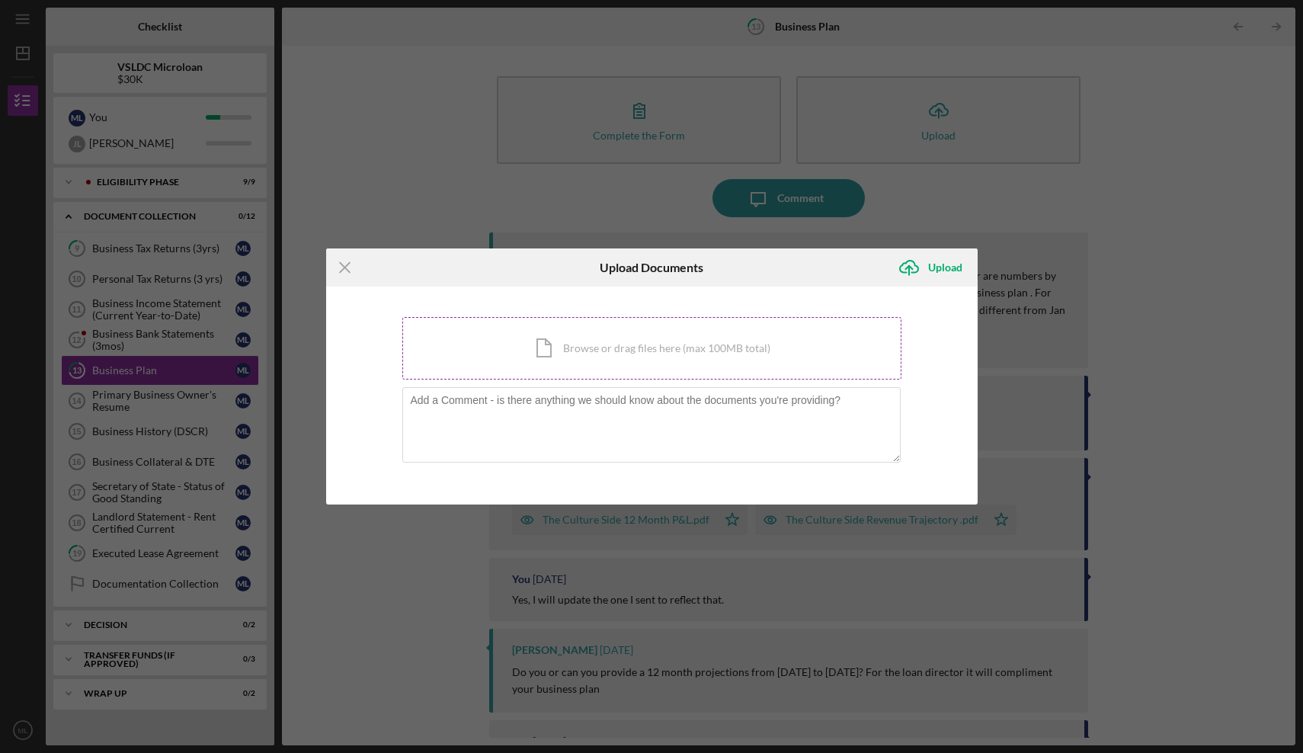
click at [561, 344] on div "Icon/Document Browse or drag files here (max 100MB total) Tap to choose files o…" at bounding box center [651, 348] width 499 height 62
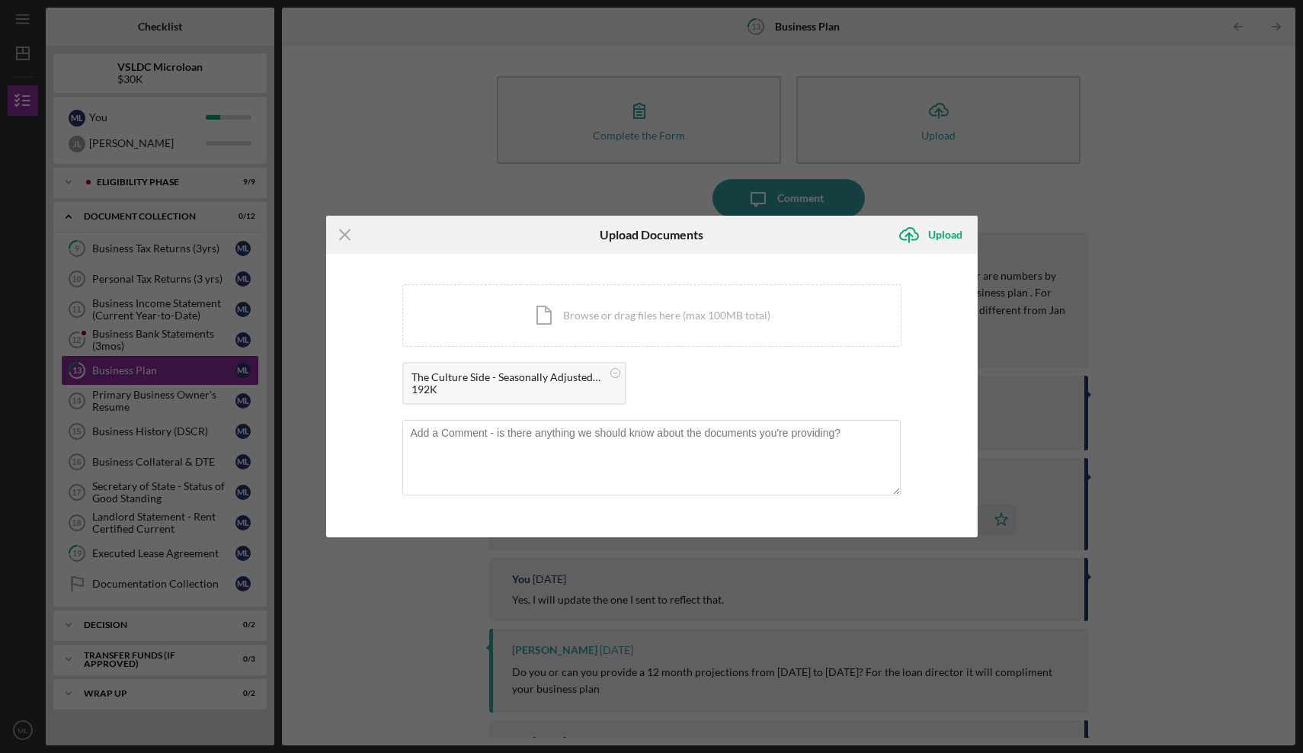
click at [515, 375] on div "The Culture Side - Seasonally Adjusted 12-Month P&L; Projections ([DATE] - [DAT…" at bounding box center [506, 377] width 190 height 12
click at [929, 233] on div "Upload" at bounding box center [945, 234] width 34 height 30
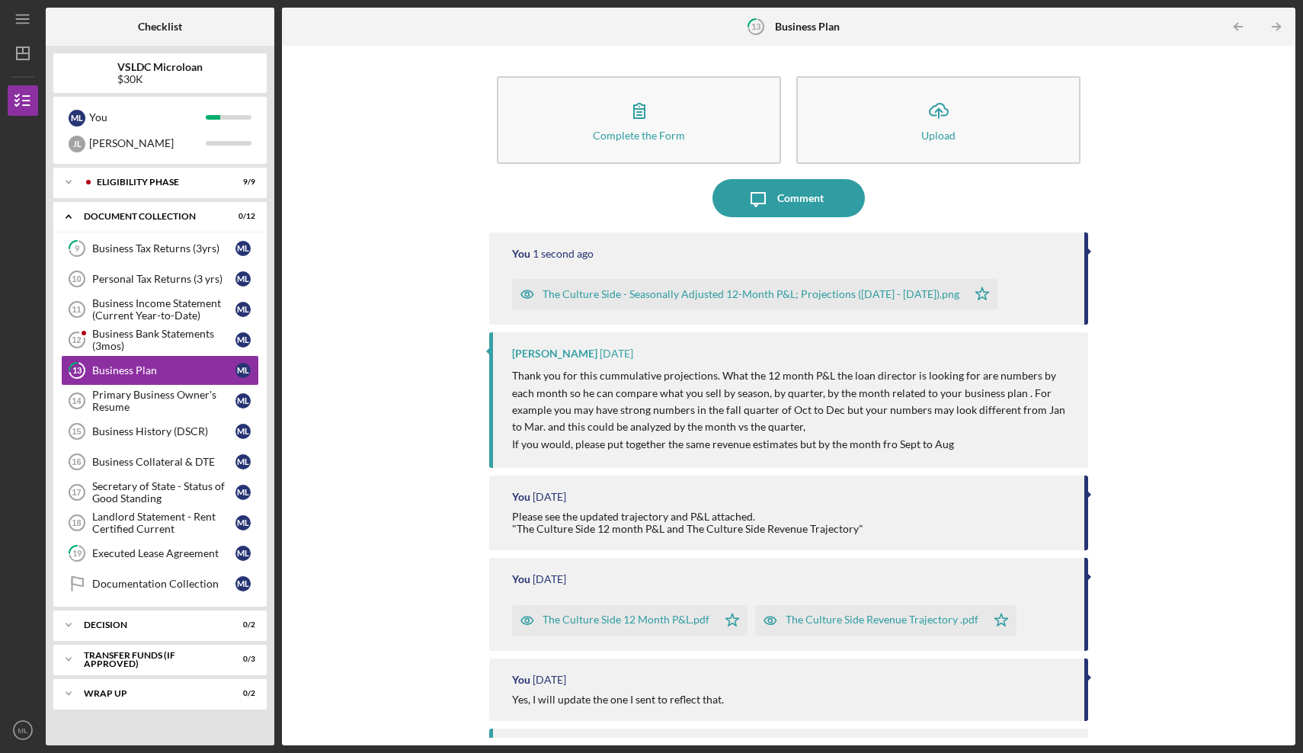
click at [818, 288] on div "The Culture Side - Seasonally Adjusted 12-Month P&L; Projections ([DATE] - [DAT…" at bounding box center [750, 294] width 417 height 12
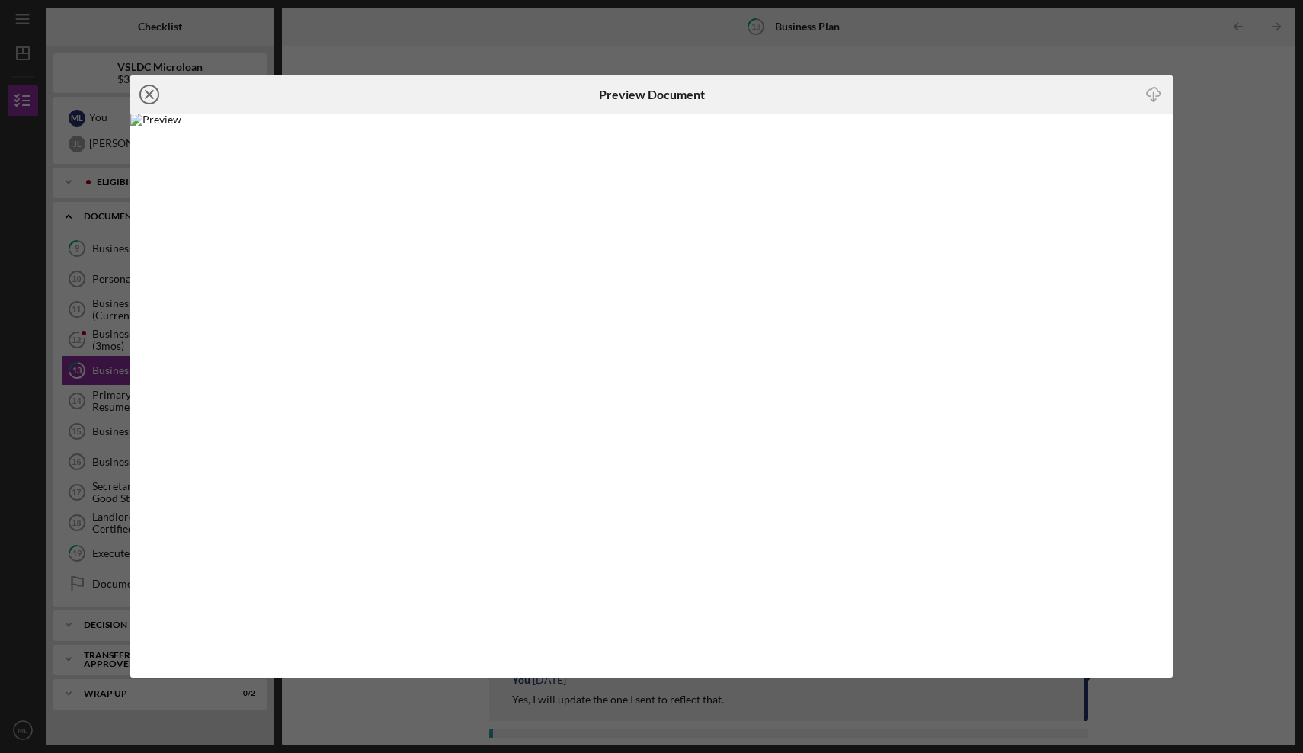
click at [152, 88] on icon "Icon/Close" at bounding box center [149, 94] width 38 height 38
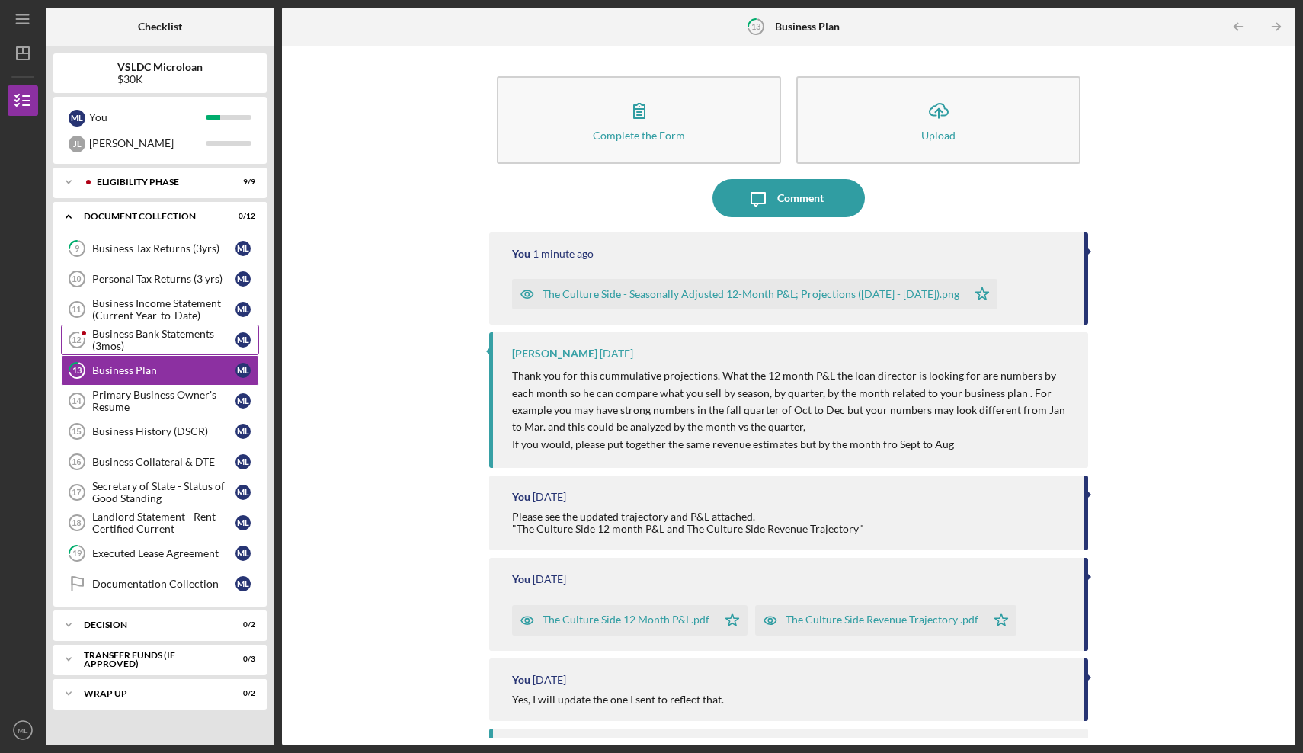
click at [179, 344] on div "Business Bank Statements (3mos)" at bounding box center [163, 340] width 143 height 24
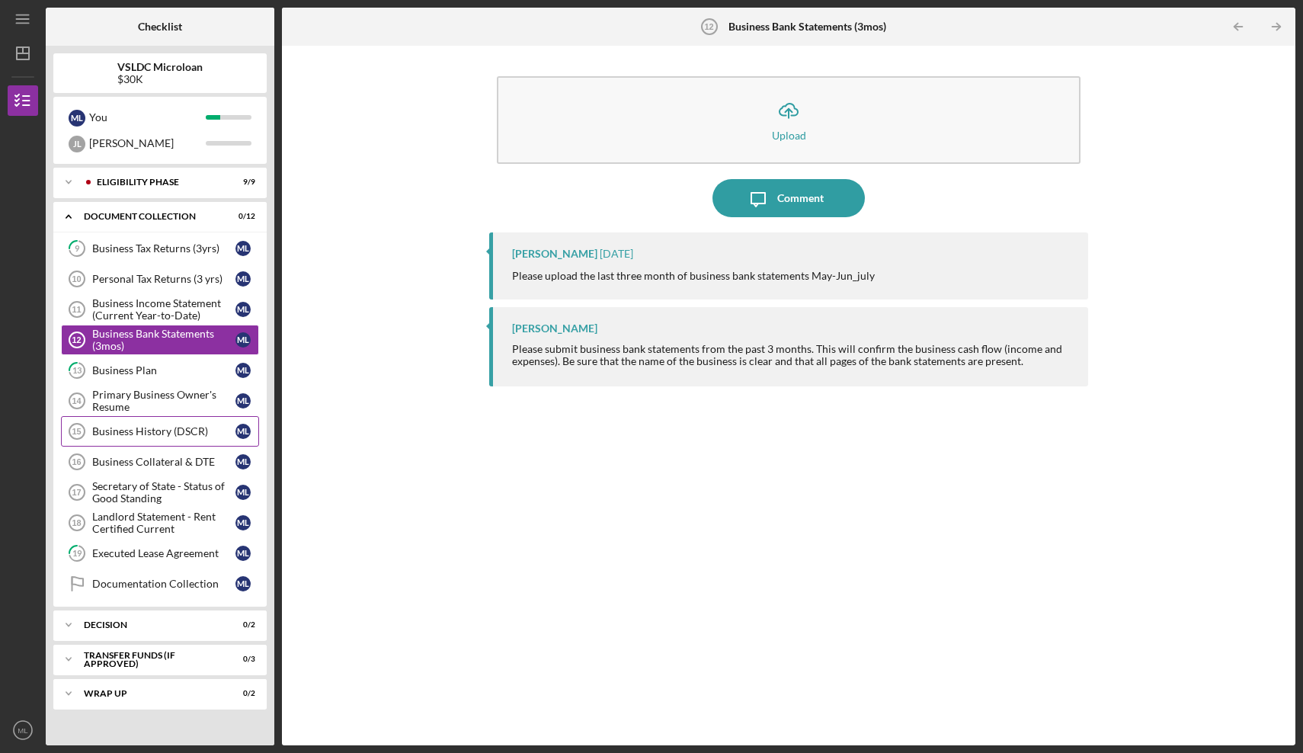
click at [190, 434] on div "Business History (DSCR)" at bounding box center [163, 431] width 143 height 12
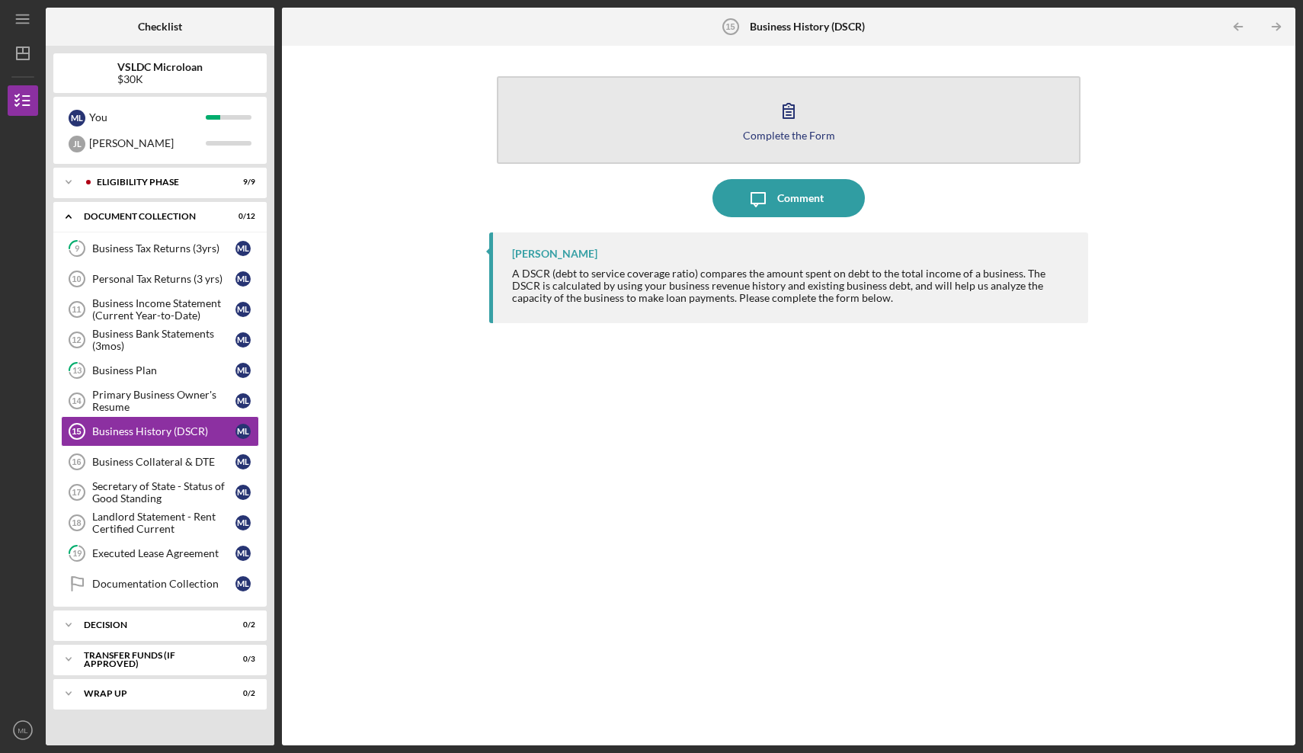
click at [784, 112] on icon "button" at bounding box center [788, 111] width 11 height 14
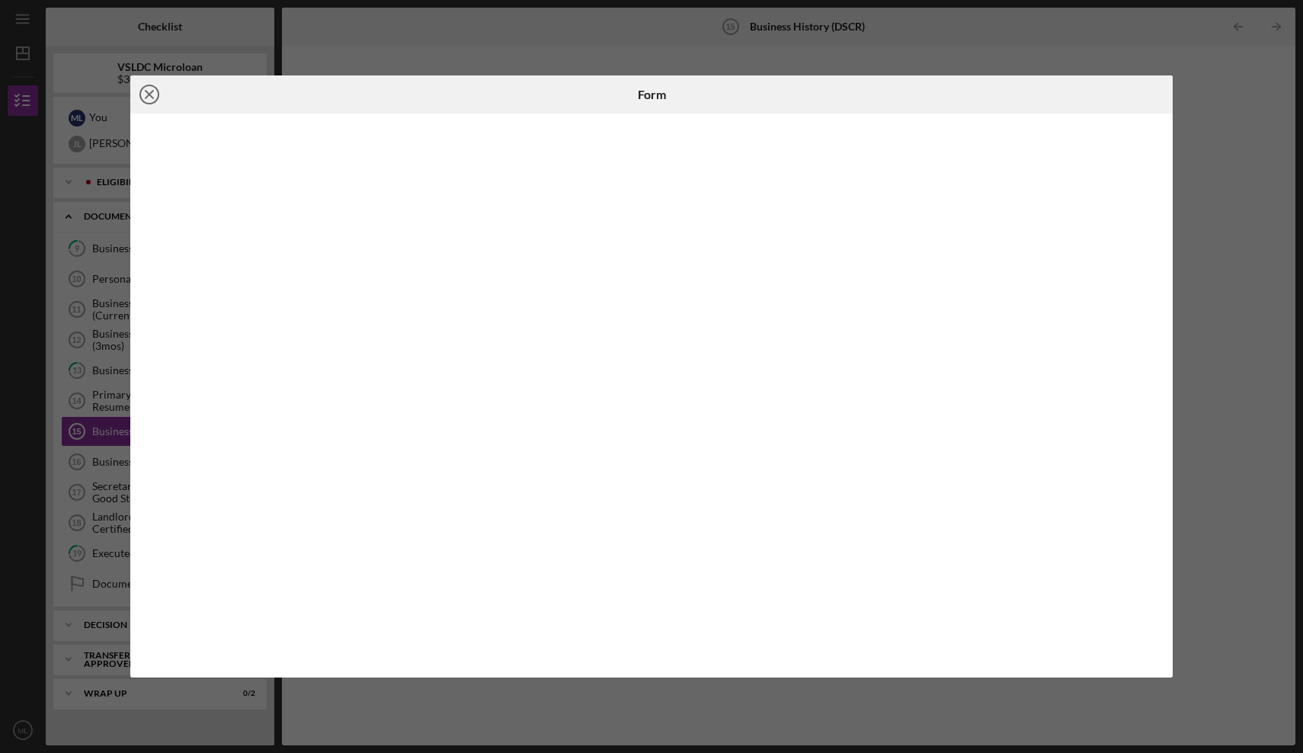
click at [151, 97] on line at bounding box center [150, 95] width 8 height 8
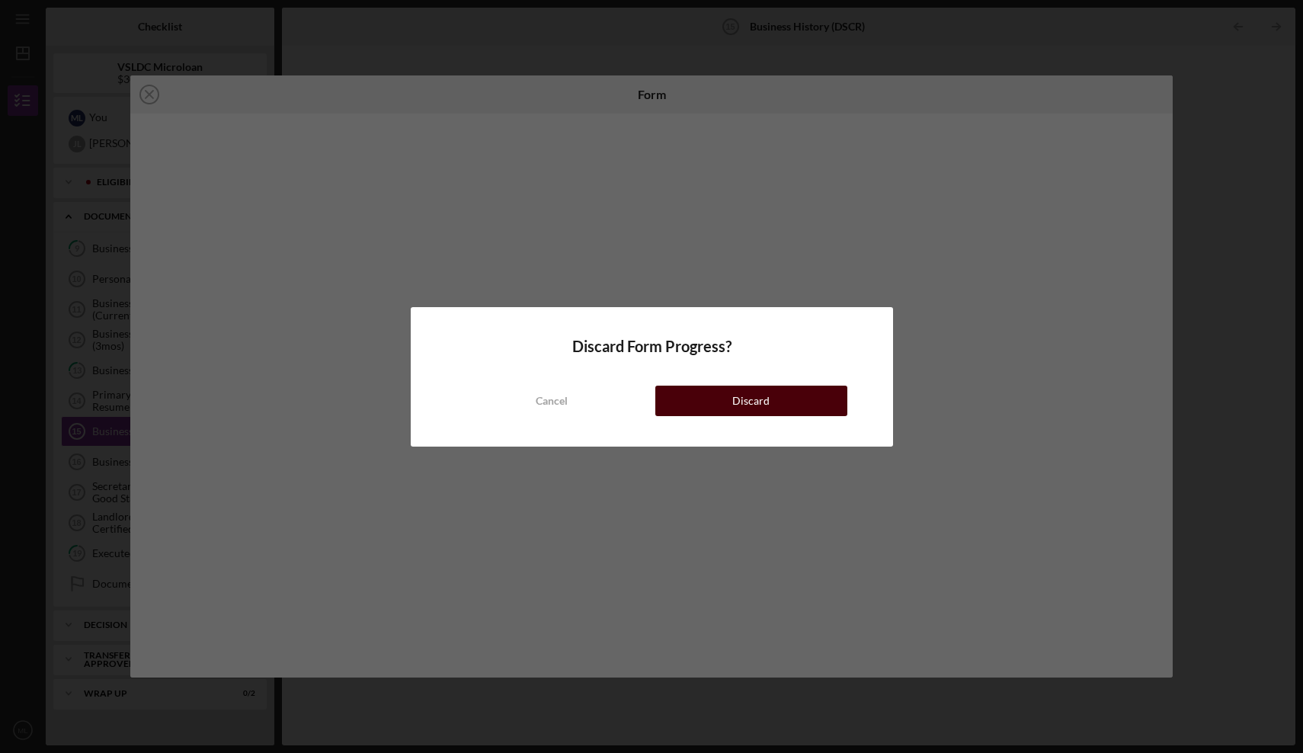
click at [693, 391] on button "Discard" at bounding box center [751, 400] width 192 height 30
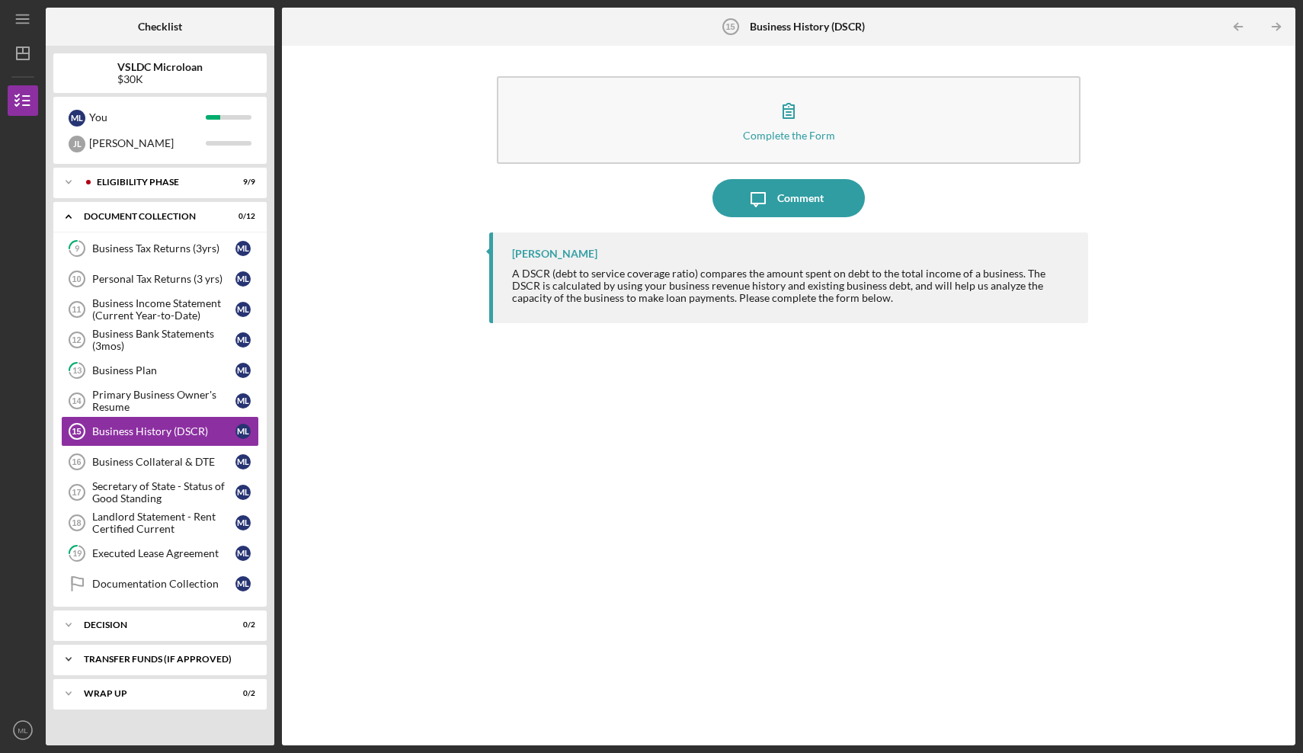
click at [212, 652] on div "Icon/Expander Transfer Funds (If Approved) 0 / 3" at bounding box center [159, 659] width 213 height 30
click at [193, 681] on link "ACH Form ACH Form M L" at bounding box center [160, 691] width 198 height 30
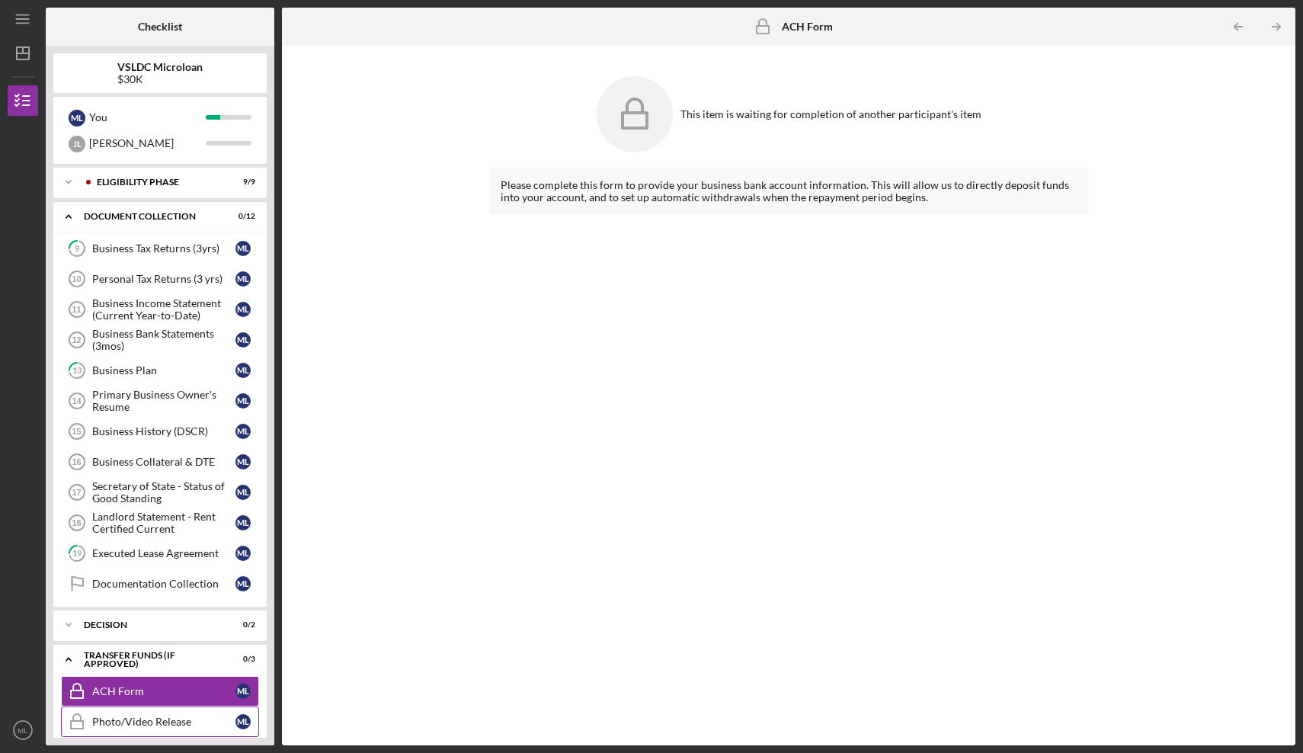
click at [191, 706] on link "Photo/Video Release Photo/Video Release M L" at bounding box center [160, 721] width 198 height 30
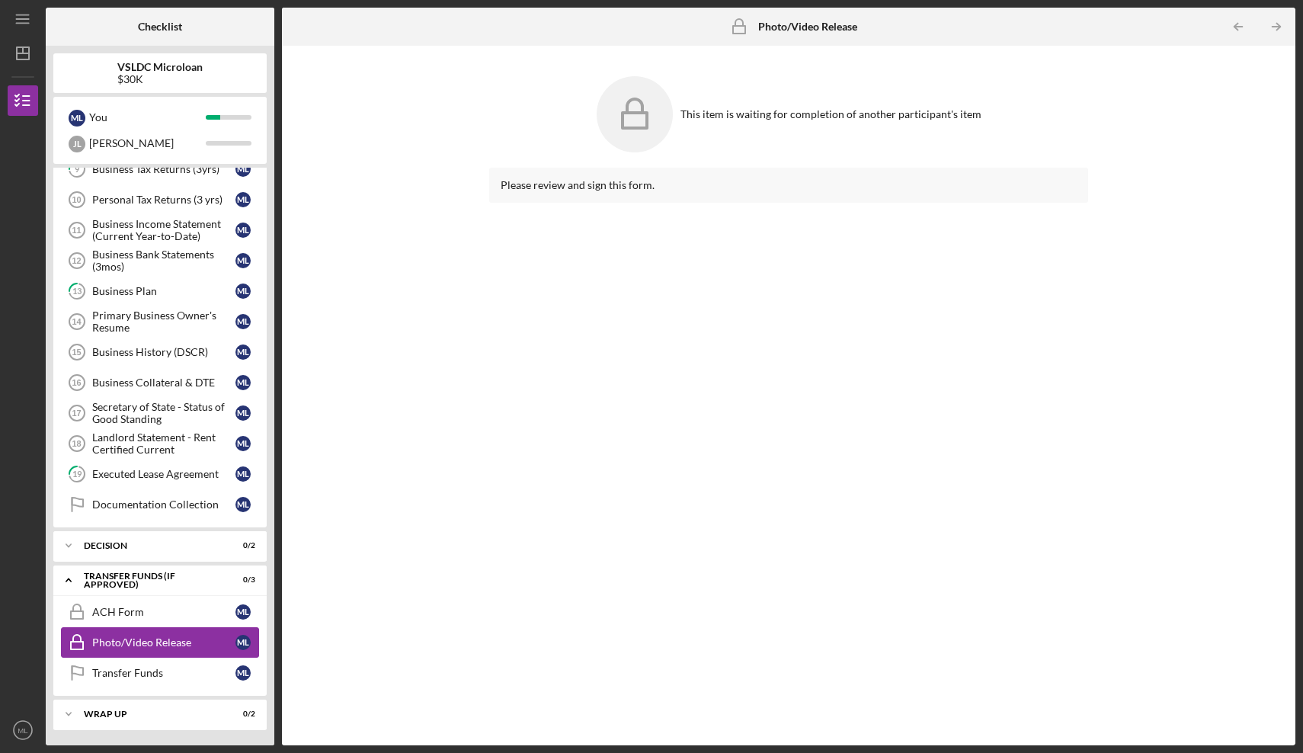
scroll to position [79, 0]
click at [165, 685] on link "Transfer Funds Transfer Funds M L" at bounding box center [160, 672] width 198 height 30
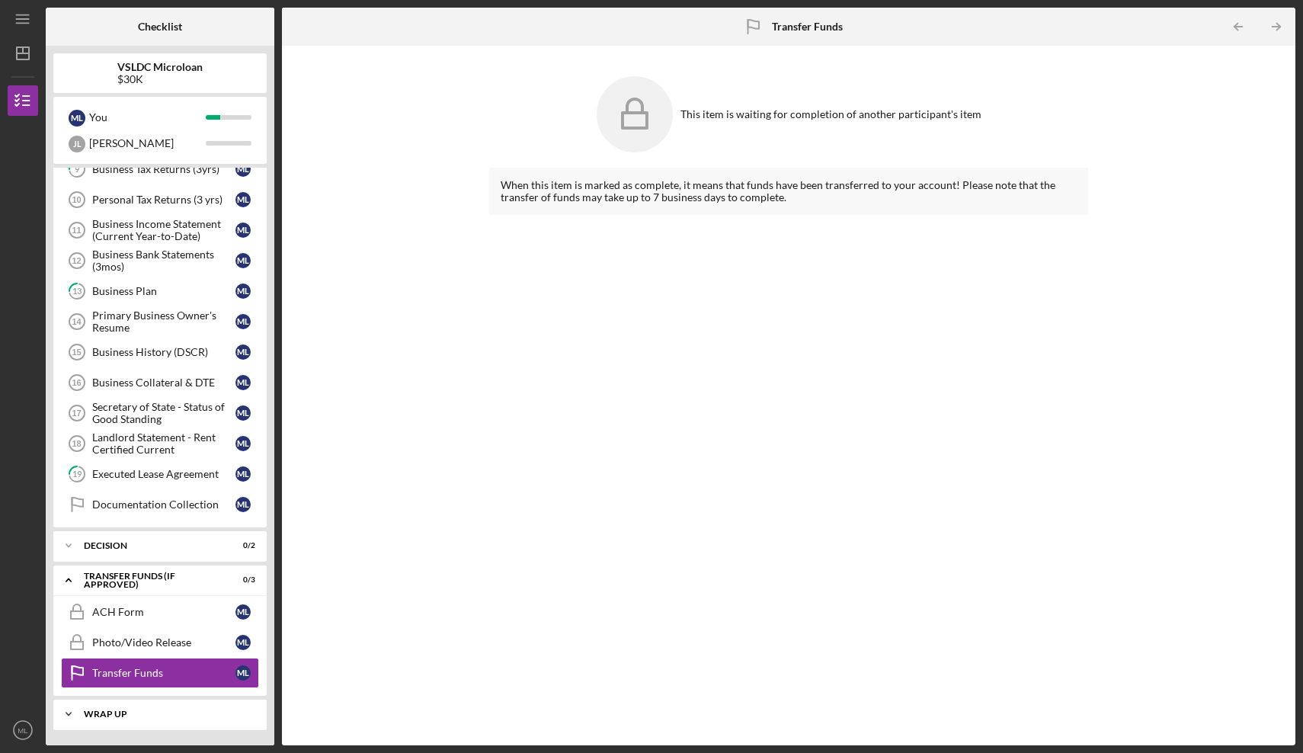
click at [172, 708] on div "Icon/Expander Wrap Up 0 / 2" at bounding box center [159, 714] width 213 height 30
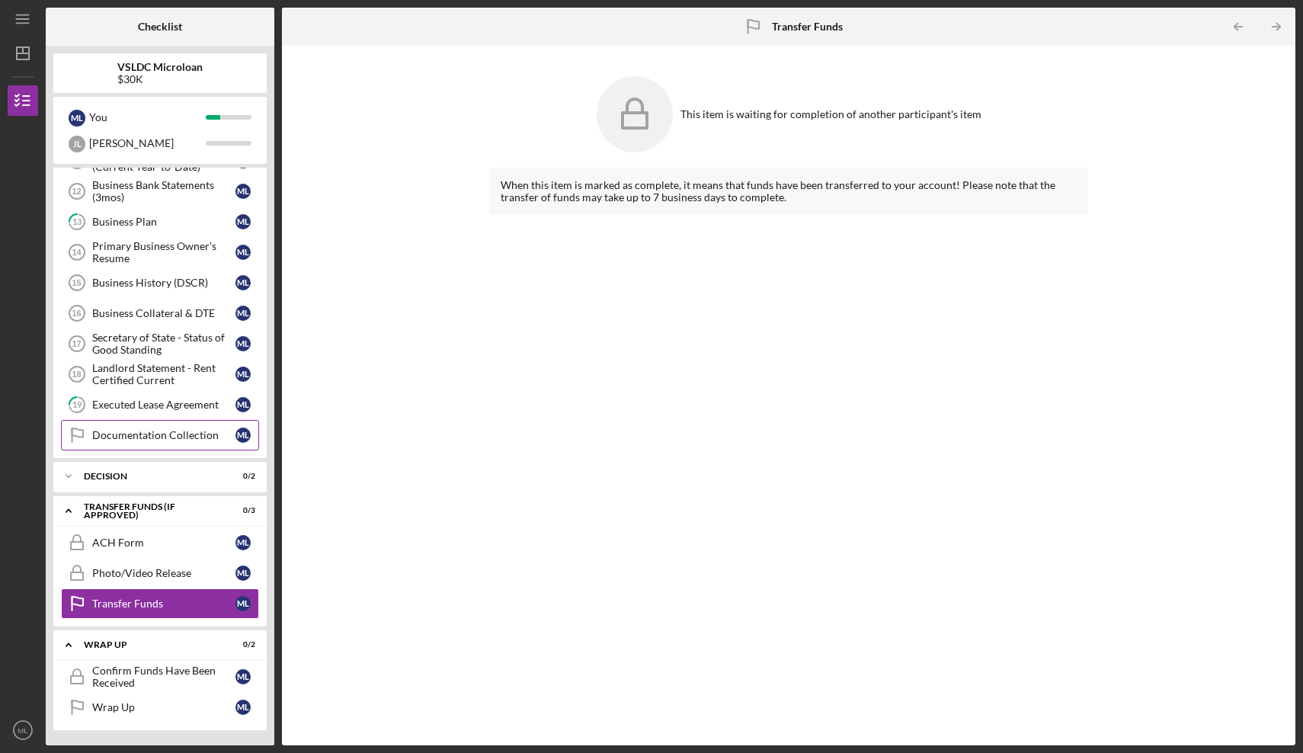
scroll to position [149, 0]
